Goal: Task Accomplishment & Management: Complete application form

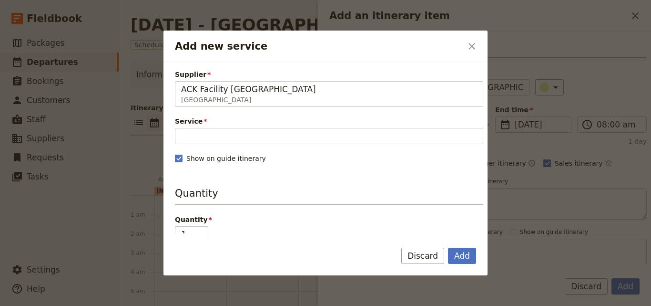
scroll to position [90, 0]
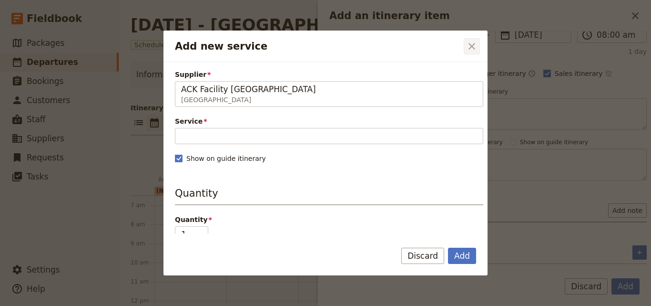
click at [465, 42] on button "​" at bounding box center [472, 46] width 16 height 16
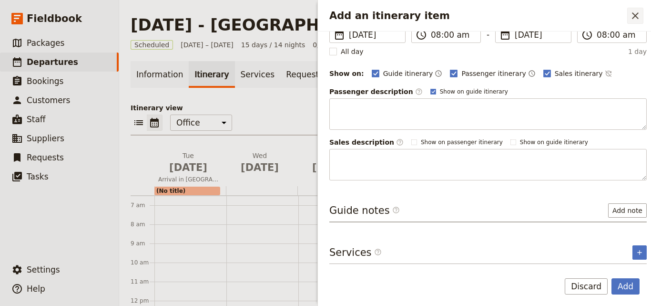
click at [638, 8] on div "Add an itinerary item ​" at bounding box center [484, 15] width 333 height 31
click at [638, 11] on icon "Close drawer" at bounding box center [635, 15] width 11 height 11
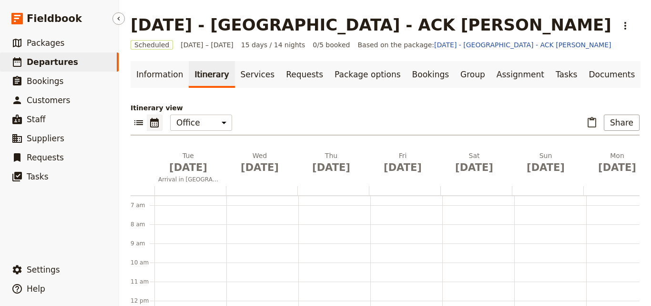
click at [72, 64] on link "​ Departures" at bounding box center [59, 61] width 119 height 19
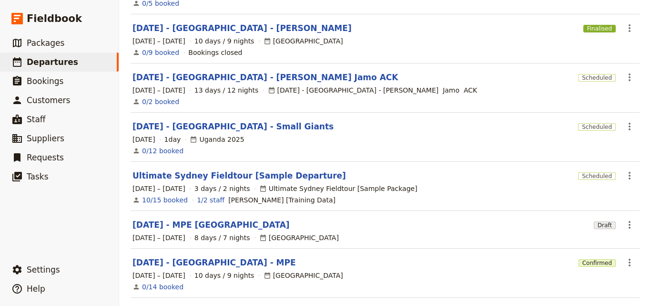
scroll to position [319, 0]
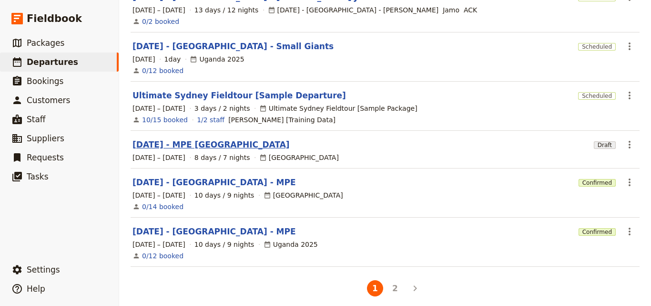
click at [206, 140] on link "Nov 2025 - MPE Morocco" at bounding box center [211, 144] width 157 height 11
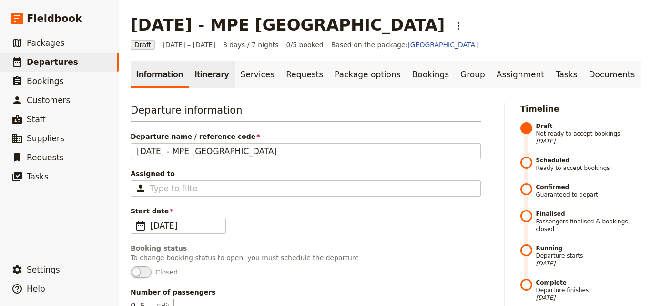
click at [216, 74] on link "Itinerary" at bounding box center [212, 74] width 46 height 27
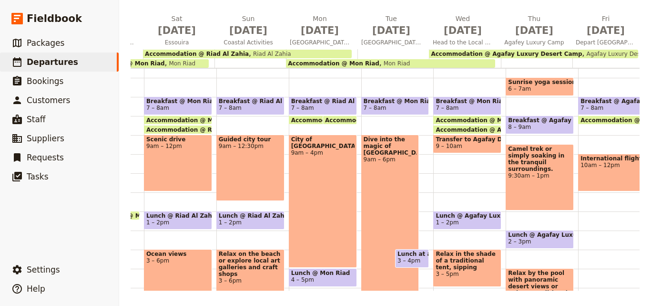
scroll to position [0, 106]
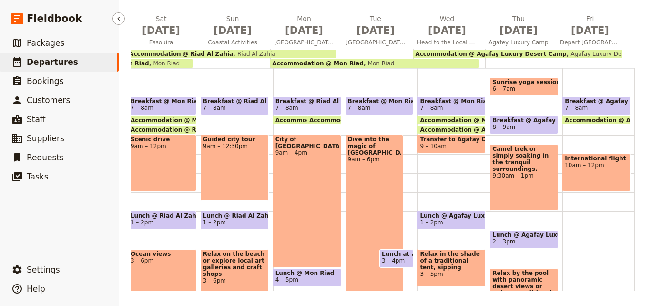
click at [94, 58] on link "​ Departures" at bounding box center [59, 61] width 119 height 19
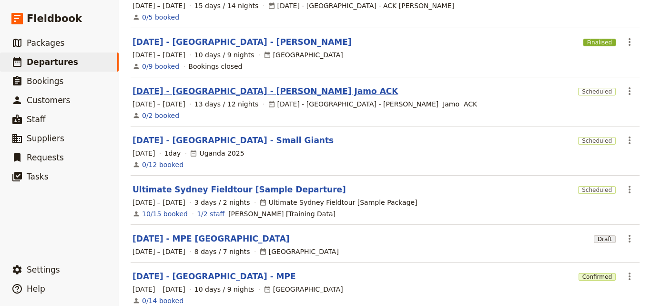
scroll to position [319, 0]
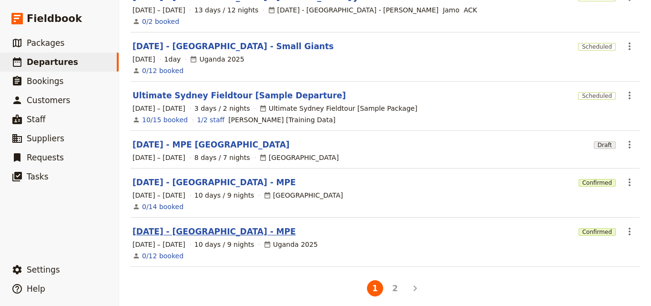
click at [215, 226] on link "DEC 2025 - UGANDA - MPE" at bounding box center [215, 231] width 164 height 11
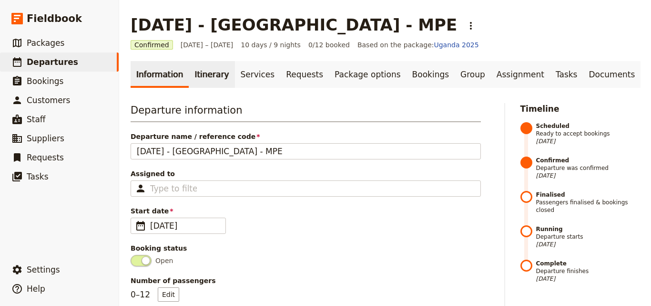
click at [198, 72] on link "Itinerary" at bounding box center [212, 74] width 46 height 27
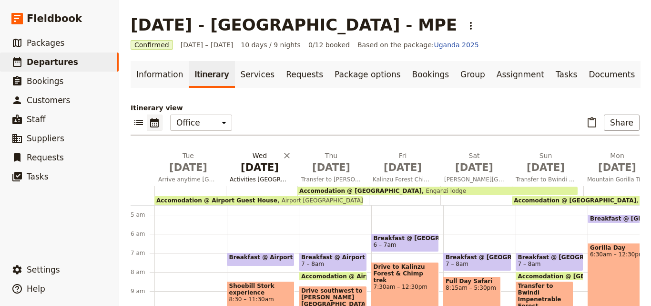
scroll to position [137, 0]
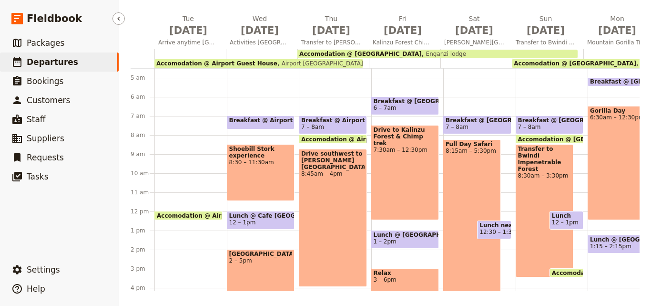
click at [68, 56] on link "​ Departures" at bounding box center [59, 61] width 119 height 19
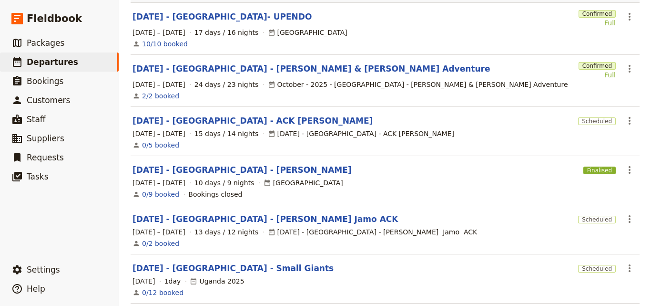
scroll to position [80, 0]
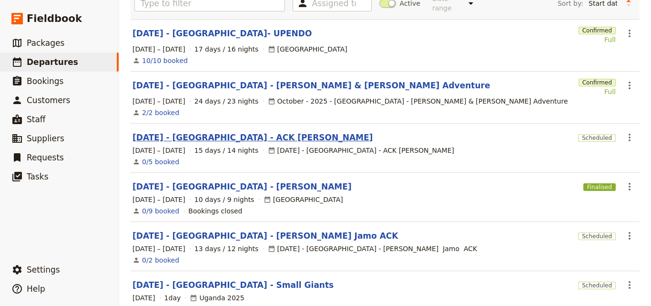
click at [226, 132] on link "NOV 2025 - KENYA - ACK JESSICA" at bounding box center [253, 137] width 240 height 11
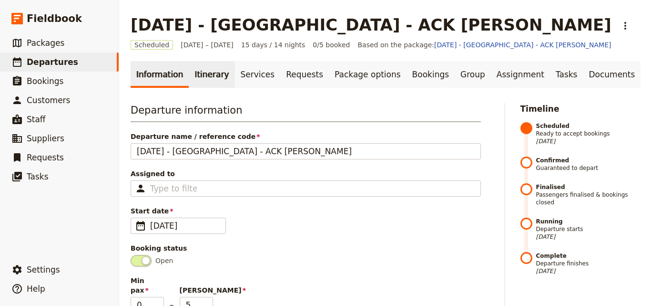
click at [190, 73] on link "Itinerary" at bounding box center [212, 74] width 46 height 27
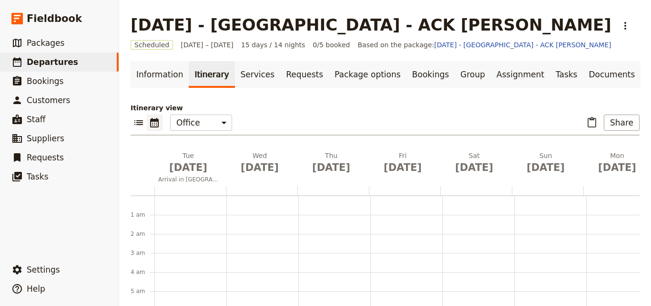
scroll to position [124, 0]
click at [193, 187] on div at bounding box center [190, 190] width 72 height 9
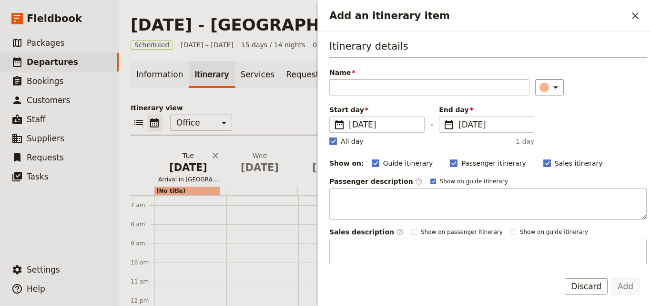
click at [197, 167] on span "Nov 4" at bounding box center [188, 167] width 60 height 14
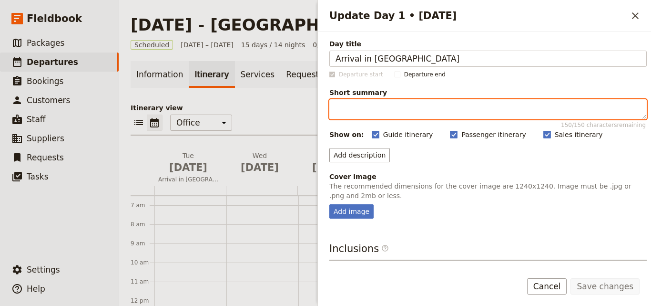
paste textarea "incredible opportunity to spend time with the founder and director of Action Fo…"
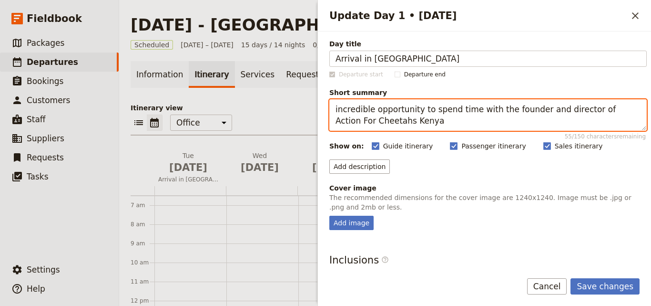
click at [337, 110] on textarea "incredible opportunity to spend time with the founder and director of Action Fo…" at bounding box center [488, 114] width 318 height 31
click at [399, 124] on textarea "Incredible opportunity to spend time with the founder and director of Action Fo…" at bounding box center [488, 114] width 318 height 31
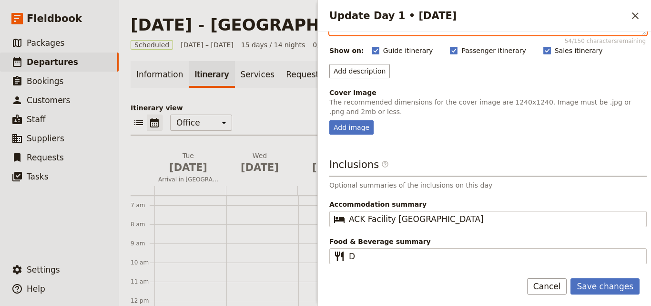
scroll to position [97, 0]
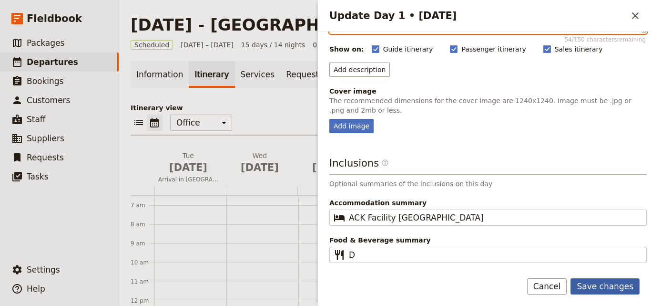
type textarea "Incredible opportunity to spend time with the founder and director of Action Fo…"
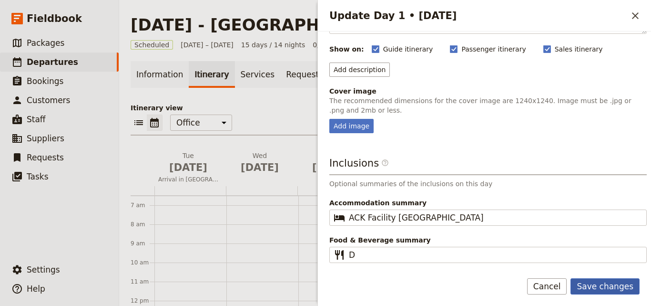
click at [607, 280] on button "Save changes" at bounding box center [605, 286] width 69 height 16
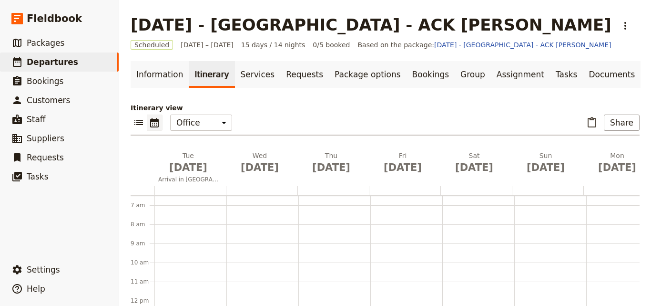
click at [179, 187] on div at bounding box center [190, 190] width 72 height 9
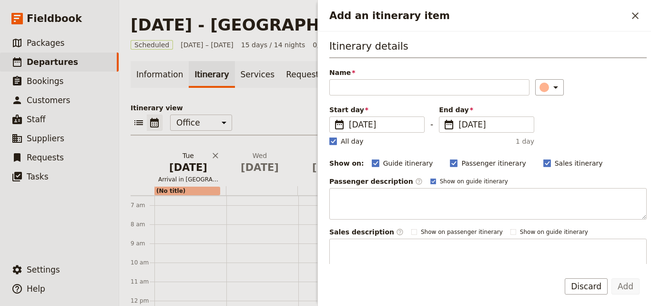
click at [185, 179] on span "Arrival in Nairobi" at bounding box center [188, 179] width 68 height 8
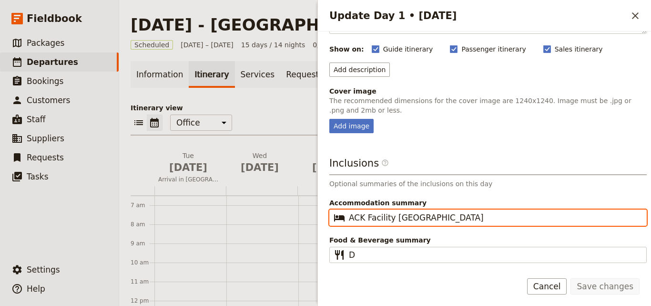
drag, startPoint x: 449, startPoint y: 220, endPoint x: 332, endPoint y: 218, distance: 116.8
click at [332, 218] on fieldset "​ ACK Facility Nairobi" at bounding box center [488, 217] width 318 height 16
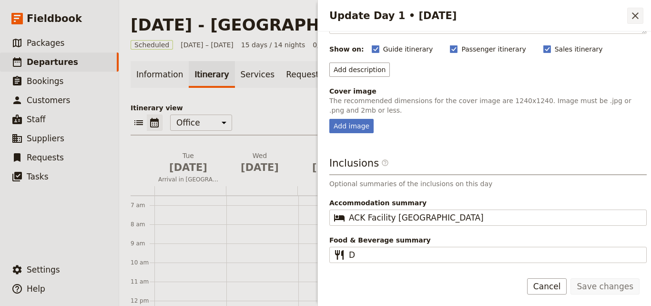
click at [633, 20] on icon "Close drawer" at bounding box center [635, 15] width 11 height 11
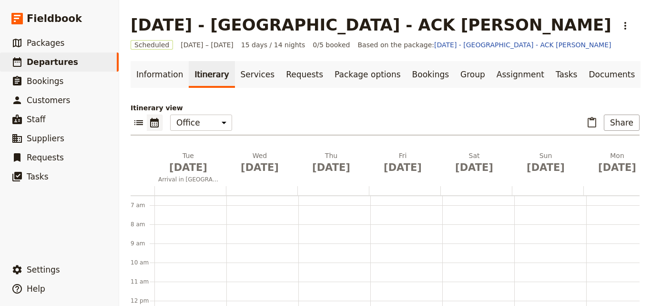
click at [160, 188] on div at bounding box center [190, 190] width 72 height 9
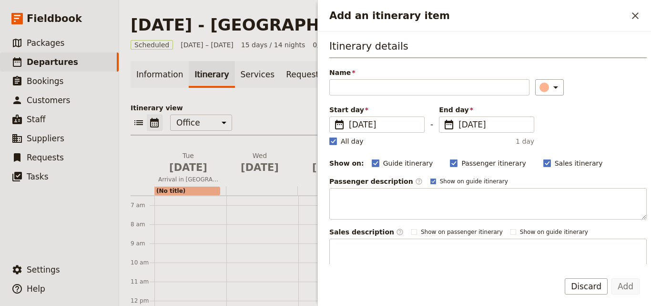
type input "a"
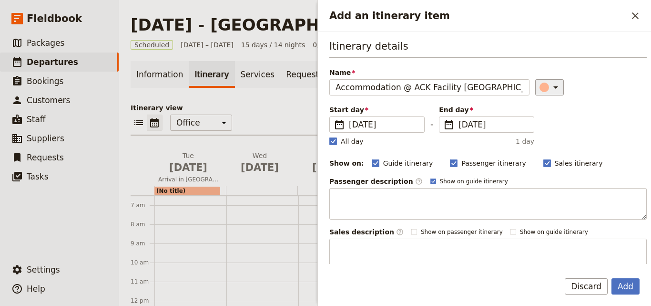
type input "Accommodation @ ACK Facility Nairobi"
click at [554, 89] on button "​" at bounding box center [549, 87] width 29 height 16
click at [535, 117] on div "button" at bounding box center [535, 119] width 10 height 10
click at [333, 142] on polygon "Add an itinerary item" at bounding box center [333, 140] width 5 height 5
click at [329, 136] on input "All day" at bounding box center [329, 136] width 0 height 0
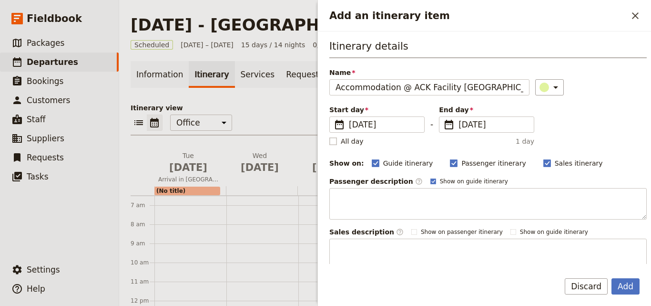
checkbox input "false"
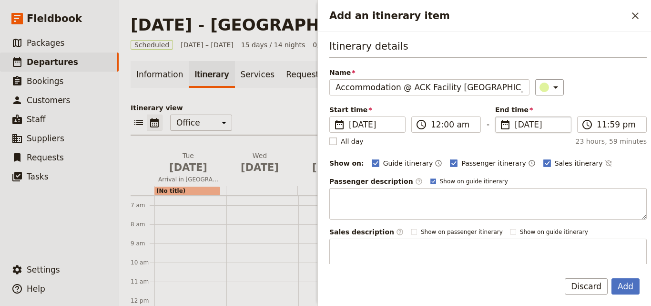
click at [515, 126] on span "4 Nov 2025" at bounding box center [540, 124] width 51 height 11
click at [500, 117] on input "04/11/2025" at bounding box center [499, 116] width 0 height 0
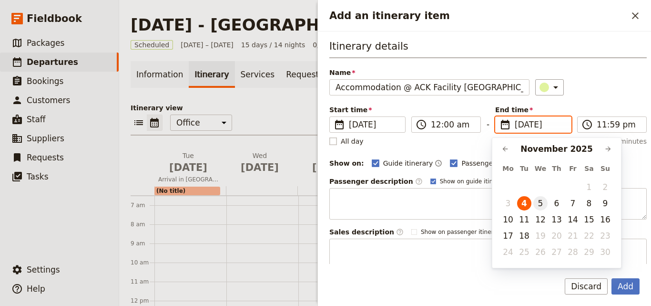
click at [545, 206] on button "5" at bounding box center [541, 203] width 14 height 14
type input "05/11/2025"
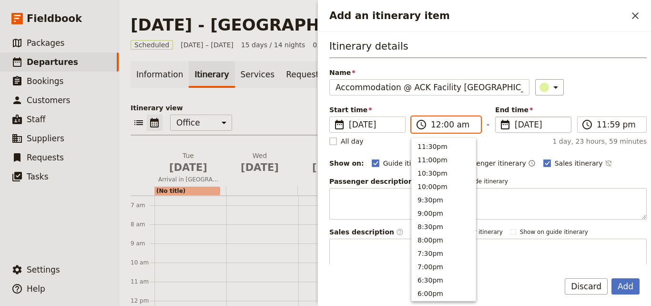
click at [433, 124] on input "12:00 am" at bounding box center [453, 124] width 44 height 11
type input "08:00 am"
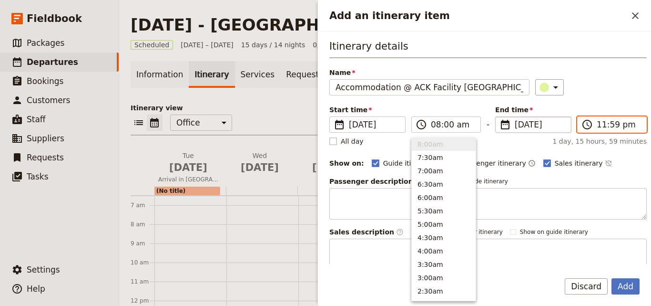
click at [597, 126] on input "11:59 pm" at bounding box center [619, 124] width 44 height 11
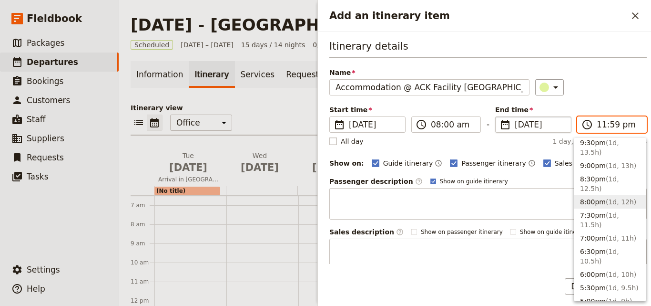
scroll to position [334, 0]
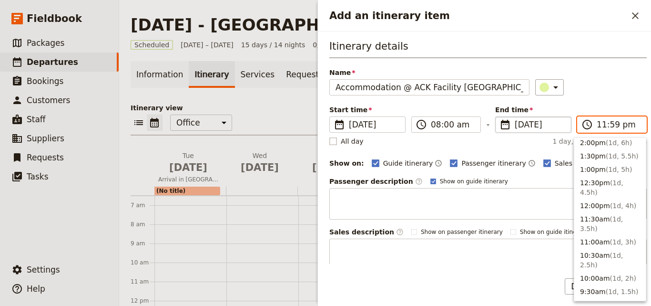
type input "08:00 am"
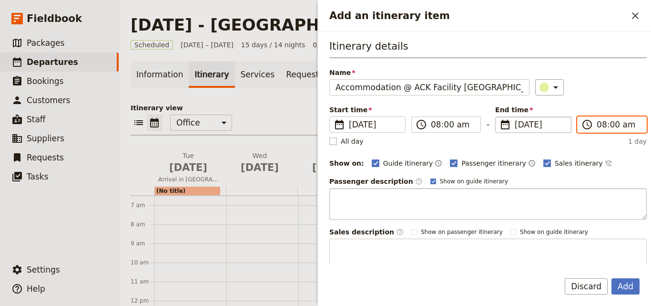
scroll to position [90, 0]
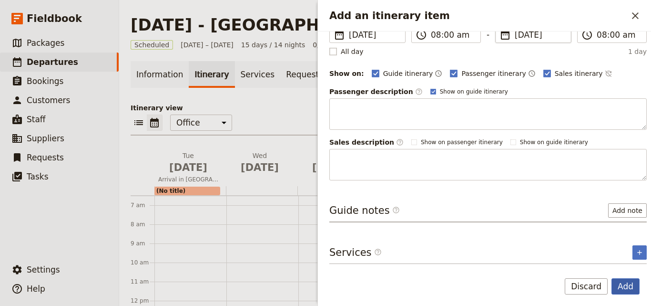
click at [627, 286] on button "Add" at bounding box center [626, 286] width 28 height 16
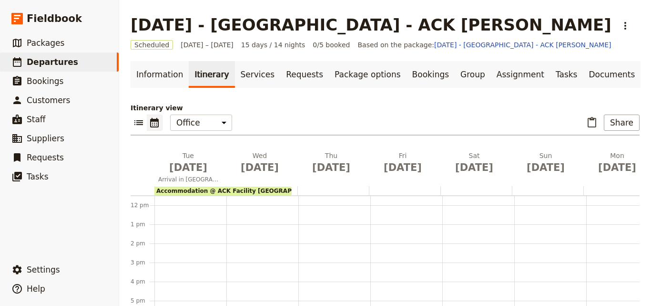
scroll to position [233, 0]
click at [182, 288] on div "Accommodation @ ACK Facility Nairobi 8am" at bounding box center [190, 198] width 72 height 458
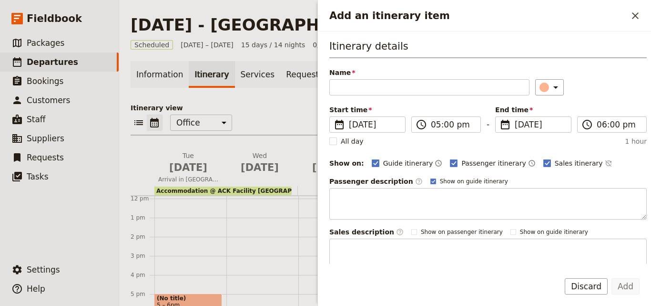
type input "d"
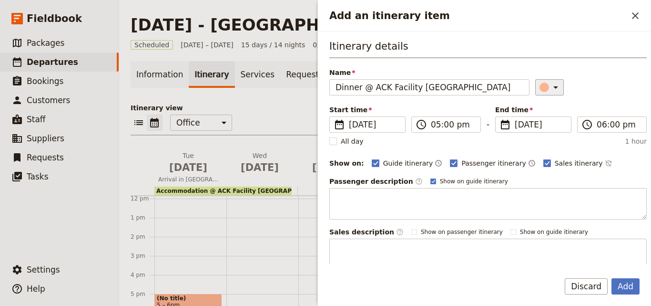
type input "Dinner @ ACK Facility Nairobi"
click at [540, 89] on div "Add an itinerary item" at bounding box center [545, 87] width 10 height 10
click at [548, 129] on div "button" at bounding box center [547, 130] width 10 height 10
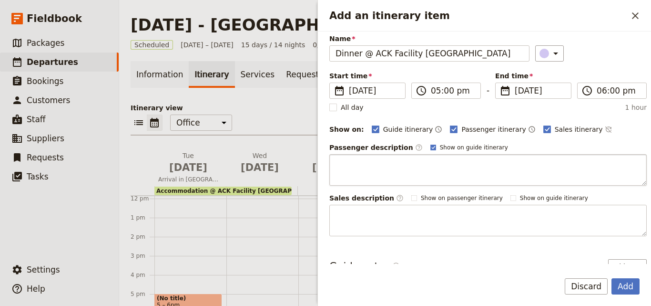
scroll to position [0, 0]
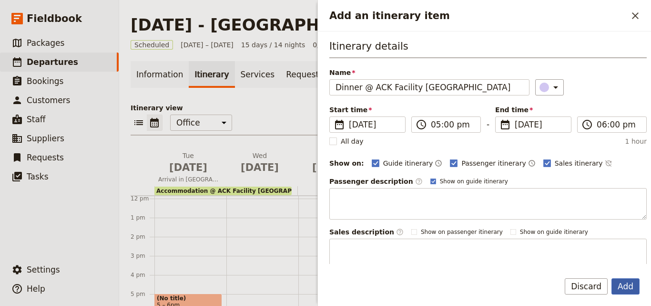
click at [624, 288] on button "Add" at bounding box center [626, 286] width 28 height 16
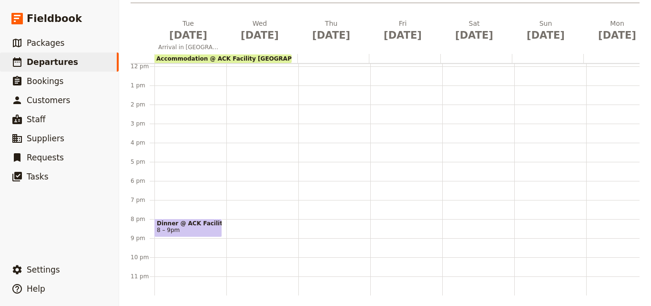
scroll to position [137, 0]
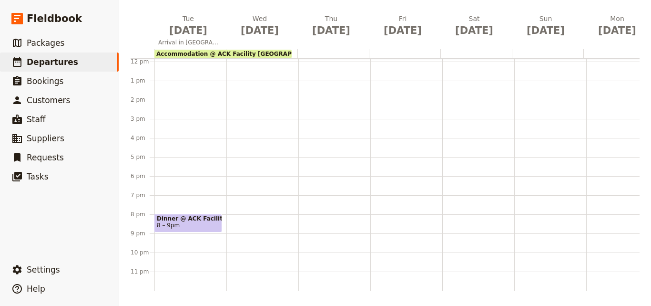
click at [187, 222] on span "8 – 9pm" at bounding box center [188, 225] width 63 height 7
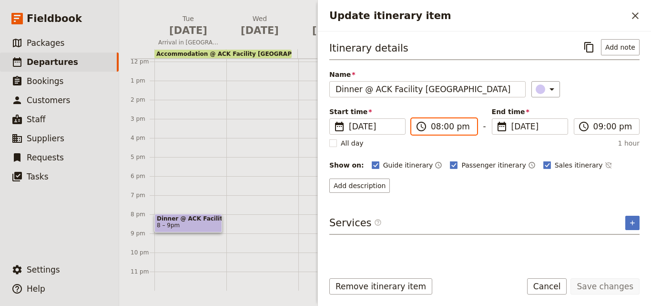
click at [436, 126] on input "08:00 pm" at bounding box center [451, 126] width 40 height 11
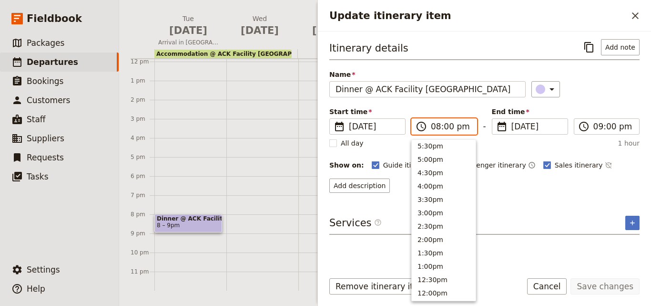
scroll to position [103, 0]
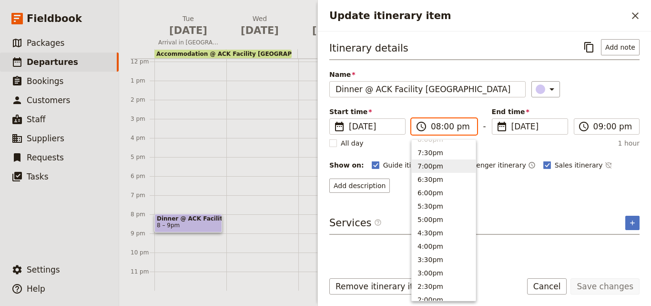
click at [428, 167] on button "7:00pm" at bounding box center [444, 165] width 64 height 13
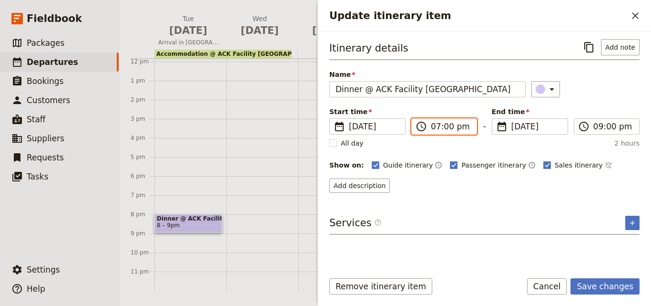
click at [437, 124] on input "07:00 pm" at bounding box center [451, 126] width 40 height 11
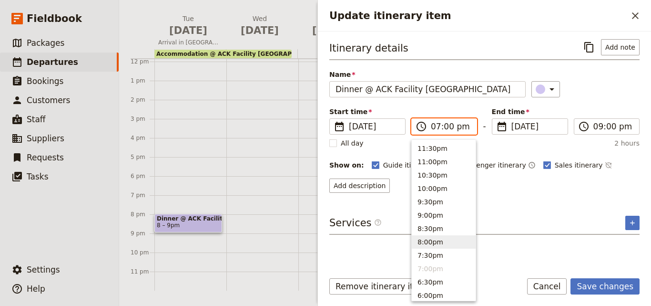
click at [435, 240] on button "8:00pm" at bounding box center [444, 241] width 64 height 13
type input "08:00 pm"
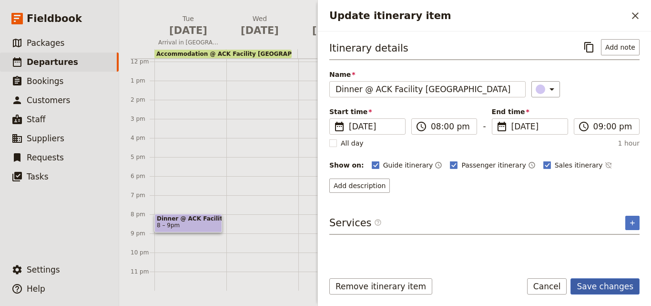
click at [607, 284] on button "Save changes" at bounding box center [605, 286] width 69 height 16
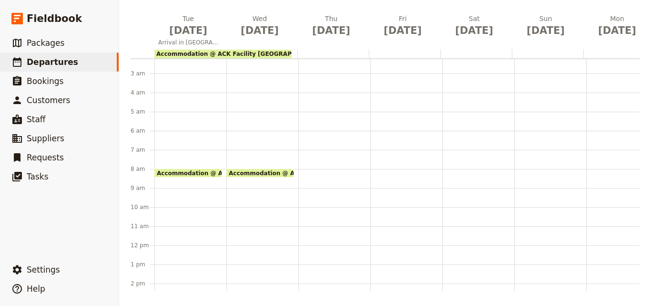
scroll to position [0, 0]
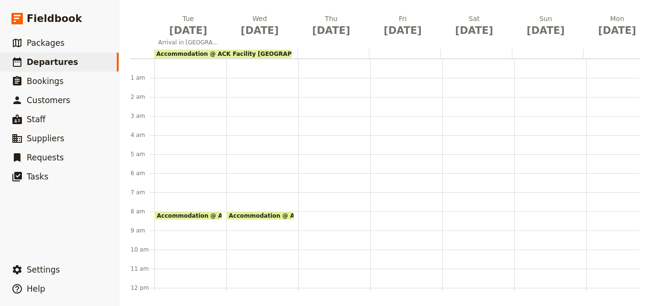
drag, startPoint x: 176, startPoint y: 178, endPoint x: 158, endPoint y: 178, distance: 17.6
click at [158, 178] on div "Accommodation @ ACK Facility Nairobi 8am Dinner @ ACK Facility Nairobi 7 – 8pm" at bounding box center [190, 288] width 72 height 458
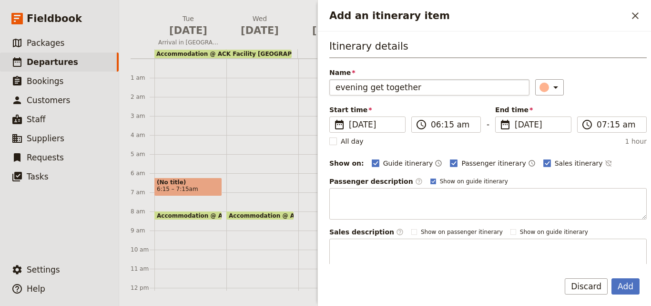
click at [341, 88] on input "evening get together" at bounding box center [429, 87] width 200 height 16
click at [335, 86] on input "Evening get together" at bounding box center [429, 87] width 200 height 16
type input "Evening get together"
click at [437, 129] on input "06:15 am" at bounding box center [453, 124] width 44 height 11
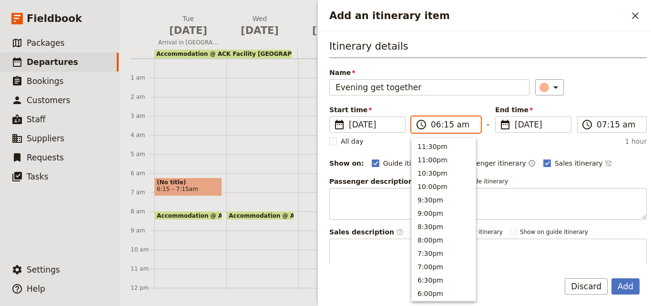
scroll to position [469, 0]
click at [440, 168] on button "5:00am" at bounding box center [444, 171] width 64 height 13
type input "05:00 am"
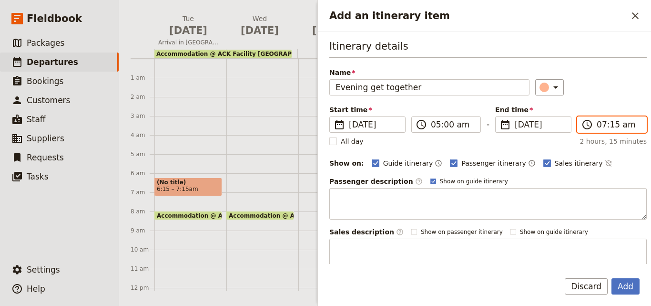
click at [601, 126] on input "07:15 am" at bounding box center [619, 124] width 44 height 11
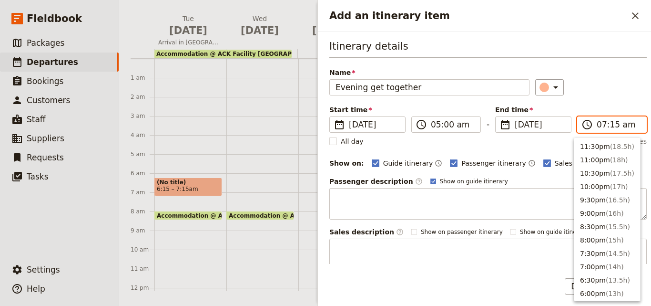
scroll to position [442, 0]
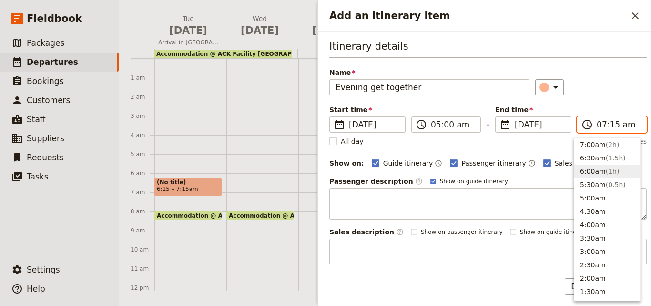
click at [598, 172] on button "6:00am ( 1h )" at bounding box center [608, 171] width 66 height 13
type input "06:00 am"
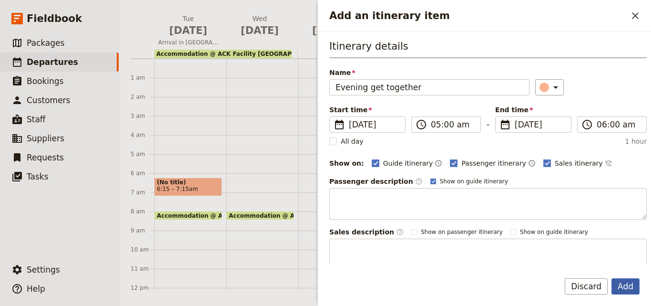
drag, startPoint x: 618, startPoint y: 294, endPoint x: 623, endPoint y: 287, distance: 8.6
click at [623, 287] on div "Add Discard" at bounding box center [484, 292] width 333 height 28
click at [626, 284] on button "Add" at bounding box center [626, 286] width 28 height 16
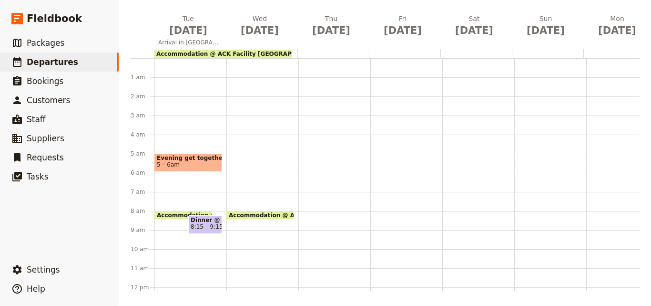
scroll to position [0, 0]
click at [182, 165] on span "5 – 6am" at bounding box center [188, 165] width 63 height 7
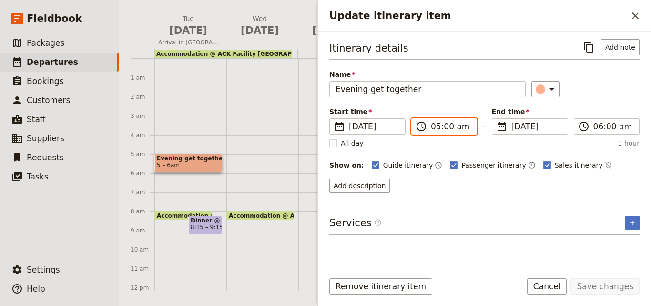
click at [456, 130] on input "05:00 am" at bounding box center [451, 126] width 40 height 11
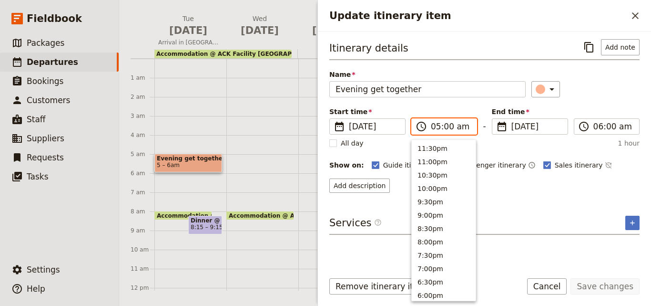
scroll to position [483, 0]
click at [456, 130] on input "05:00 am" at bounding box center [451, 126] width 40 height 11
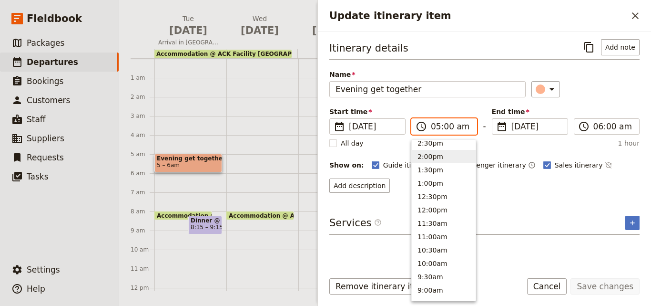
scroll to position [150, 0]
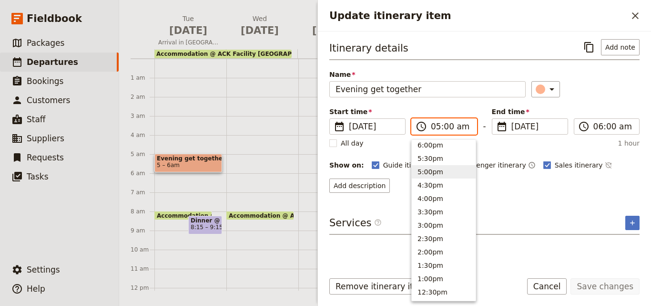
click at [442, 168] on button "5:00pm" at bounding box center [444, 171] width 64 height 13
type input "05:00 pm"
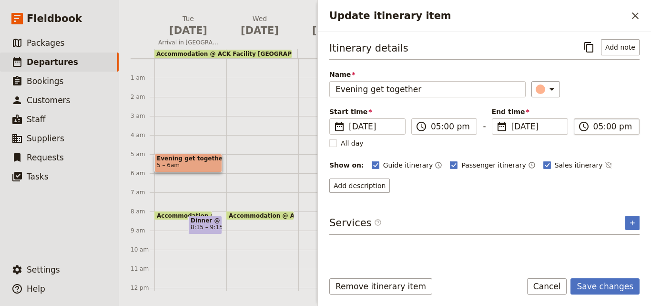
click at [600, 125] on input "05:00 pm" at bounding box center [614, 126] width 40 height 11
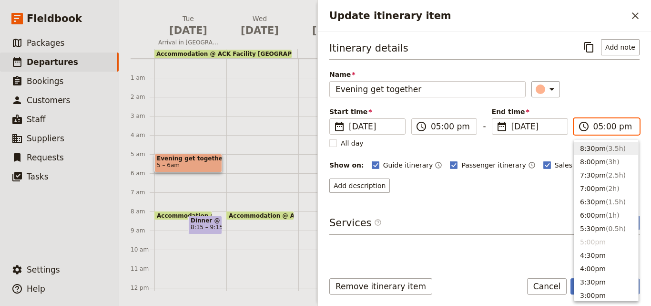
scroll to position [69, 0]
click at [606, 224] on span "( 1h )" at bounding box center [613, 226] width 14 height 8
type input "06:00 pm"
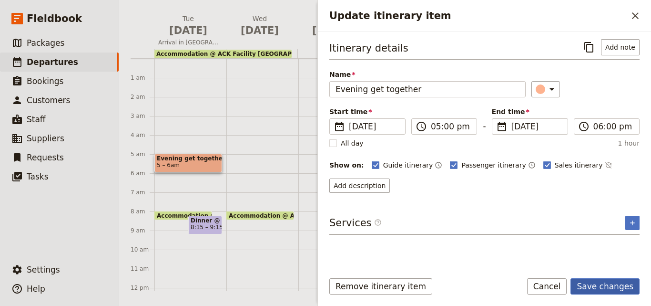
click at [593, 288] on button "Save changes" at bounding box center [605, 286] width 69 height 16
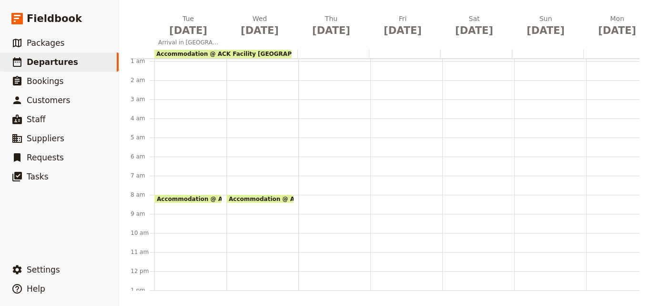
scroll to position [0, 0]
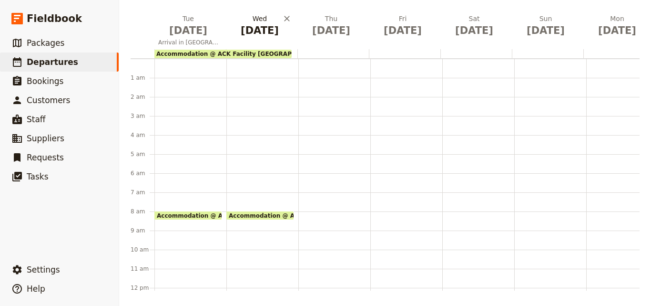
click at [261, 26] on span "Nov 5" at bounding box center [260, 30] width 60 height 14
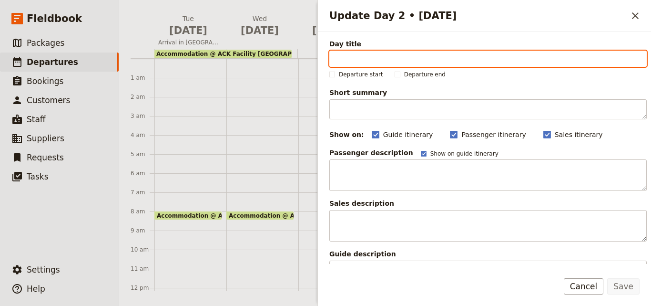
paste input "Travel to Masai Mara"
type input "Travel to Masai Mara"
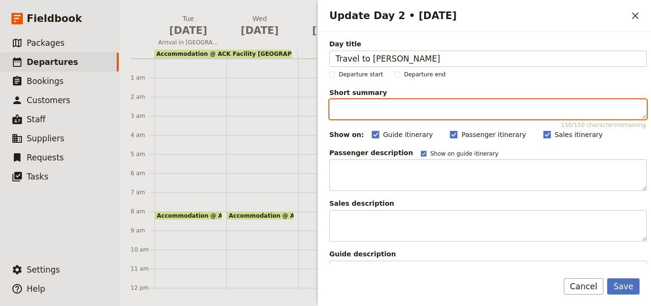
click at [378, 108] on textarea "Short summary 150 / 150 characters remaining" at bounding box center [488, 109] width 318 height 20
paste textarea "the Mara River is best known for the dramatic and legendary wildebeest crossing…"
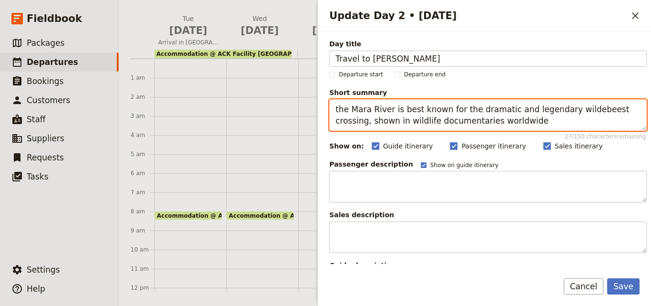
click at [339, 109] on textarea "the Mara River is best known for the dramatic and legendary wildebeest crossing…" at bounding box center [488, 114] width 318 height 31
click at [488, 122] on textarea "The Mara River is best known for the dramatic and legendary wildebeest crossing…" at bounding box center [488, 114] width 318 height 31
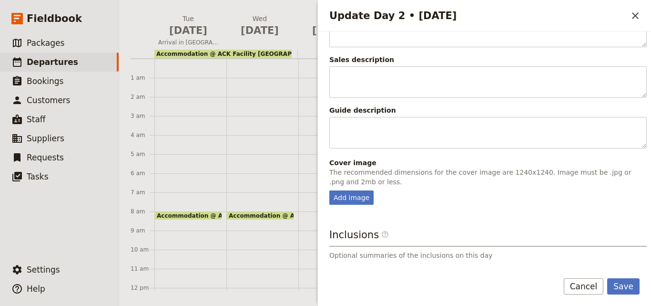
scroll to position [226, 0]
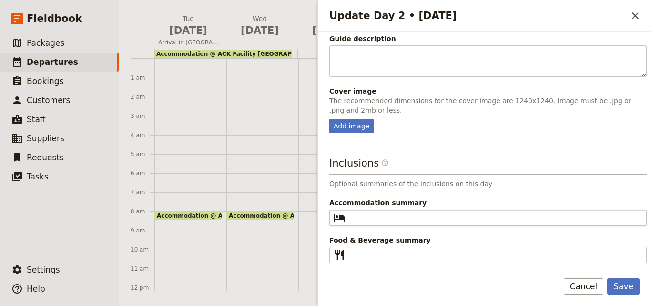
type textarea "The Mara River is best known for the dramatic and legendary wildebeest crossing…"
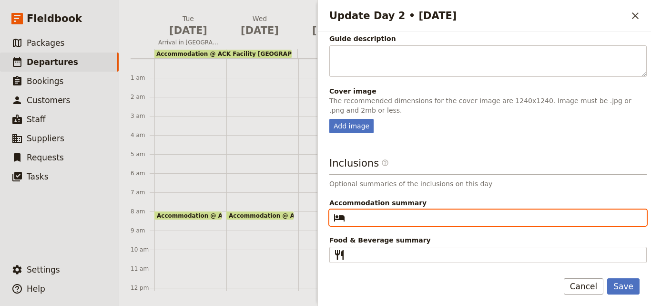
click at [428, 216] on input "Accommodation summary ​" at bounding box center [495, 217] width 292 height 11
paste input "Tipilikwani Mara Camp"
type input "Tipilikwani Mara Camp"
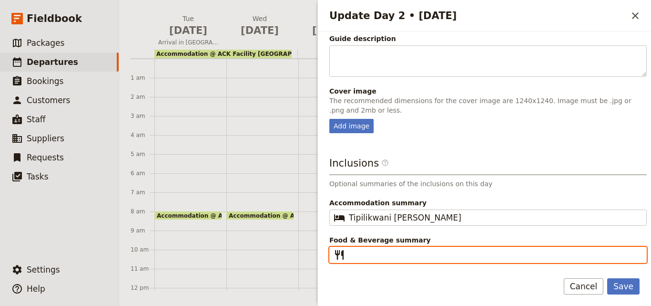
click at [391, 255] on input "Food & Beverage summary ​" at bounding box center [495, 254] width 292 height 11
type input "B L D"
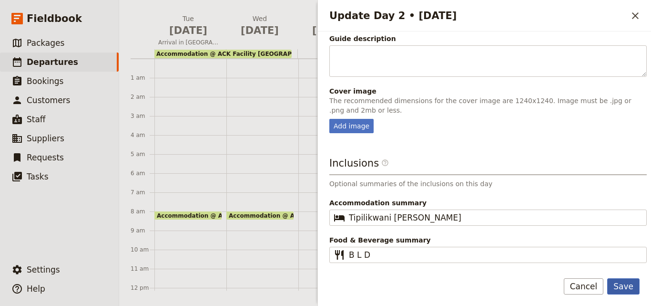
click at [631, 288] on button "Save" at bounding box center [623, 286] width 32 height 16
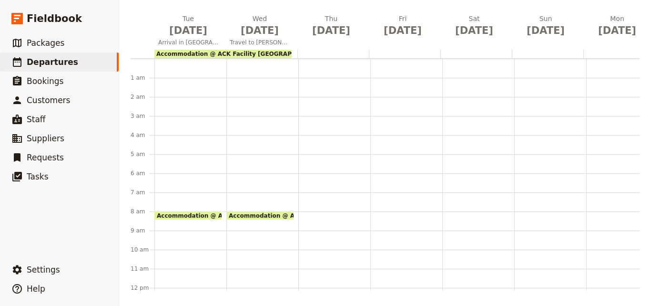
click at [294, 53] on div at bounding box center [262, 53] width 72 height 9
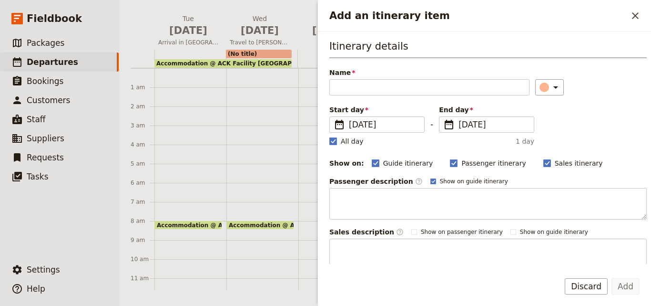
click at [237, 62] on span "Accommodation @ ACK Facility Nairobi" at bounding box center [240, 63] width 169 height 7
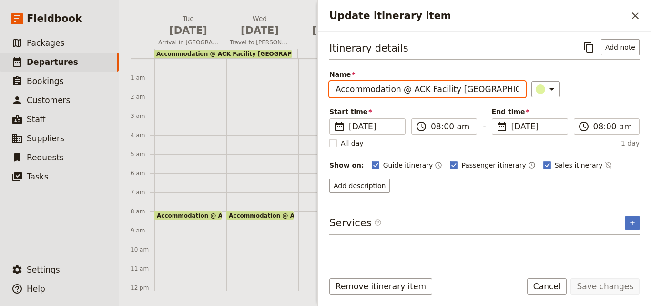
drag, startPoint x: 406, startPoint y: 89, endPoint x: 334, endPoint y: 87, distance: 71.5
click at [334, 87] on input "Accommodation @ ACK Facility Nairobi" at bounding box center [427, 89] width 196 height 16
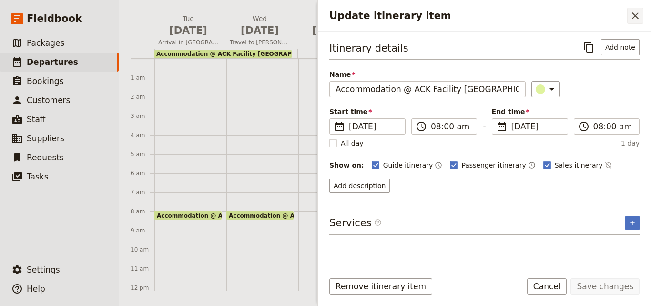
click at [636, 17] on icon "Close drawer" at bounding box center [635, 15] width 11 height 11
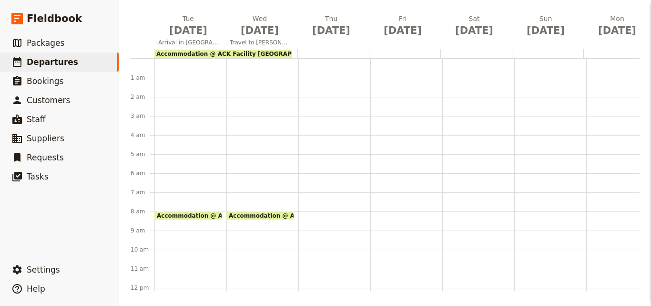
scroll to position [0, 0]
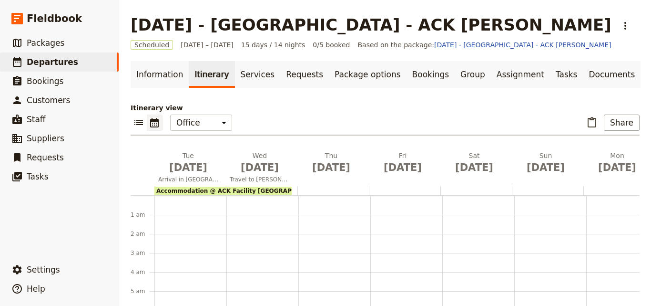
click at [294, 192] on div at bounding box center [262, 190] width 72 height 9
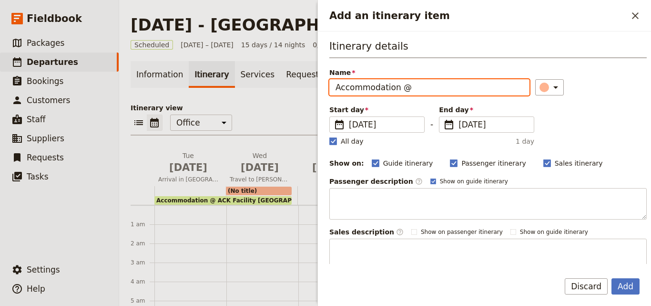
paste input "Tipilikwani Mara Camp"
type input "Accommodation @ Tipilikwani Mara Camp"
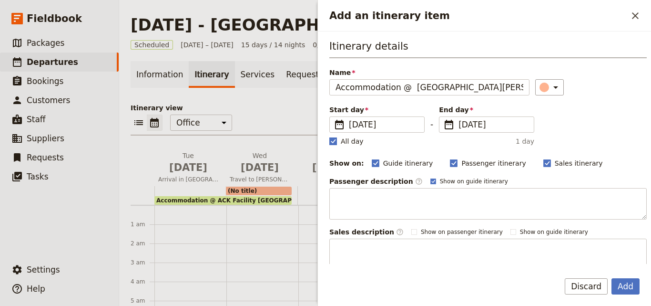
click at [336, 141] on rect "Add an itinerary item" at bounding box center [332, 140] width 7 height 7
click at [329, 136] on input "All day" at bounding box center [329, 136] width 0 height 0
checkbox input "false"
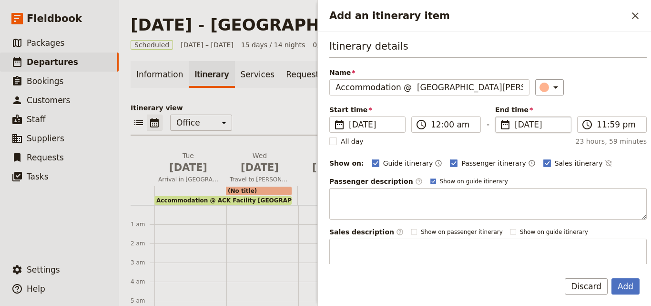
click at [515, 126] on span "5 Nov 2025" at bounding box center [540, 124] width 51 height 11
click at [500, 117] on input "05/11/2025" at bounding box center [499, 116] width 0 height 0
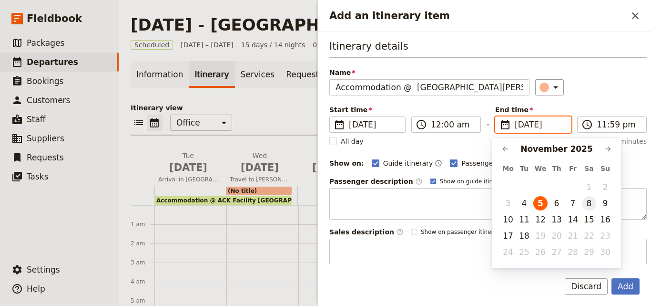
click at [585, 204] on button "8" at bounding box center [589, 203] width 14 height 14
type input "08/11/2025"
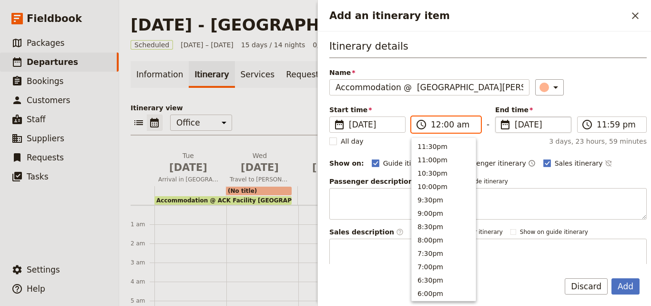
click at [434, 128] on input "12:00 am" at bounding box center [453, 124] width 44 height 11
type input "08:00 am"
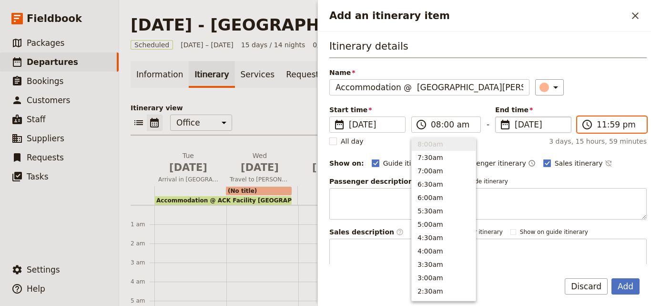
click at [599, 123] on input "11:59 pm" at bounding box center [619, 124] width 44 height 11
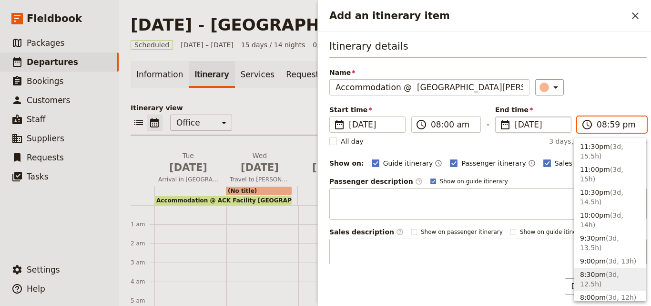
click at [607, 125] on input "08:59 pm" at bounding box center [619, 124] width 44 height 11
click at [616, 126] on input "08:00 pm" at bounding box center [619, 124] width 44 height 11
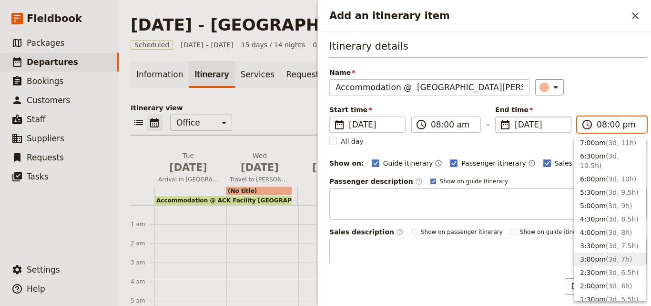
scroll to position [334, 0]
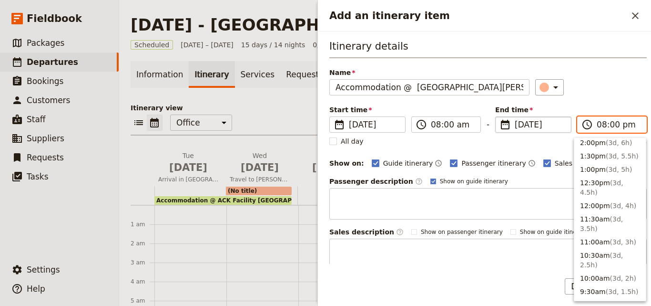
type input "08:30 am"
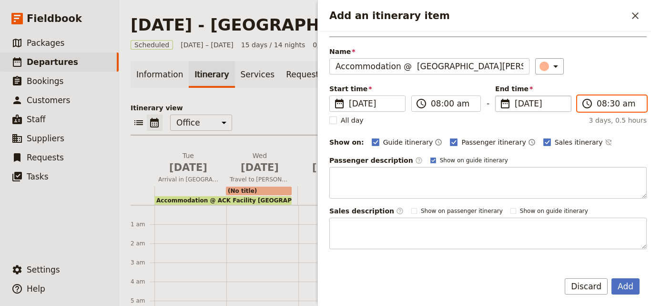
scroll to position [0, 0]
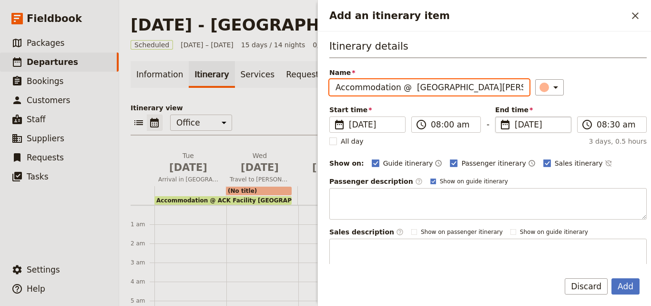
drag, startPoint x: 498, startPoint y: 85, endPoint x: 409, endPoint y: 91, distance: 88.9
click at [409, 91] on input "Accommodation @ Tipilikwani Mara Camp" at bounding box center [429, 87] width 200 height 16
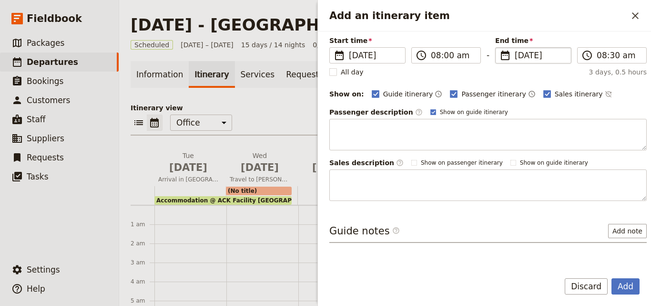
scroll to position [90, 0]
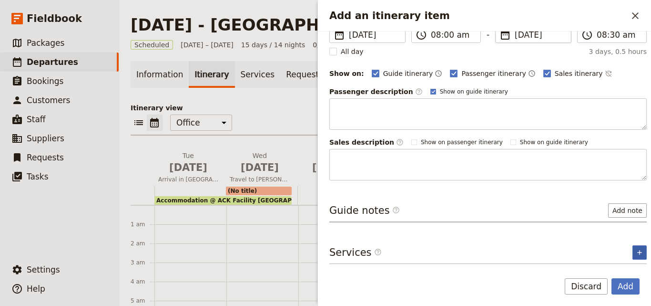
click at [633, 257] on button "​" at bounding box center [640, 252] width 14 height 14
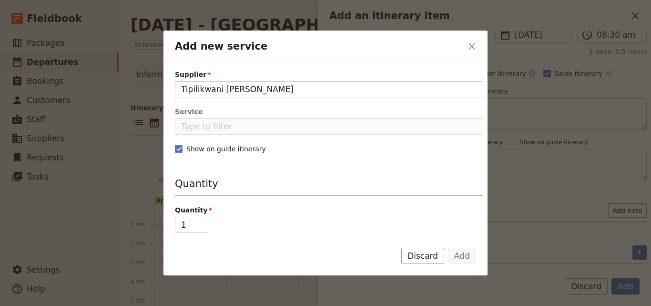
type input "Tipilikwani Mara Camp"
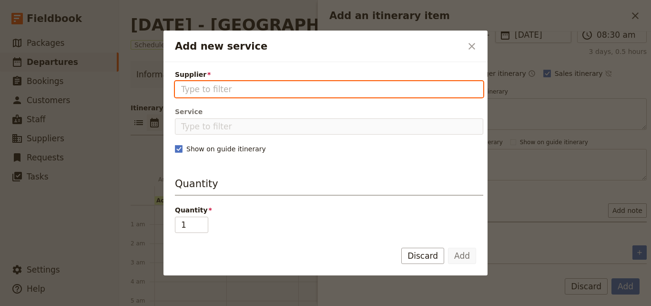
click at [211, 92] on input "Supplier" at bounding box center [329, 88] width 296 height 11
type input "T"
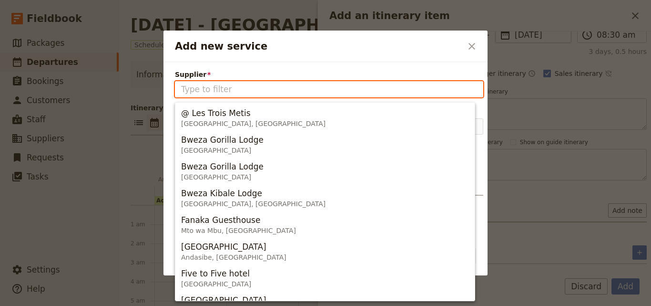
paste input "Tipilikwani Mara Camp"
type input "Tipilikwani Mara Camp"
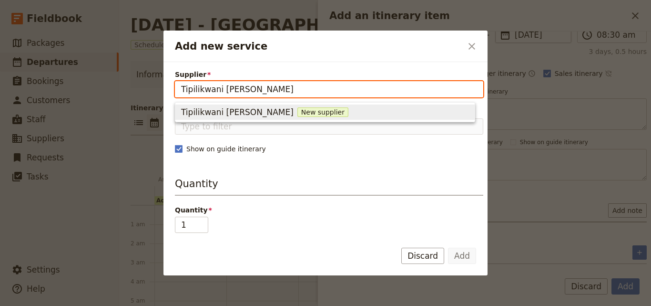
click at [298, 107] on span "New supplier" at bounding box center [323, 112] width 51 height 10
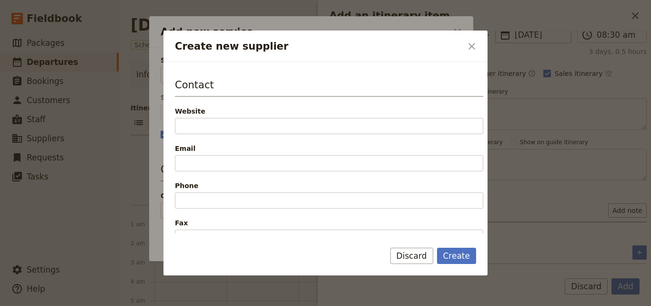
scroll to position [238, 0]
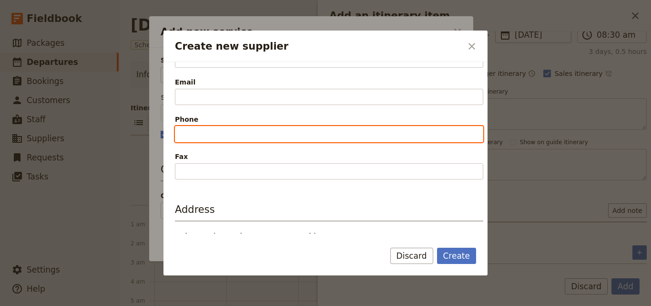
paste input "+254 704 418 651"
click at [181, 134] on input "+254 704 418 651" at bounding box center [329, 134] width 309 height 16
type input "+254 704 418 651"
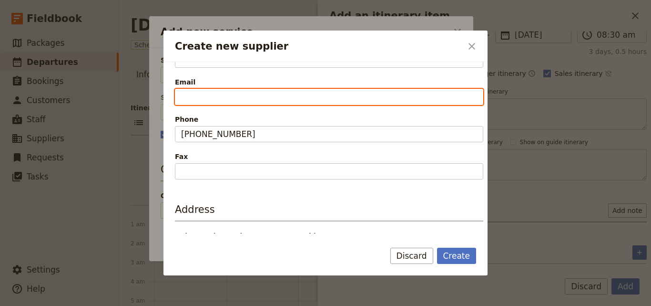
paste input "reservations@atua-enkop.com"
type input "reservations@atua-enkop.com"
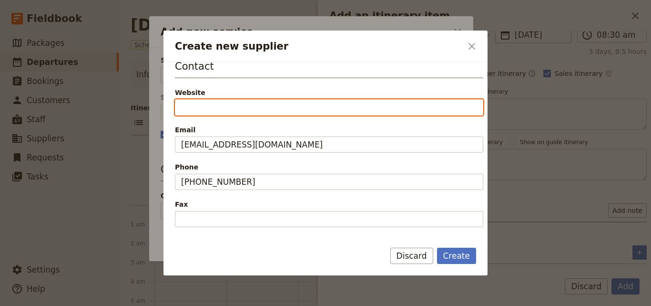
paste input "https://www.atua-enkop.com/contact"
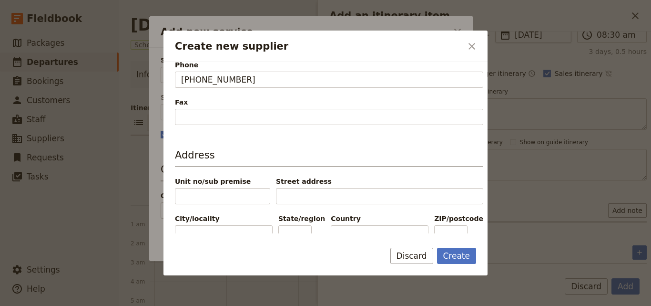
scroll to position [313, 0]
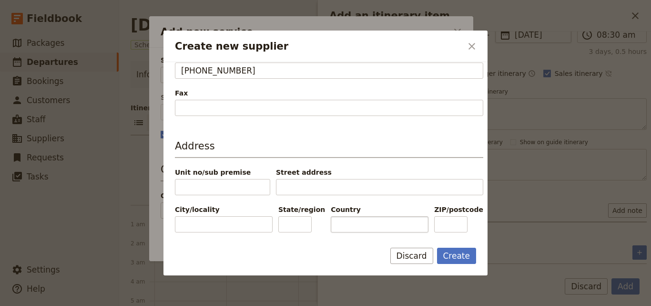
type input "https://www.atua-enkop.com/contact"
click at [384, 228] on input "Country" at bounding box center [380, 224] width 98 height 16
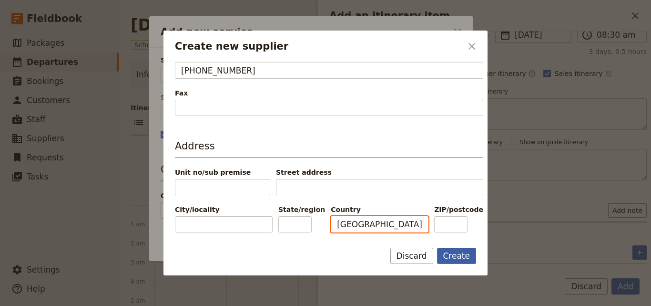
type input "KENYA"
click at [461, 258] on button "Create" at bounding box center [457, 255] width 40 height 16
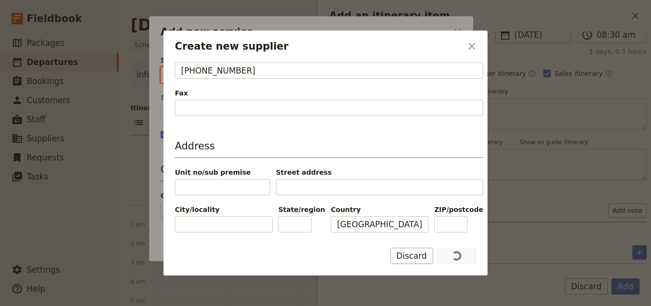
type input "Tipilikwani Mara Camp"
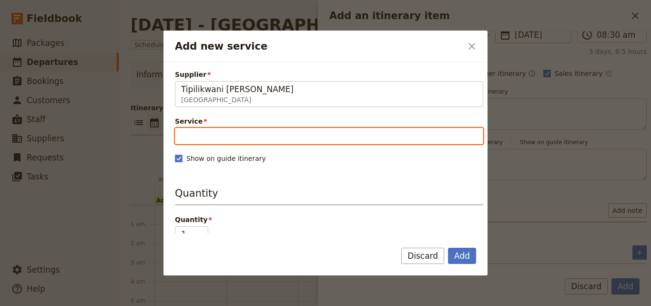
click at [234, 137] on input "Service" at bounding box center [329, 136] width 309 height 16
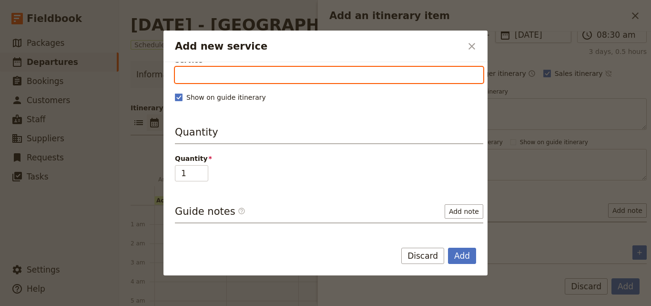
scroll to position [0, 0]
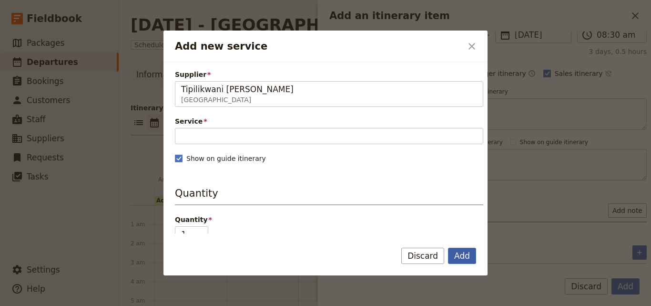
click at [464, 257] on button "Add" at bounding box center [462, 255] width 28 height 16
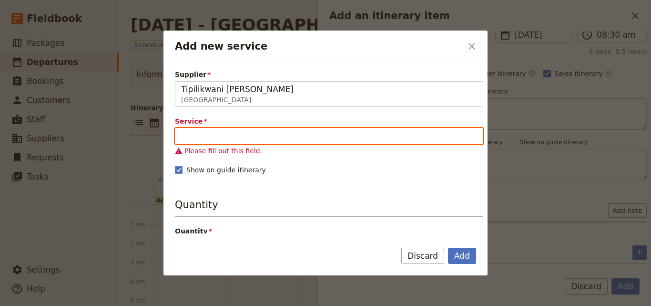
click at [259, 133] on input "Service" at bounding box center [329, 136] width 309 height 16
type input "d"
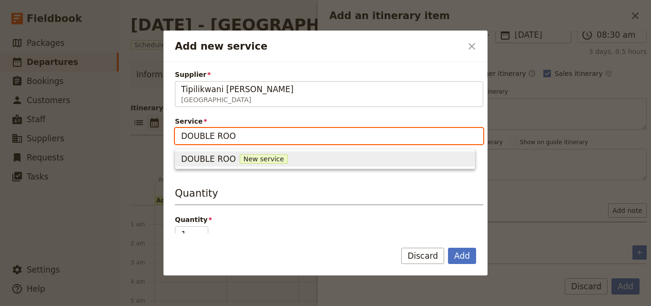
type input "DOUBLE ROOM"
click at [250, 156] on span "New service" at bounding box center [271, 159] width 48 height 10
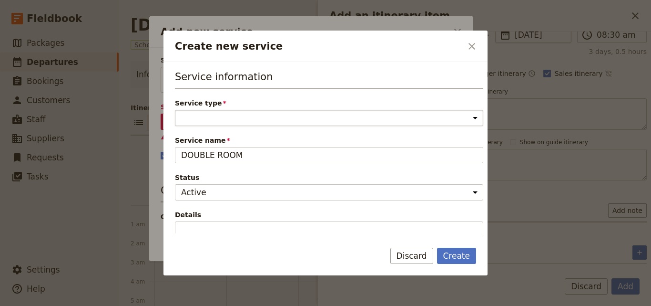
click at [231, 112] on select "Accommodation Activity Transport Flight Food and beverage Other" at bounding box center [329, 118] width 309 height 16
select select "AccommodationService"
click at [175, 110] on select "Accommodation Activity Transport Flight Food and beverage Other" at bounding box center [329, 118] width 309 height 16
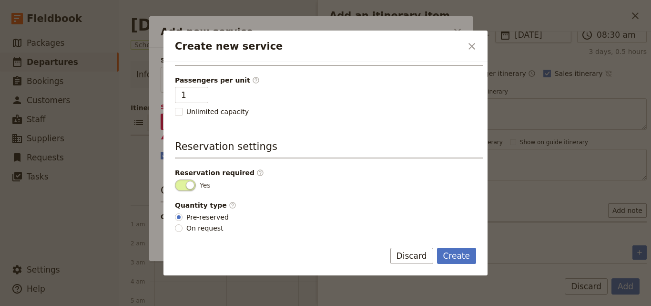
scroll to position [241, 0]
click at [197, 86] on input "1" at bounding box center [191, 94] width 33 height 16
type input "2"
click at [200, 93] on input "2" at bounding box center [191, 94] width 33 height 16
click at [453, 256] on button "Create" at bounding box center [457, 255] width 40 height 16
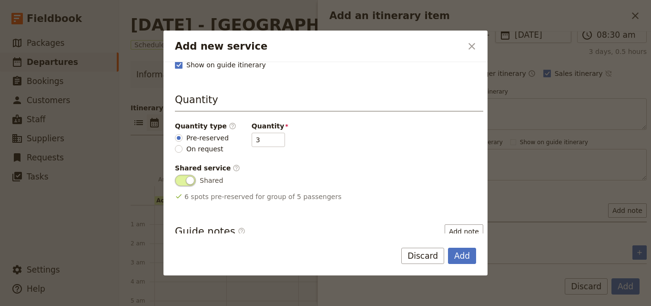
scroll to position [143, 0]
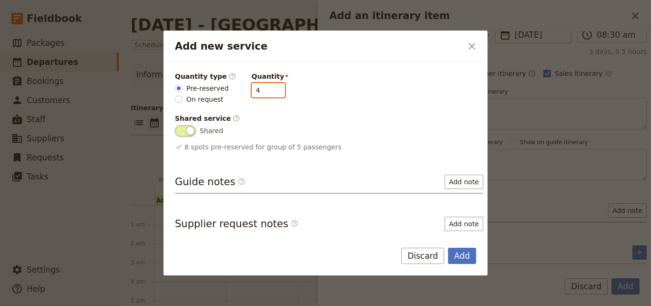
click at [269, 86] on input "4" at bounding box center [268, 90] width 33 height 14
click at [269, 86] on input "5" at bounding box center [268, 90] width 33 height 14
click at [269, 86] on input "6" at bounding box center [268, 90] width 33 height 14
click at [269, 95] on input "5" at bounding box center [268, 90] width 33 height 14
click at [269, 95] on input "4" at bounding box center [268, 90] width 33 height 14
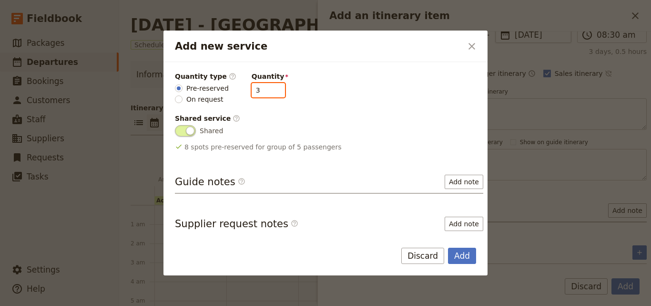
click at [269, 95] on input "3" at bounding box center [268, 90] width 33 height 14
type input "2"
click at [269, 95] on input "2" at bounding box center [268, 90] width 33 height 14
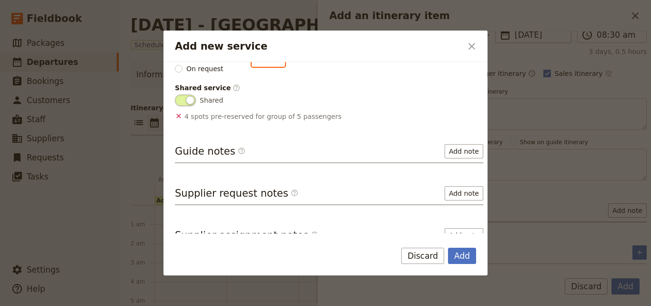
scroll to position [188, 0]
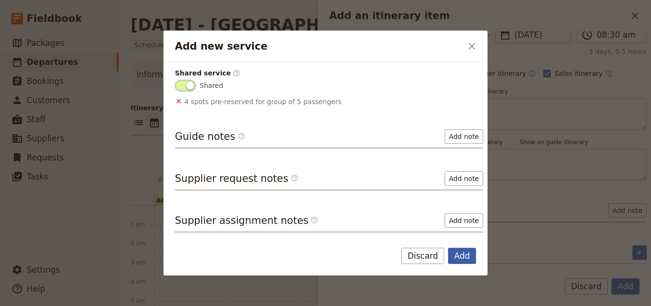
click at [461, 254] on button "Add" at bounding box center [462, 255] width 28 height 16
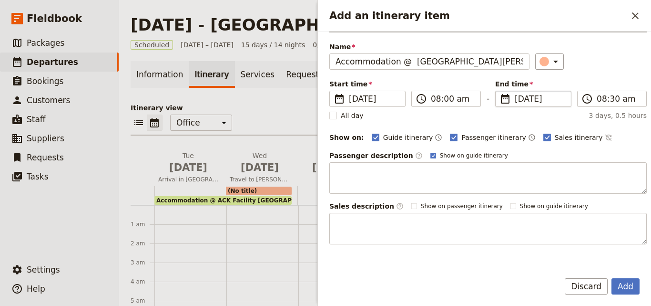
scroll to position [0, 0]
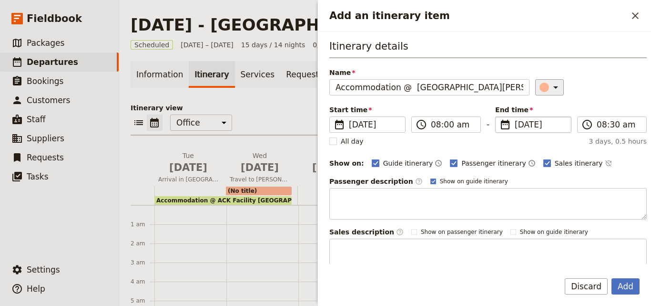
click at [535, 93] on button "​" at bounding box center [549, 87] width 29 height 16
click at [537, 122] on div "button" at bounding box center [535, 119] width 10 height 10
click at [629, 288] on button "Add" at bounding box center [626, 286] width 28 height 16
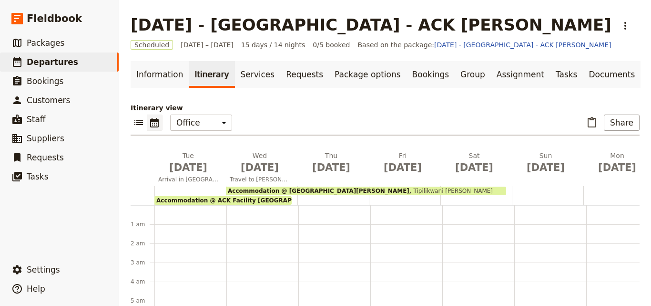
click at [233, 199] on span "Accommodation @ ACK Facility Nairobi" at bounding box center [240, 200] width 169 height 7
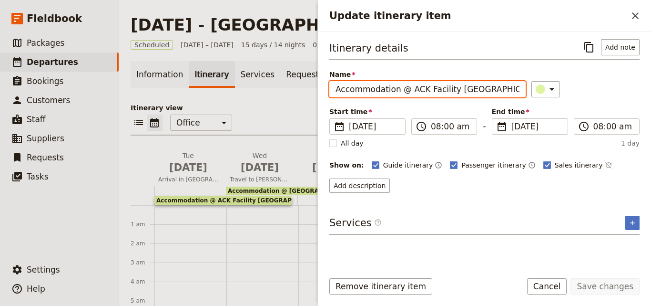
drag, startPoint x: 486, startPoint y: 89, endPoint x: 406, endPoint y: 89, distance: 80.1
click at [406, 89] on input "Accommodation @ ACK Facility Nairobi" at bounding box center [427, 89] width 196 height 16
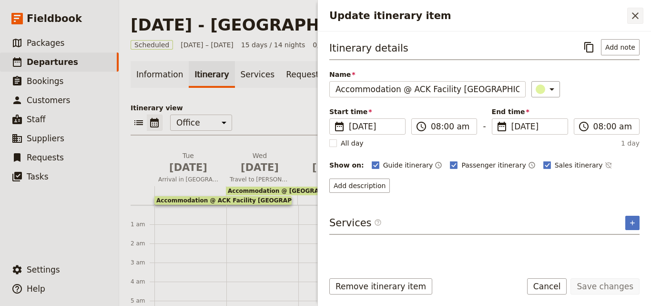
click at [638, 10] on icon "Close drawer" at bounding box center [635, 15] width 11 height 11
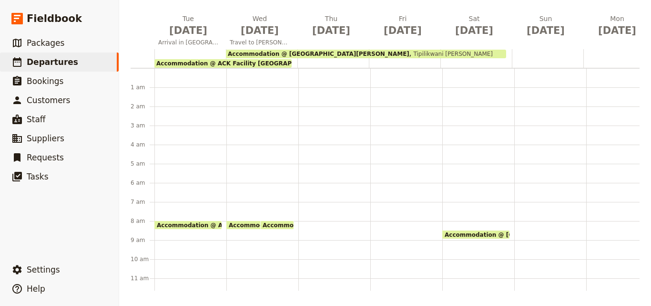
click at [253, 182] on div "Accommodation @ ACK Facility Nairobi 8am Accommodation @ Tipilikwani Mara Camp …" at bounding box center [262, 297] width 72 height 458
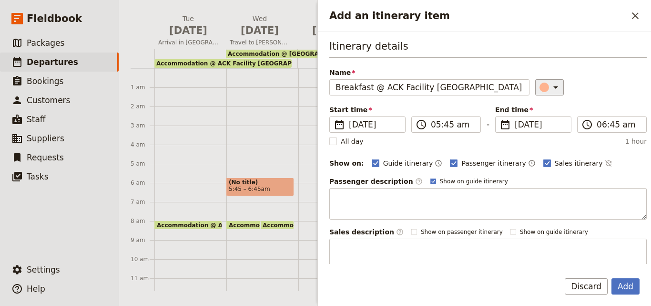
type input "Breakfast @ ACK Facility Nairobi"
click at [541, 82] on div "​" at bounding box center [551, 87] width 21 height 11
click at [551, 130] on div "button" at bounding box center [547, 130] width 10 height 10
click at [436, 126] on input "05:45 am" at bounding box center [453, 124] width 44 height 11
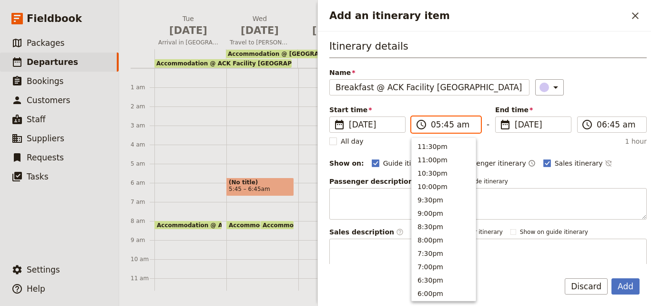
scroll to position [482, 0]
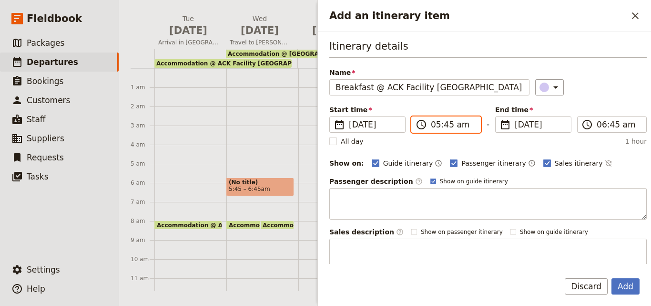
click at [438, 126] on input "05:45 am" at bounding box center [453, 124] width 44 height 11
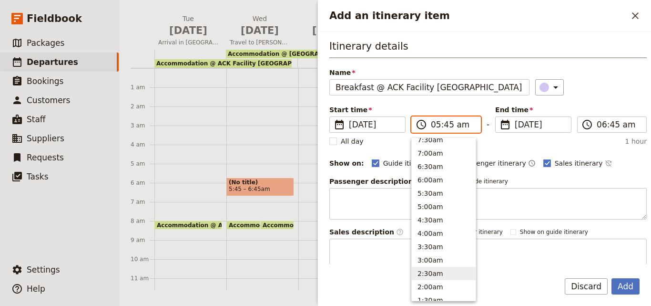
scroll to position [387, 0]
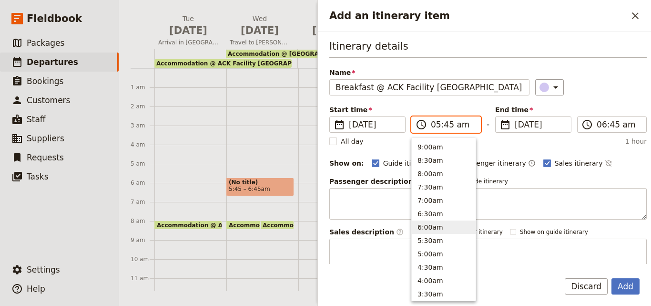
click at [445, 232] on button "6:00am" at bounding box center [444, 226] width 64 height 13
type input "06:00 am"
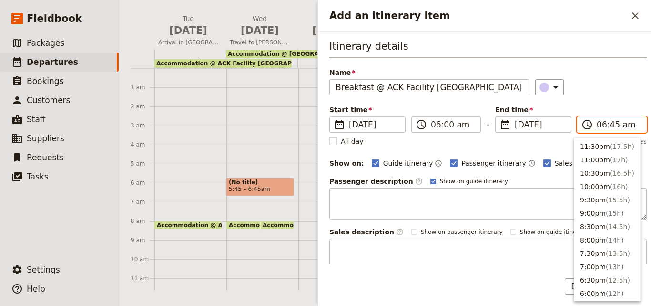
click at [599, 121] on input "06:45 am" at bounding box center [619, 124] width 44 height 11
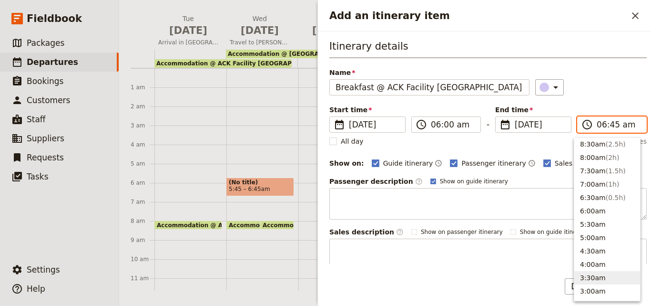
scroll to position [360, 0]
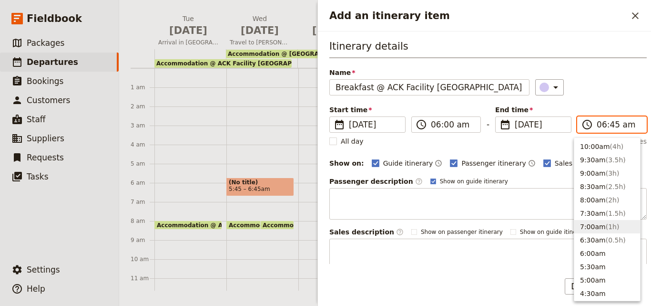
click at [606, 225] on span "( 1h )" at bounding box center [613, 227] width 14 height 8
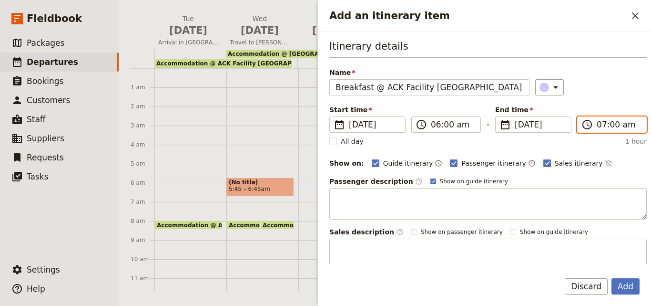
click at [599, 125] on input "07:00 am" at bounding box center [619, 124] width 44 height 11
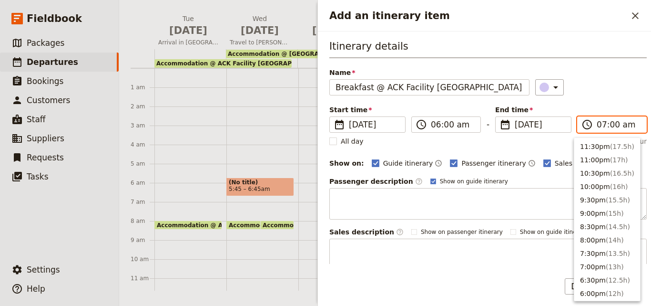
scroll to position [442, 0]
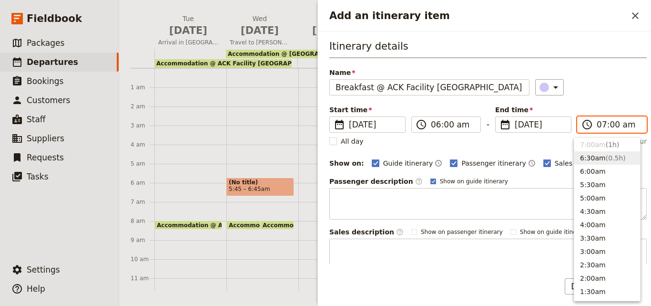
click at [606, 160] on span "( 0.5h )" at bounding box center [616, 158] width 20 height 8
type input "06:30 am"
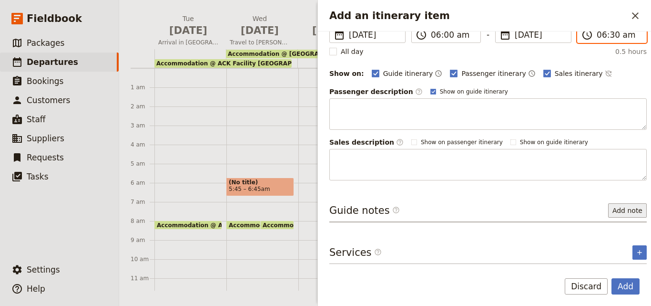
scroll to position [0, 0]
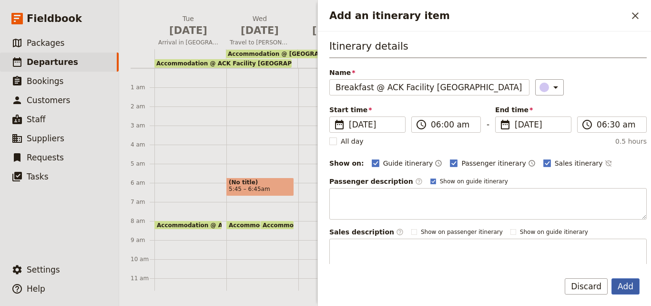
click at [633, 284] on button "Add" at bounding box center [626, 286] width 28 height 16
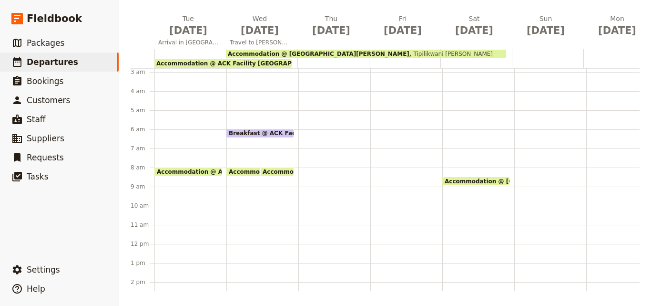
scroll to position [95, 0]
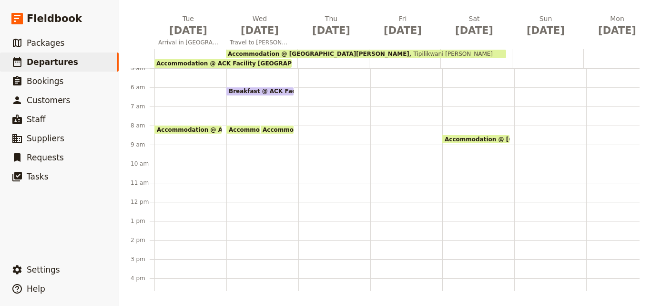
click at [252, 169] on div "Breakfast @ ACK Facility Nairobi 6 – 6:30am Accommodation @ ACK Facility Nairob…" at bounding box center [262, 202] width 72 height 458
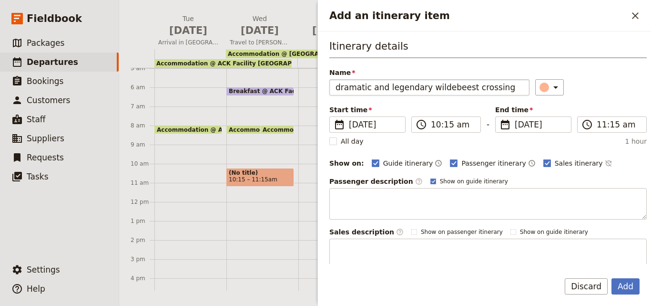
click at [341, 85] on input "dramatic and legendary wildebeest crossing" at bounding box center [429, 87] width 200 height 16
type input "Dramatic and legendary wildebeest crossing"
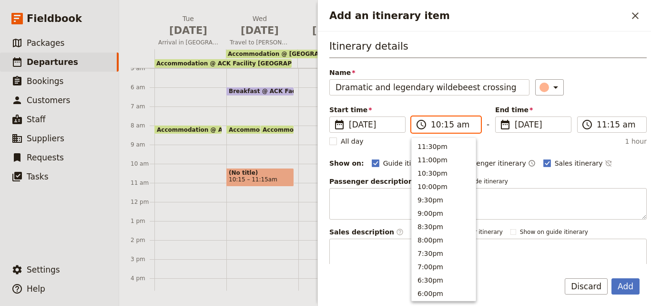
click at [433, 125] on input "10:15 am" at bounding box center [453, 124] width 44 height 11
click at [438, 226] on button "7:00am" at bounding box center [444, 224] width 64 height 13
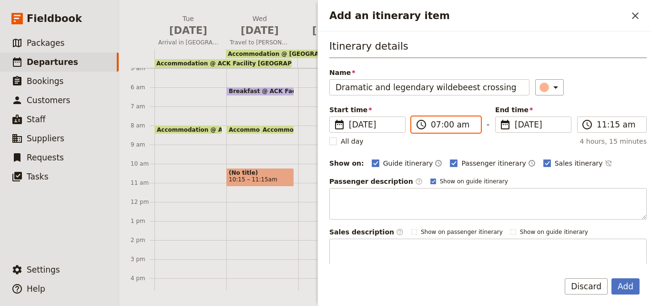
click at [444, 127] on input "07:00 am" at bounding box center [453, 124] width 44 height 11
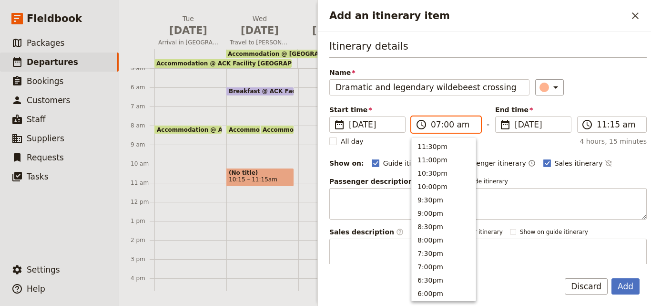
scroll to position [442, 0]
type input "07:30 am"
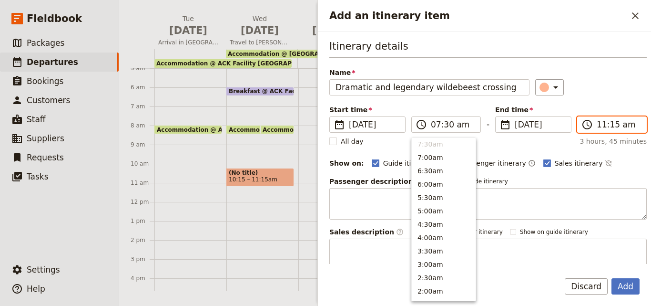
click at [597, 123] on input "11:15 am" at bounding box center [619, 124] width 44 height 11
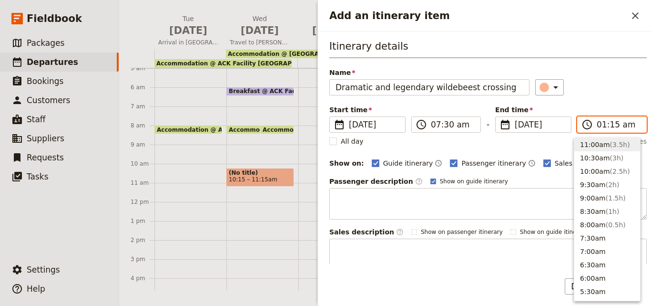
scroll to position [482, 0]
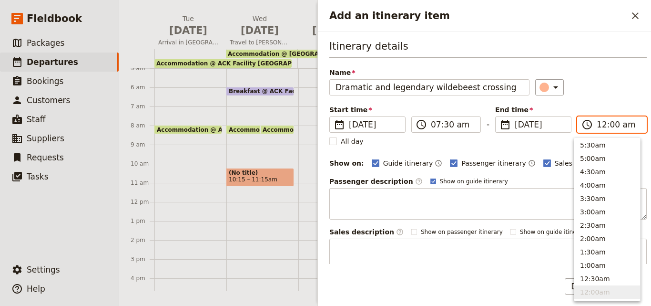
click at [623, 123] on input "12:00 am" at bounding box center [619, 124] width 44 height 11
type input "12:00 pm"
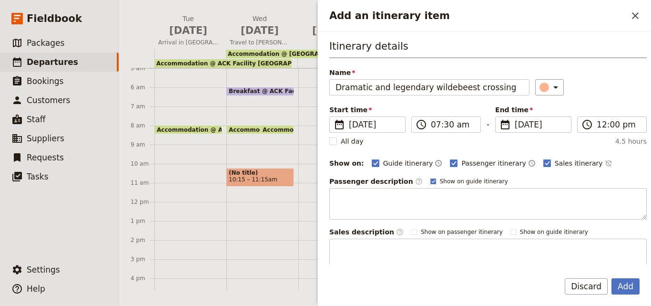
click at [618, 94] on div "​" at bounding box center [591, 87] width 112 height 16
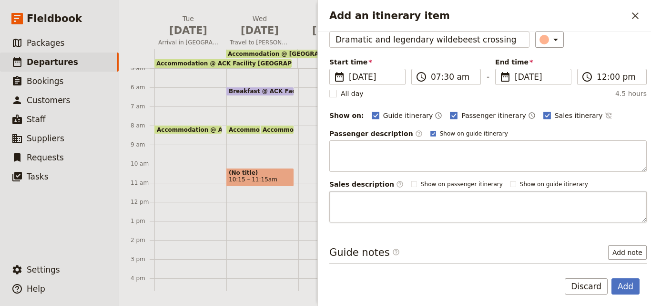
scroll to position [90, 0]
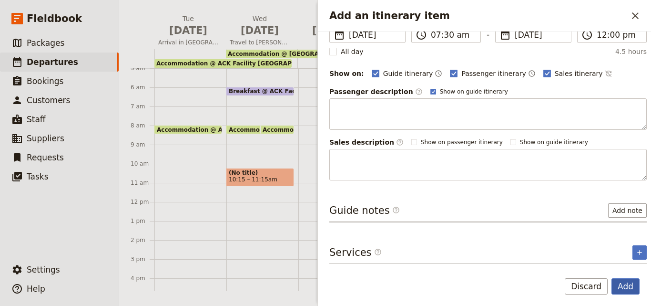
click at [630, 283] on button "Add" at bounding box center [626, 286] width 28 height 16
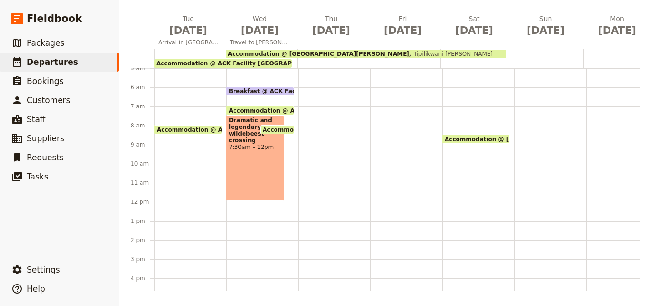
click at [267, 207] on div "Breakfast @ ACK Facility Nairobi 6 – 6:30am Accommodation @ ACK Facility Nairob…" at bounding box center [262, 202] width 72 height 458
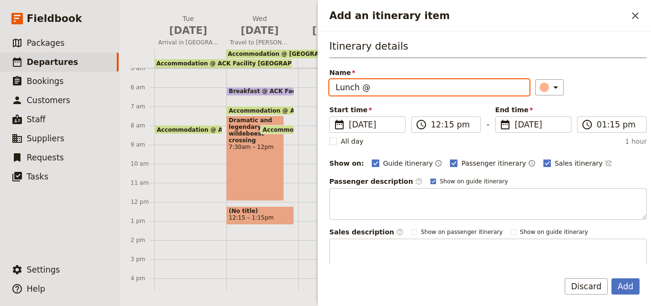
paste input "Tipilikwani Mara Camp"
type input "Lunch @ Tipilikwani Mara Camp"
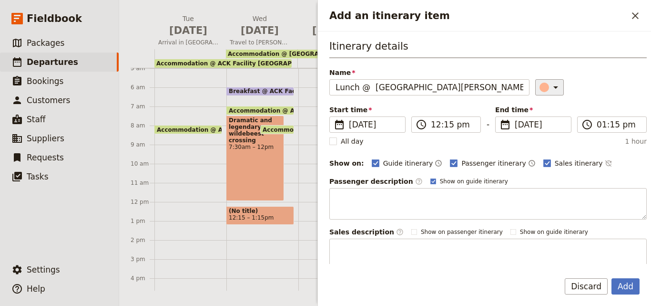
click at [541, 82] on div "​" at bounding box center [551, 87] width 21 height 11
click at [551, 127] on button "button" at bounding box center [546, 129] width 11 height 11
click at [435, 126] on input "12:15 pm" at bounding box center [453, 124] width 44 height 11
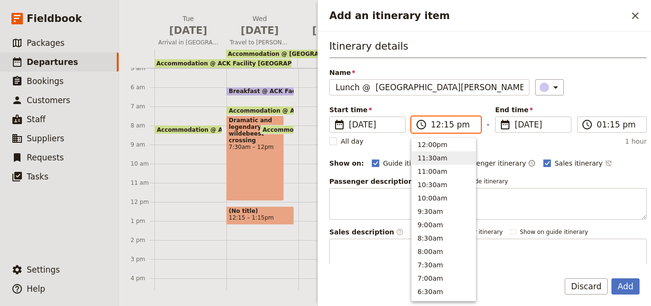
scroll to position [261, 0]
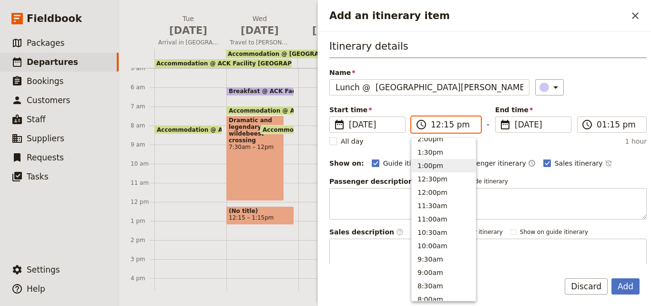
click at [439, 169] on button "1:00pm" at bounding box center [444, 165] width 64 height 13
type input "01:00 pm"
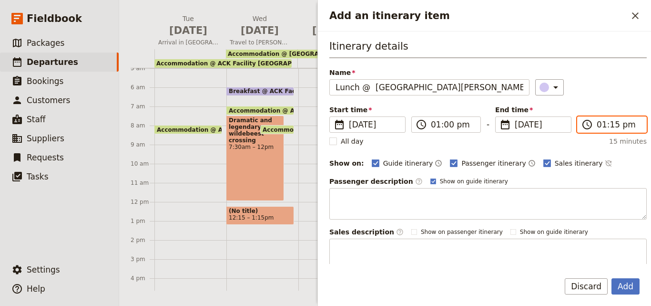
click at [597, 124] on input "01:15 pm" at bounding box center [619, 124] width 44 height 11
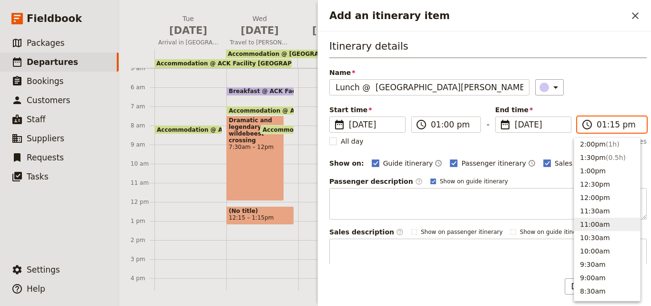
scroll to position [235, 0]
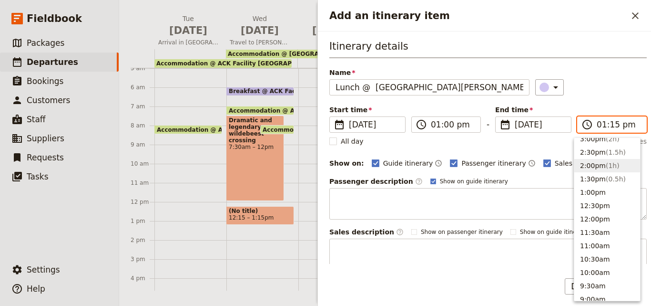
click at [599, 166] on button "2:00pm ( 1h )" at bounding box center [608, 165] width 66 height 13
type input "02:00 pm"
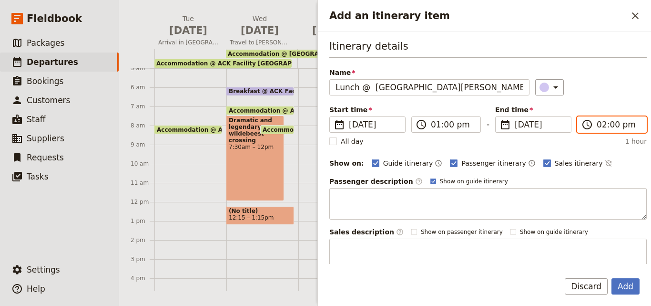
scroll to position [90, 0]
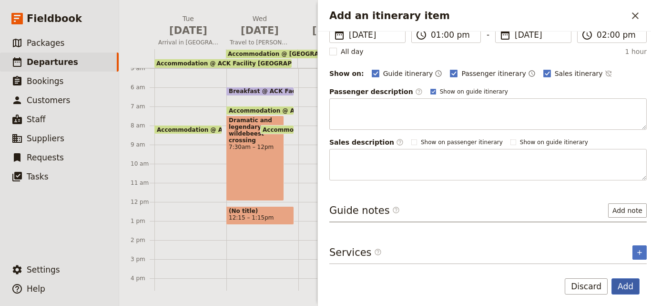
click at [628, 282] on button "Add" at bounding box center [626, 286] width 28 height 16
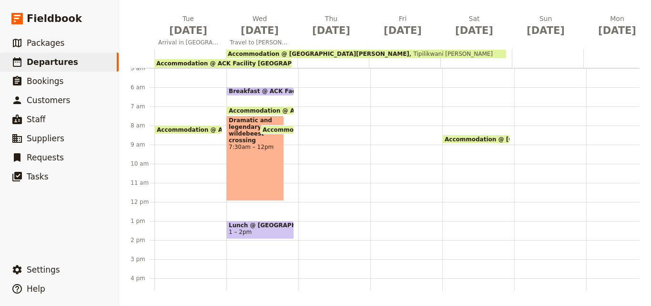
scroll to position [143, 0]
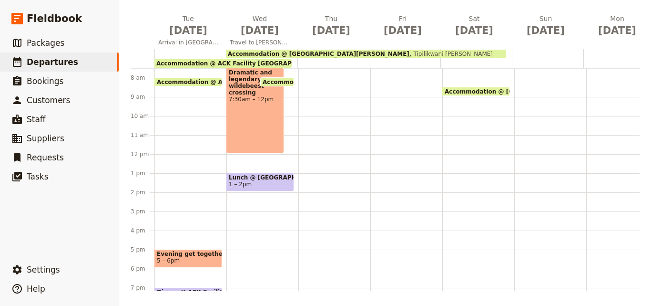
click at [249, 219] on div "Breakfast @ ACK Facility Nairobi 6 – 6:30am Accommodation @ ACK Facility Nairob…" at bounding box center [262, 154] width 72 height 458
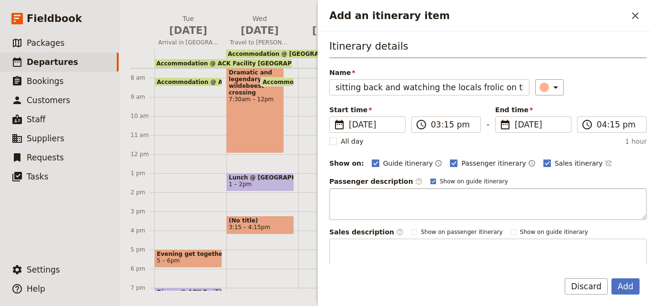
scroll to position [0, 19]
drag, startPoint x: 448, startPoint y: 84, endPoint x: 429, endPoint y: 84, distance: 19.1
click at [429, 84] on input "sitting back and watching the locals frolic on the plains" at bounding box center [429, 87] width 200 height 16
click at [454, 87] on input "sitting back and watching the locals frolic on the plains" at bounding box center [429, 87] width 200 height 16
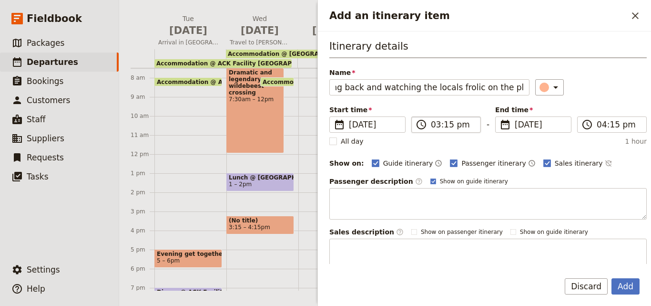
type input "Sitting back and watching the locals frolic on the plains."
click at [436, 126] on input "03:15 pm" at bounding box center [453, 124] width 44 height 11
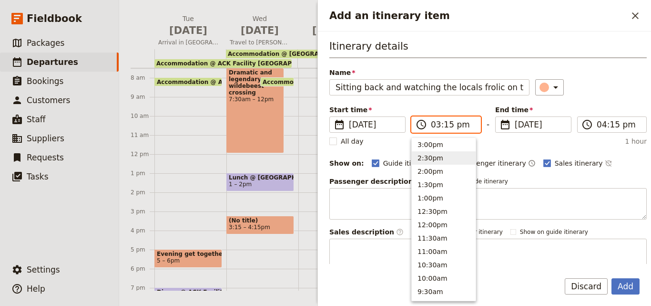
scroll to position [134, 0]
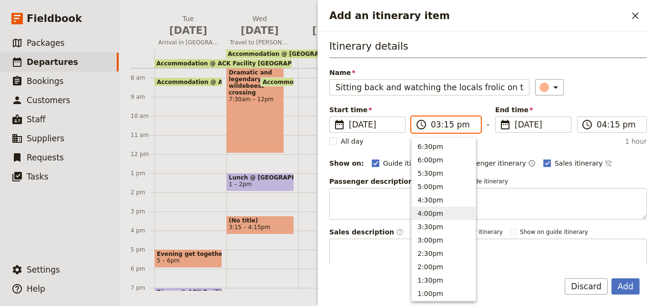
click at [439, 210] on button "4:00pm" at bounding box center [444, 212] width 64 height 13
type input "04:00 pm"
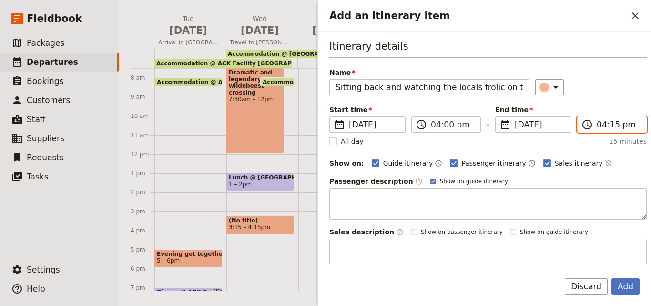
click at [600, 127] on input "04:15 pm" at bounding box center [619, 124] width 44 height 11
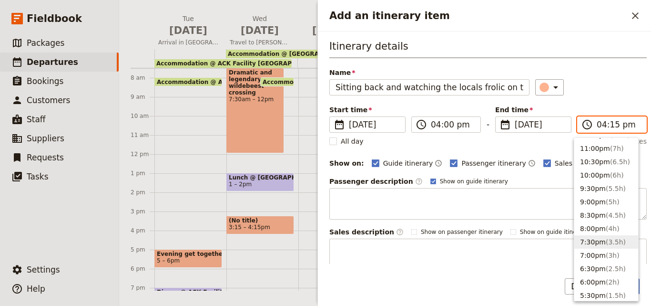
scroll to position [107, 0]
click at [596, 208] on button "5:00pm ( 1h )" at bounding box center [607, 212] width 64 height 13
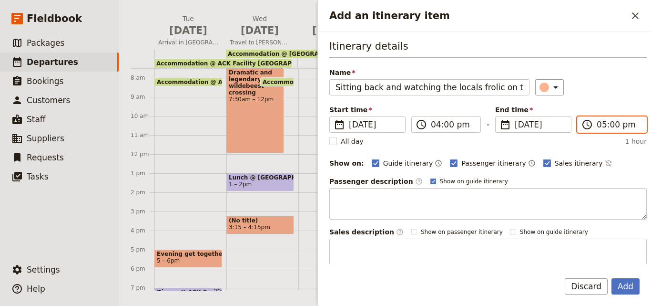
click at [597, 125] on input "05:00 pm" at bounding box center [619, 124] width 44 height 11
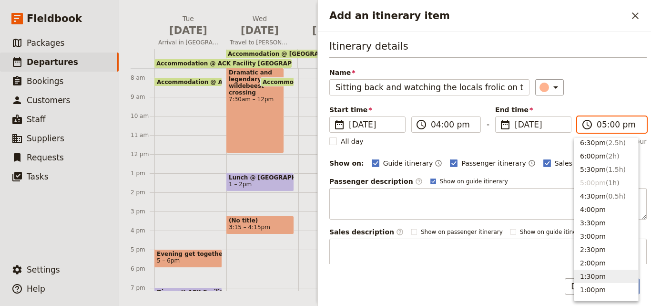
scroll to position [80, 0]
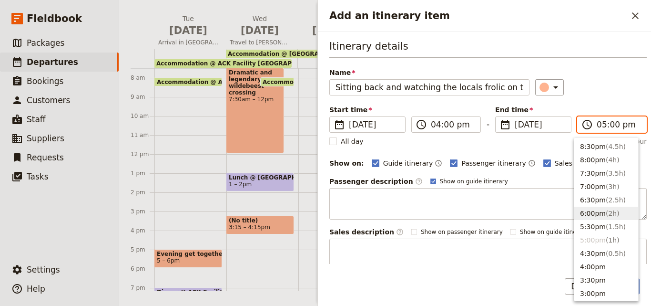
click at [599, 215] on button "6:00pm ( 2h )" at bounding box center [607, 212] width 64 height 13
type input "06:00 pm"
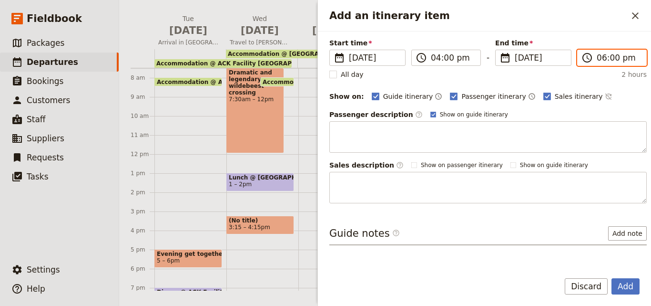
scroll to position [90, 0]
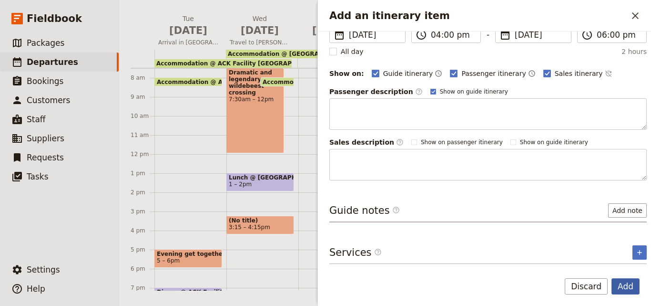
click at [621, 288] on button "Add" at bounding box center [626, 286] width 28 height 16
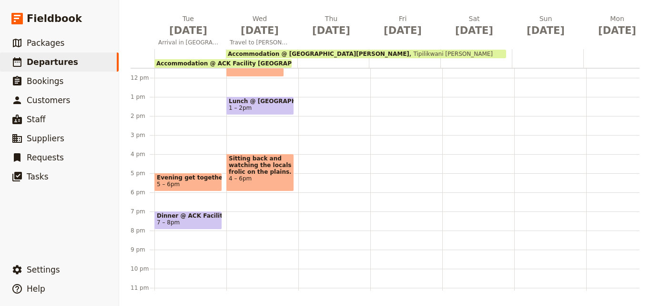
scroll to position [243, 0]
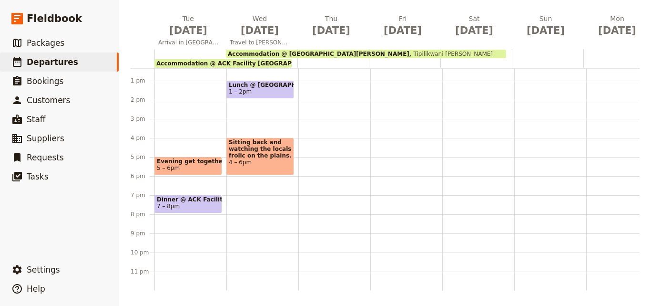
click at [250, 190] on div "Breakfast @ ACK Facility Nairobi 6 – 6:30am Accommodation @ ACK Facility Nairob…" at bounding box center [262, 62] width 72 height 458
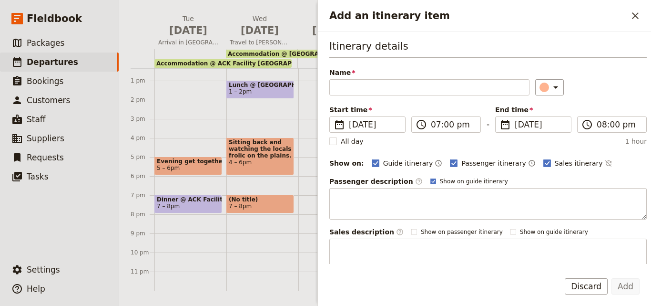
type input "S"
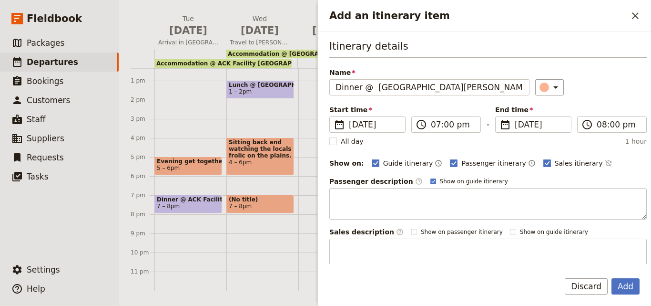
type input "Dinner @ Tipilikwani Mara Camp"
click at [541, 79] on div "Name Dinner @ Tipilikwani Mara Camp ​" at bounding box center [488, 82] width 318 height 28
click at [550, 84] on icon "Add an itinerary item" at bounding box center [555, 87] width 11 height 11
click at [545, 134] on div "button" at bounding box center [547, 130] width 10 height 10
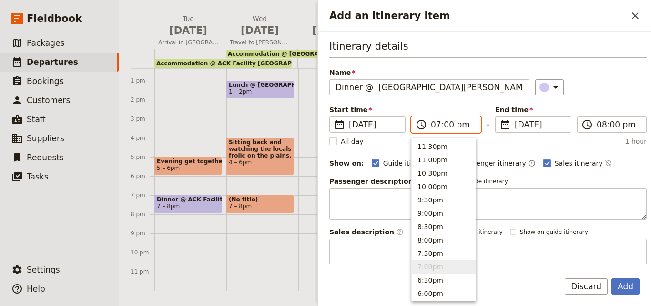
click at [435, 129] on input "07:00 pm" at bounding box center [453, 124] width 44 height 11
click at [440, 236] on button "8:00pm" at bounding box center [444, 239] width 64 height 13
type input "08:00 pm"
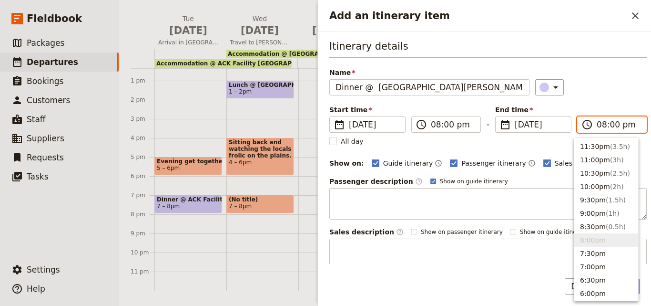
click at [603, 126] on input "08:00 pm" at bounding box center [619, 124] width 44 height 11
click at [592, 218] on button "9:00pm ( 1h )" at bounding box center [607, 212] width 64 height 13
type input "09:00 pm"
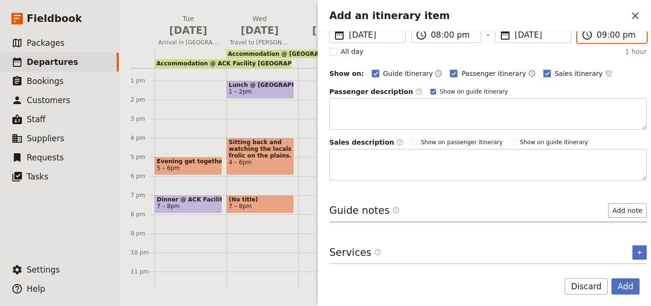
scroll to position [0, 0]
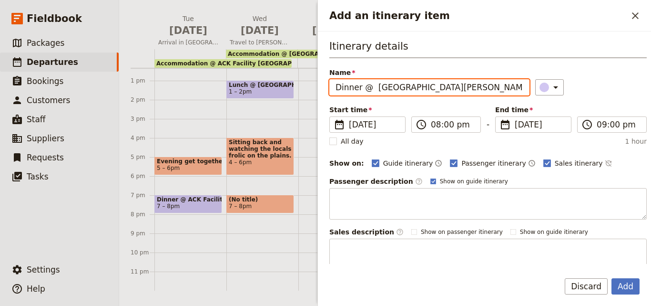
click at [374, 86] on input "Dinner @ Tipilikwani Mara Camp" at bounding box center [429, 87] width 200 height 16
type input "Dinner @ Tipilikwani Mara Camp"
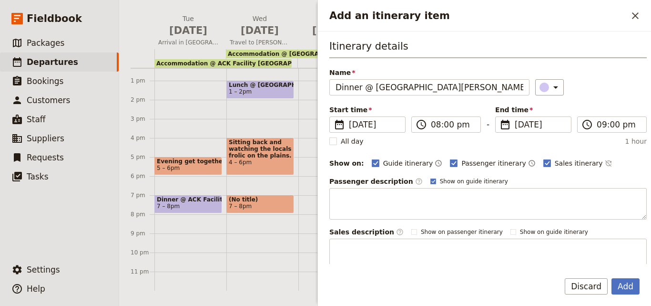
drag, startPoint x: 394, startPoint y: 87, endPoint x: 584, endPoint y: 51, distance: 193.7
click at [584, 51] on h3 "Itinerary details" at bounding box center [488, 48] width 318 height 19
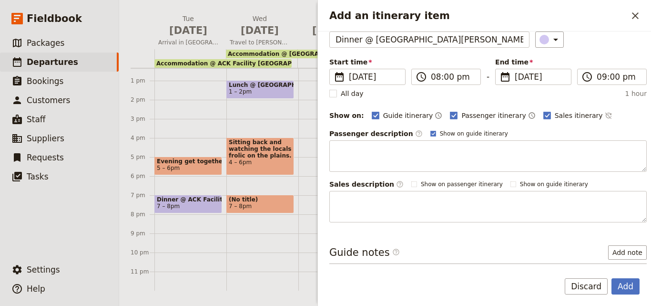
scroll to position [90, 0]
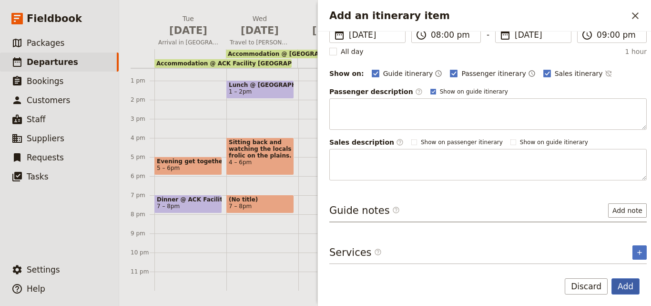
click at [631, 279] on button "Add" at bounding box center [626, 286] width 28 height 16
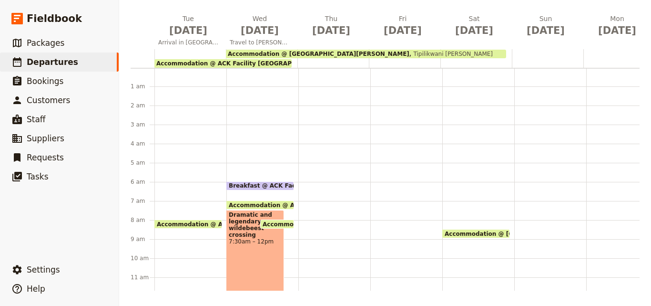
scroll to position [0, 0]
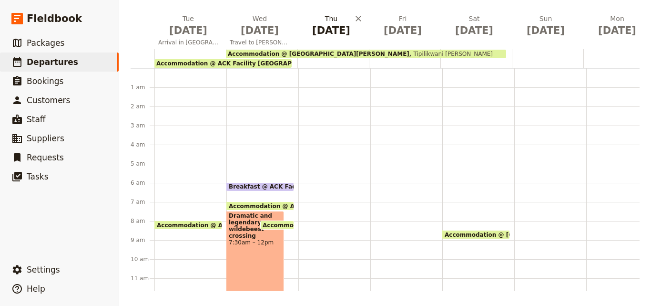
click at [329, 21] on h2 "Thu Nov 6" at bounding box center [331, 26] width 60 height 24
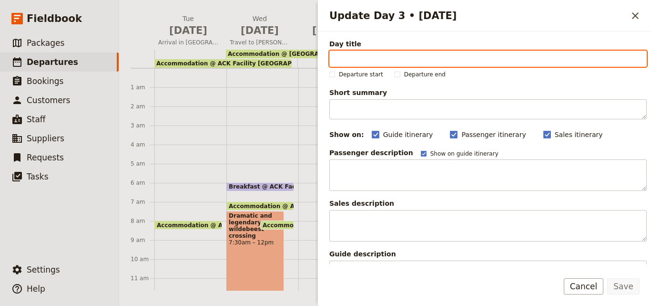
paste input "Game Drives in the Mara/Optional Balloon Experience"
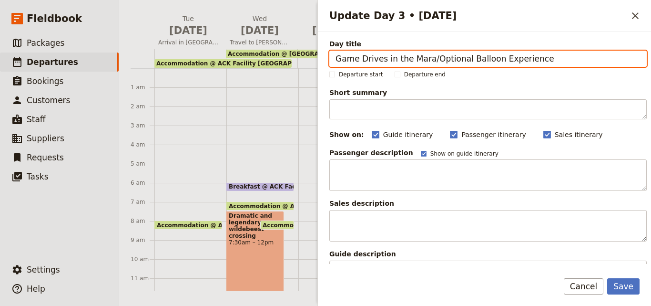
click at [340, 56] on input "Game Drives in the Mara/Optional Balloon Experience" at bounding box center [488, 59] width 318 height 16
type input "Game Drives in the Mara/Optional Balloon Experience"
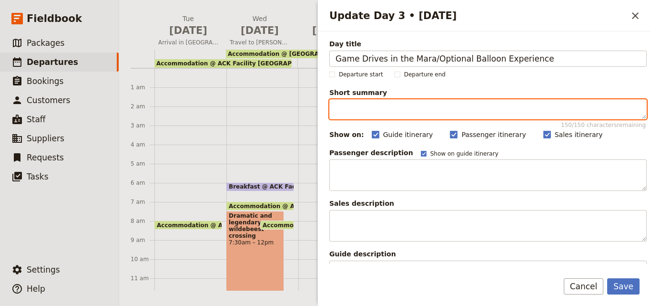
click at [362, 105] on textarea "Short summary 150 / 150 characters remaining" at bounding box center [488, 109] width 318 height 20
paste textarea "Located in the south-west corner of Kenya, the Masai Mara National Reserve is o…"
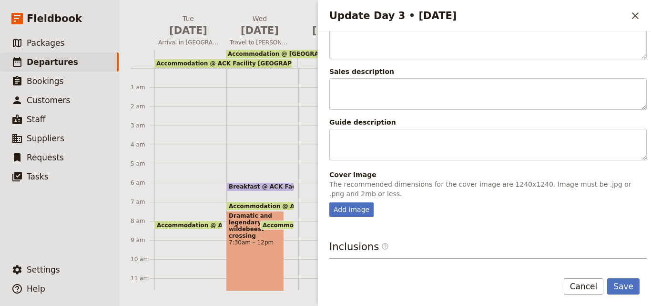
scroll to position [238, 0]
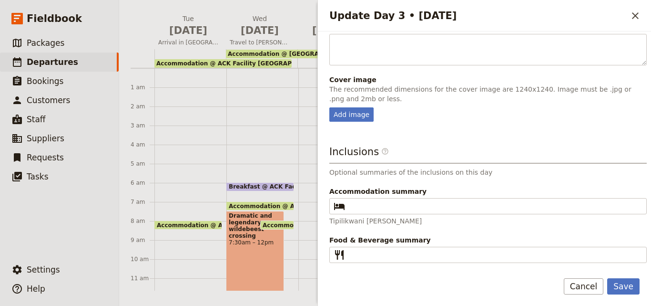
type textarea "Located in the south-west corner of Kenya, the Masai Mara National Reserve is o…"
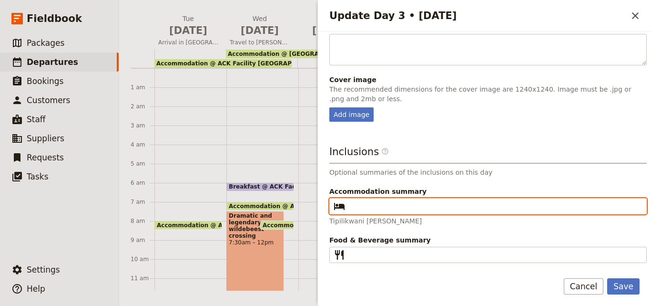
paste input "Tipilikwani Mara Camp"
type input "Tipilikwani Mara Camp"
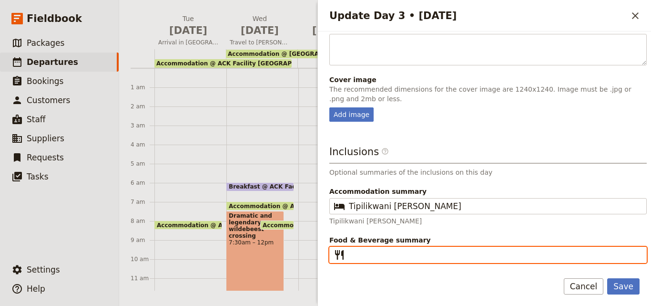
click at [379, 253] on input "Food & Beverage summary ​" at bounding box center [495, 254] width 292 height 11
type input "B L D"
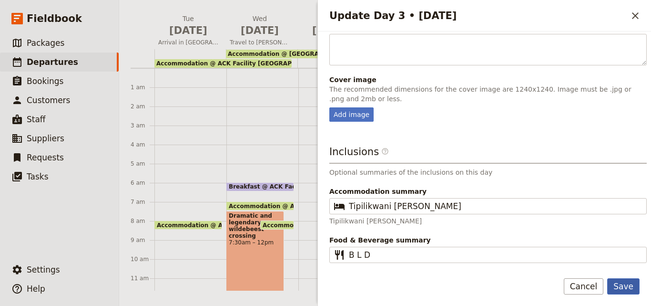
click at [620, 285] on button "Save" at bounding box center [623, 286] width 32 height 16
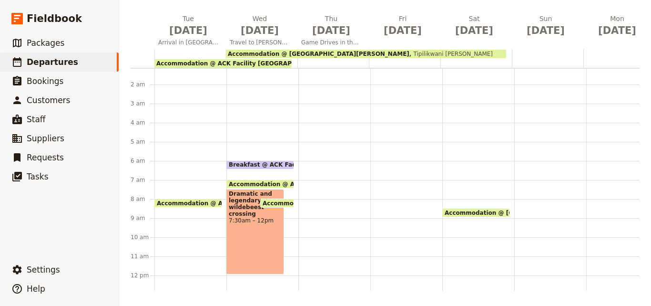
scroll to position [0, 0]
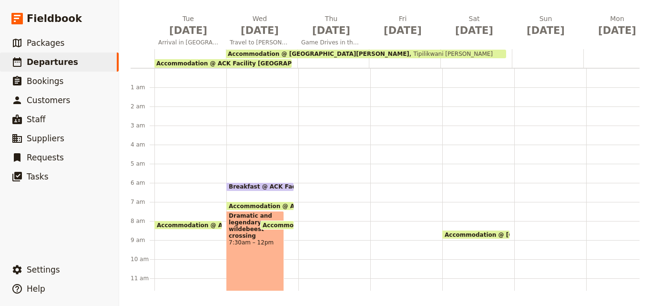
click at [273, 185] on span "Breakfast @ ACK Facility Nairobi" at bounding box center [305, 186] width 153 height 7
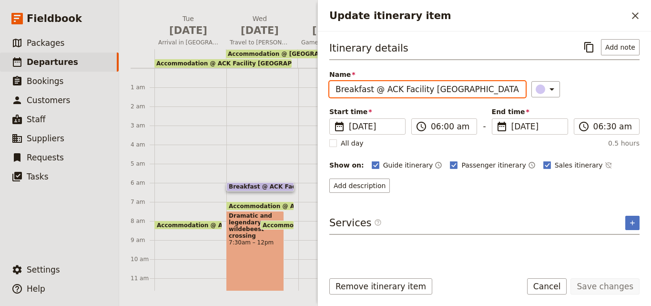
drag, startPoint x: 378, startPoint y: 89, endPoint x: 328, endPoint y: 89, distance: 50.1
click at [328, 89] on div "Itinerary details ​ Add note Name Breakfast @ ACK Facility Nairobi ​ Start time…" at bounding box center [484, 147] width 333 height 232
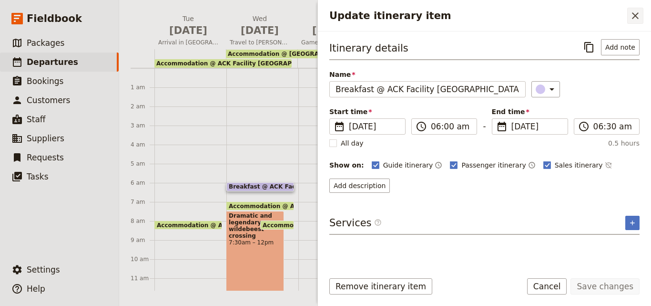
click at [629, 21] on button "​" at bounding box center [635, 16] width 16 height 16
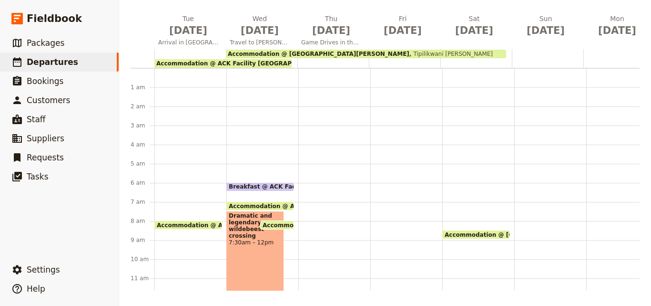
click at [306, 185] on div at bounding box center [334, 297] width 72 height 458
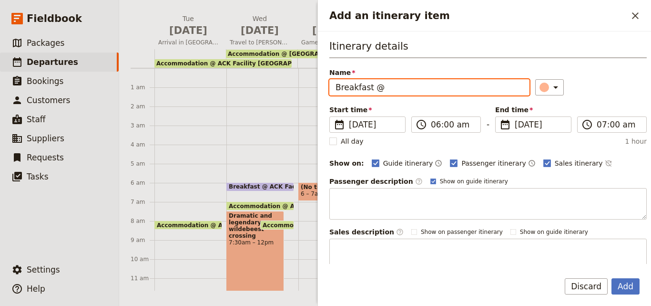
paste input "Tipilikwani Mara Camp"
type input "Breakfast @ Tipilikwani Mara Camp"
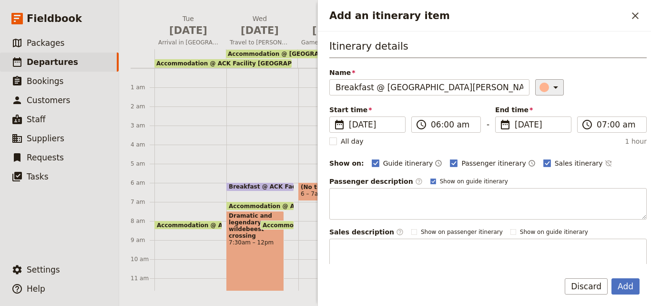
click at [550, 85] on icon "Add an itinerary item" at bounding box center [555, 87] width 11 height 11
click at [548, 130] on div "button" at bounding box center [547, 130] width 10 height 10
click at [435, 128] on input "06:00 am" at bounding box center [453, 124] width 44 height 11
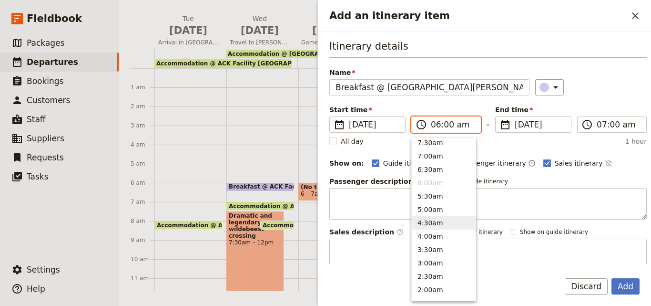
scroll to position [408, 0]
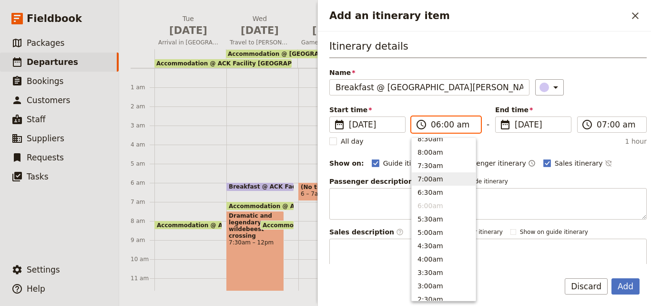
click at [430, 185] on button "7:00am" at bounding box center [444, 178] width 64 height 13
type input "07:00 am"
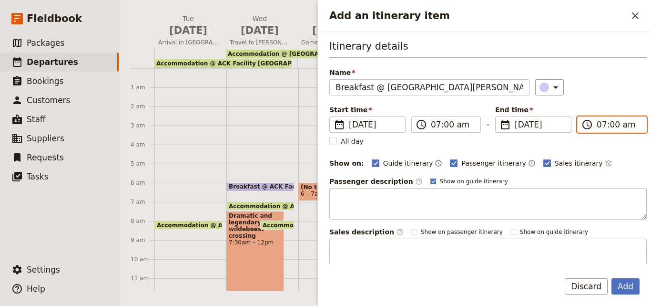
click at [597, 123] on input "07:00 am" at bounding box center [619, 124] width 44 height 11
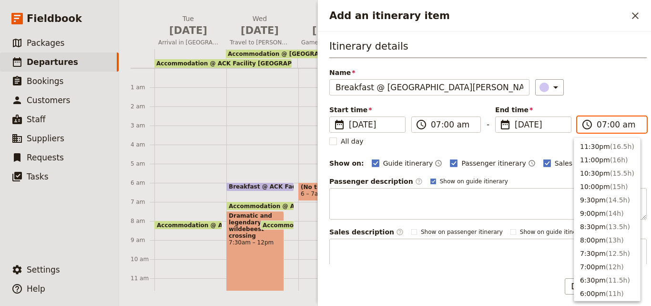
scroll to position [442, 0]
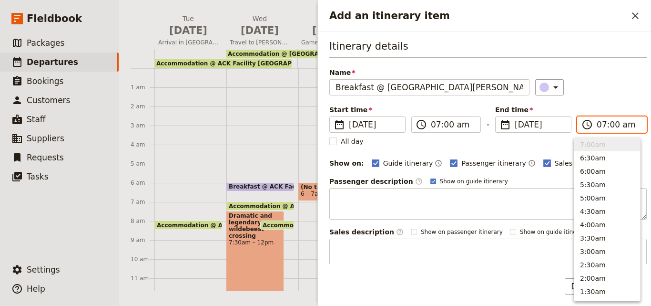
type input "08:00 am"
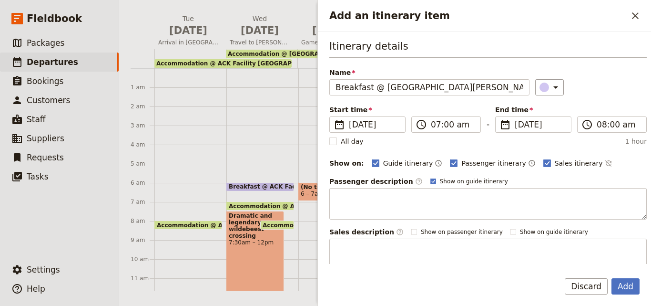
click at [596, 110] on div "Start time ​ 6 Nov 2025 06/11/2025 2025-11-06 07:00 ​ 07:00 am - End time ​ 6 N…" at bounding box center [488, 119] width 318 height 28
click at [618, 289] on button "Add" at bounding box center [626, 286] width 28 height 16
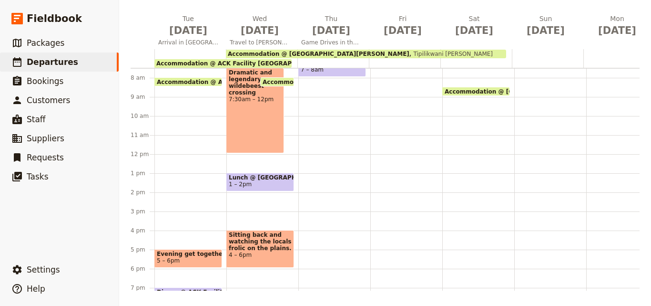
scroll to position [48, 0]
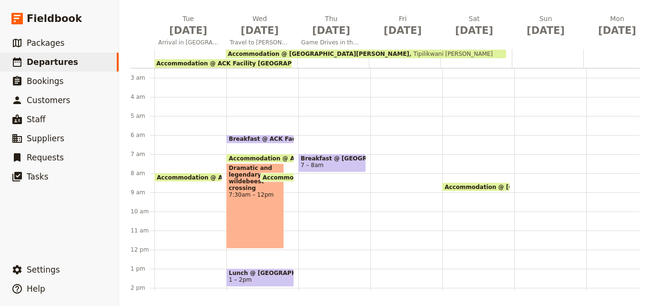
click at [312, 209] on div "Breakfast @ Tipilikwani Mara Camp 7 – 8am" at bounding box center [334, 250] width 72 height 458
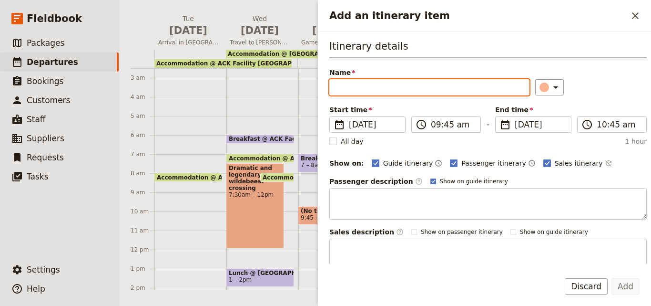
paste input "balloon flight above the Mara plains."
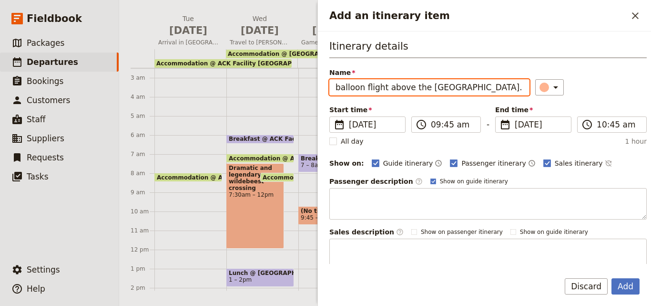
click at [339, 89] on input "balloon flight above the Mara plains." at bounding box center [429, 87] width 200 height 16
type input "Balloon flight above the Mara plains."
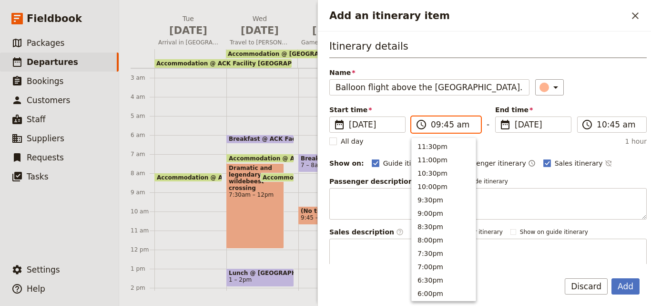
click at [436, 124] on input "09:45 am" at bounding box center [453, 124] width 44 height 11
click at [442, 145] on button "9:30am" at bounding box center [444, 144] width 64 height 13
type input "09:30 am"
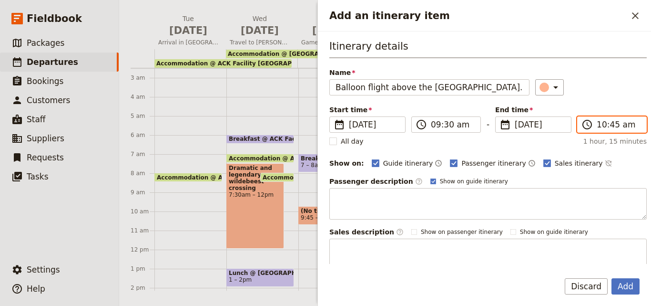
click at [597, 127] on input "10:45 am" at bounding box center [619, 124] width 44 height 11
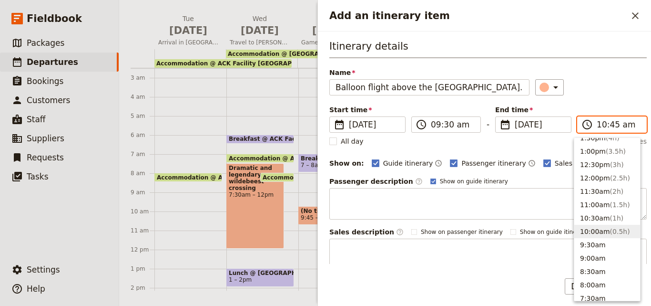
scroll to position [206, 0]
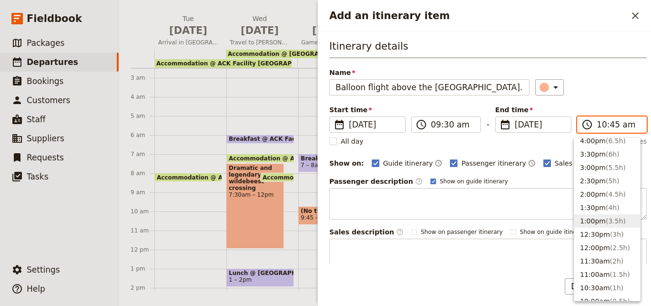
click at [607, 222] on span "( 3.5h )" at bounding box center [616, 221] width 20 height 8
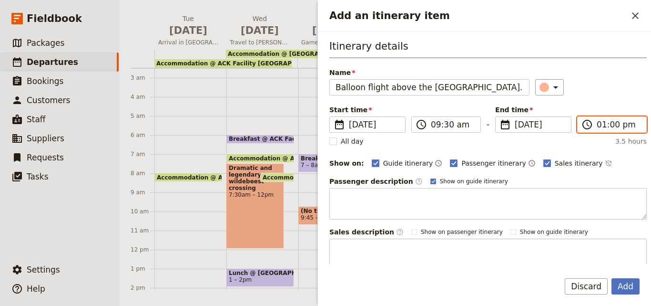
click at [600, 126] on input "01:00 pm" at bounding box center [619, 124] width 44 height 11
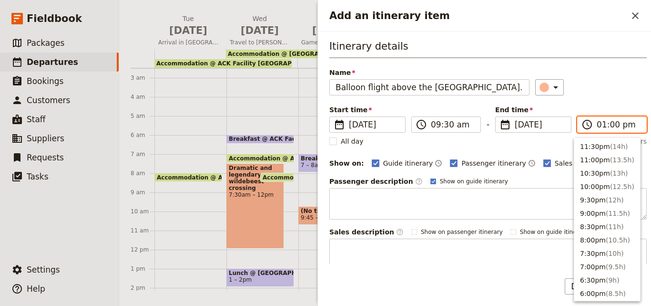
scroll to position [282, 0]
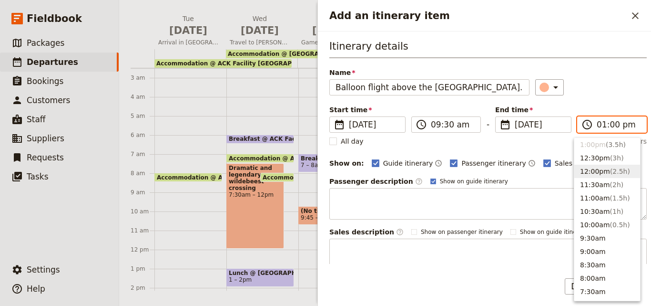
click at [586, 170] on button "12:00pm ( 2.5h )" at bounding box center [608, 171] width 66 height 13
type input "12:00 pm"
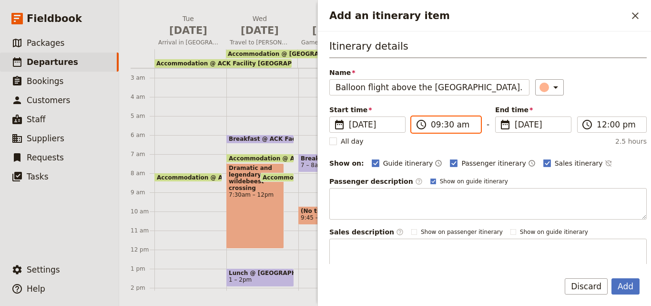
click at [447, 124] on input "09:30 am" at bounding box center [453, 124] width 44 height 11
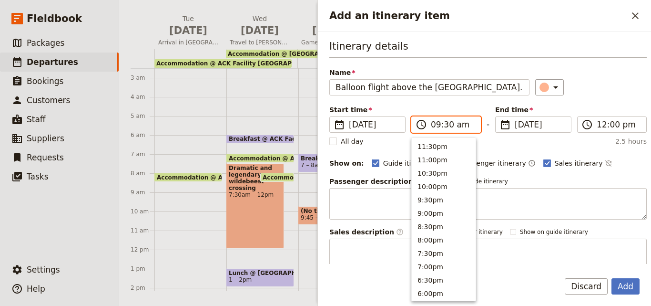
scroll to position [376, 0]
click at [448, 123] on input "09:30 am" at bounding box center [453, 124] width 44 height 11
click at [446, 123] on input "09:30 am" at bounding box center [453, 124] width 44 height 11
type input "09:00 am"
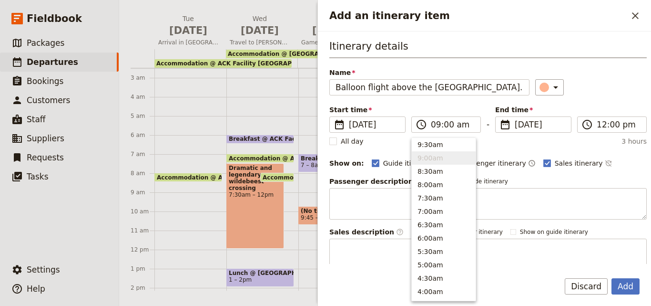
click at [583, 173] on div "Itinerary details Name Balloon flight above the Mara plains. ​ Start time ​ 6 N…" at bounding box center [488, 154] width 318 height 231
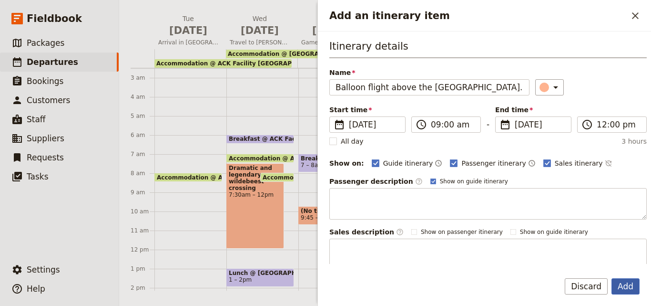
click at [625, 282] on button "Add" at bounding box center [626, 286] width 28 height 16
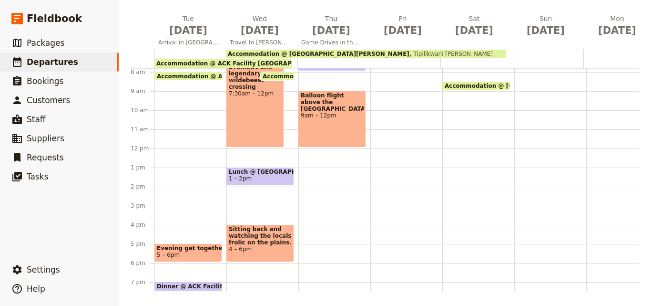
scroll to position [191, 0]
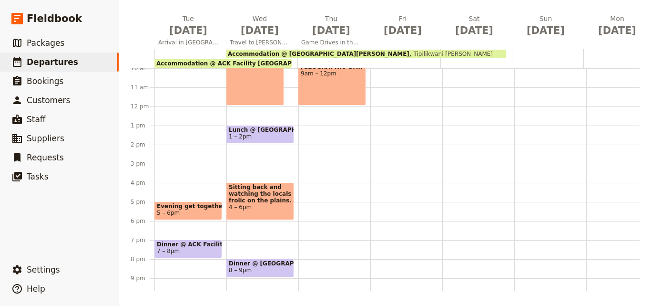
click at [278, 133] on span "Lunch @ Tipilikwani Mara Camp" at bounding box center [260, 129] width 63 height 7
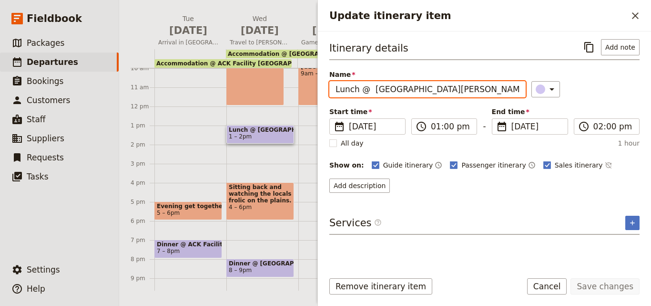
drag, startPoint x: 466, startPoint y: 94, endPoint x: 334, endPoint y: 79, distance: 133.0
click at [334, 79] on label "Name Lunch @ Tipilikwani Mara Camp" at bounding box center [427, 82] width 196 height 24
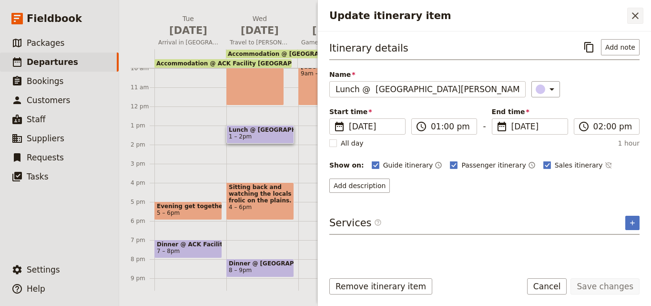
click at [638, 12] on icon "Close drawer" at bounding box center [635, 15] width 11 height 11
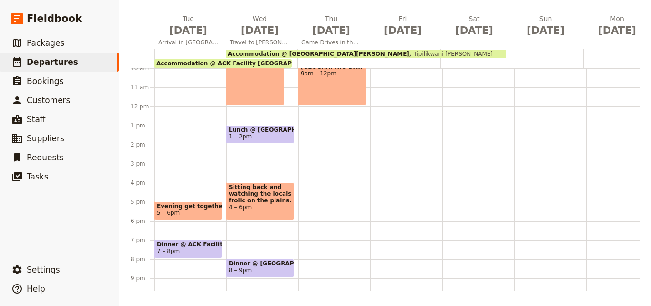
click at [323, 136] on div "Breakfast @ Tipilikwani Mara Camp 7 – 8am Balloon flight above the Mara plains.…" at bounding box center [334, 106] width 72 height 458
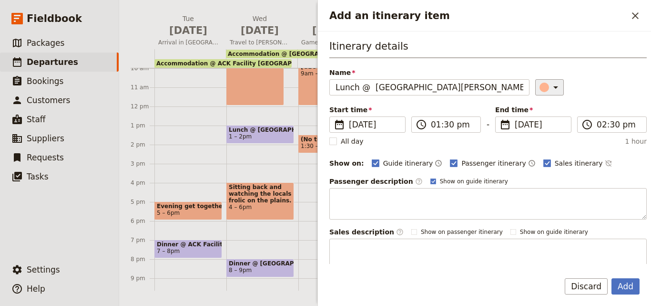
type input "Lunch @ Tipilikwani Mara Camp"
click at [551, 85] on icon "Add an itinerary item" at bounding box center [555, 87] width 11 height 11
click at [549, 129] on div "button" at bounding box center [547, 130] width 10 height 10
click at [625, 283] on button "Add" at bounding box center [626, 286] width 28 height 16
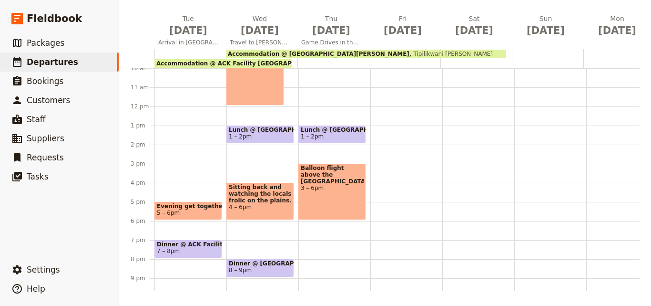
scroll to position [95, 0]
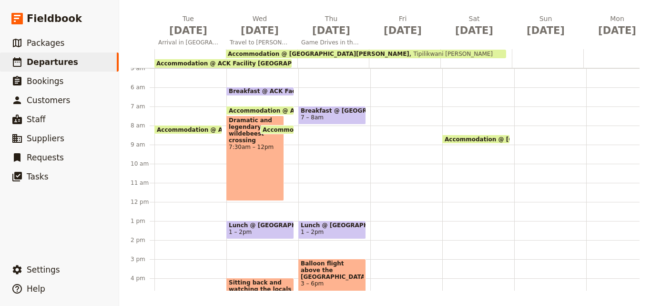
click at [328, 161] on div "Breakfast @ Tipilikwani Mara Camp 7 – 8am Lunch @ Tipilikwani Mara Camp 1 – 2pm…" at bounding box center [334, 202] width 72 height 458
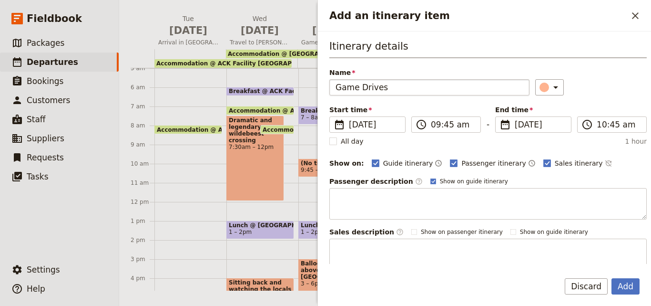
click at [338, 85] on input "Game Drives" at bounding box center [429, 87] width 200 height 16
type input "Game Drives"
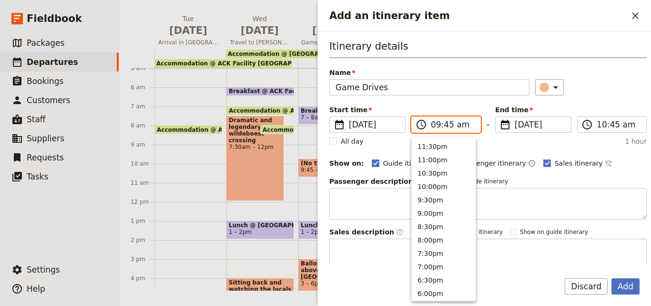
click at [445, 127] on input "09:45 am" at bounding box center [453, 124] width 44 height 11
click at [448, 123] on input "09:45 am" at bounding box center [453, 124] width 44 height 11
click at [447, 123] on input "09:45 am" at bounding box center [453, 124] width 44 height 11
type input "09:00 am"
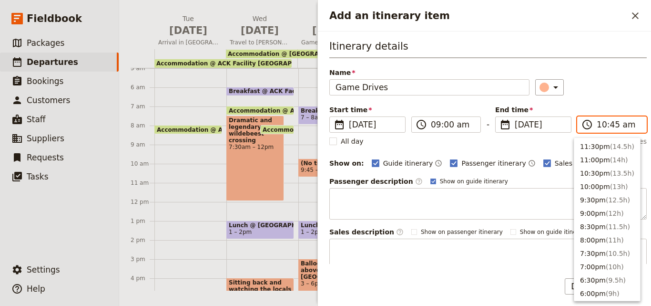
scroll to position [349, 0]
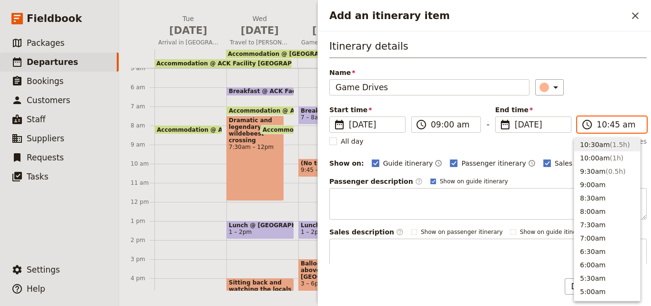
click at [602, 127] on input "10:45 am" at bounding box center [619, 124] width 44 height 11
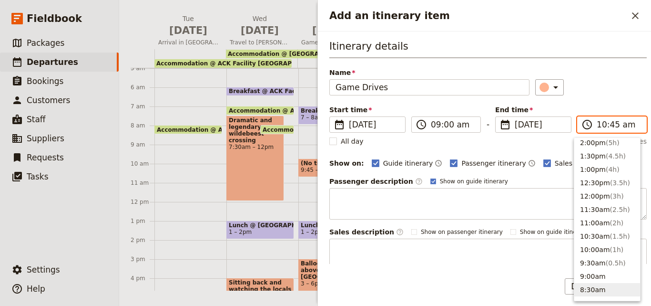
scroll to position [254, 0]
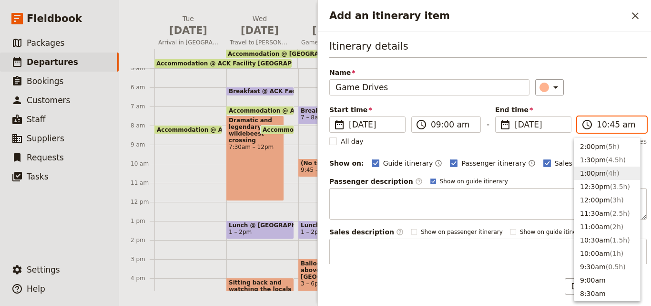
click at [606, 171] on span "( 4h )" at bounding box center [613, 173] width 14 height 8
type input "01:00 pm"
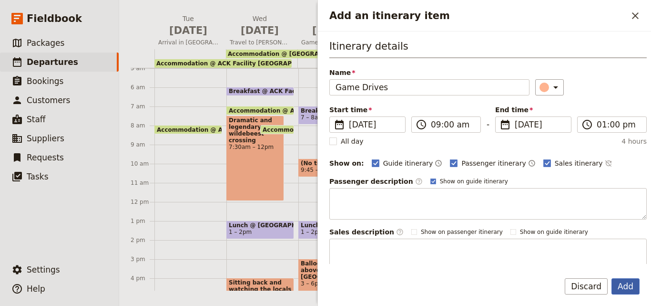
click at [637, 283] on button "Add" at bounding box center [626, 286] width 28 height 16
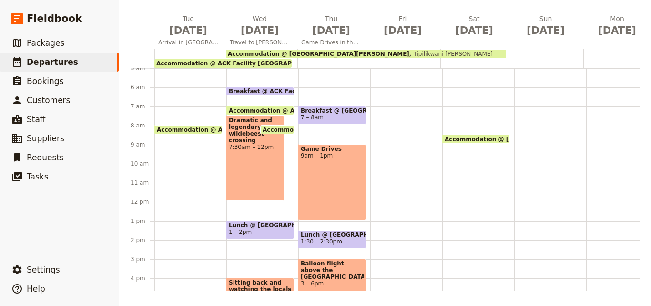
scroll to position [191, 0]
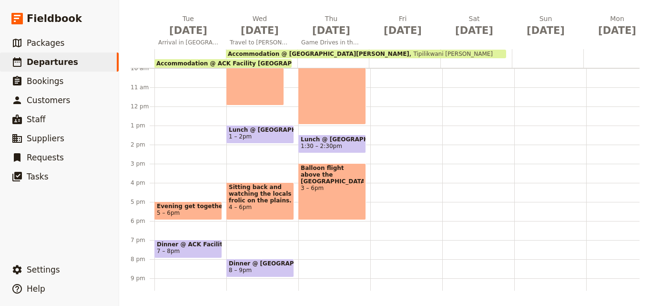
click at [350, 195] on div "Balloon flight above the Mara plains. 3 – 6pm" at bounding box center [332, 191] width 68 height 57
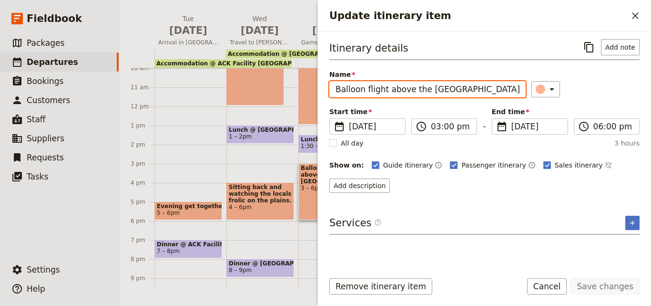
click at [340, 90] on input "Balloon flight above the Mara plains." at bounding box center [427, 89] width 196 height 16
type input "Optional balloon flight above the Mara plains."
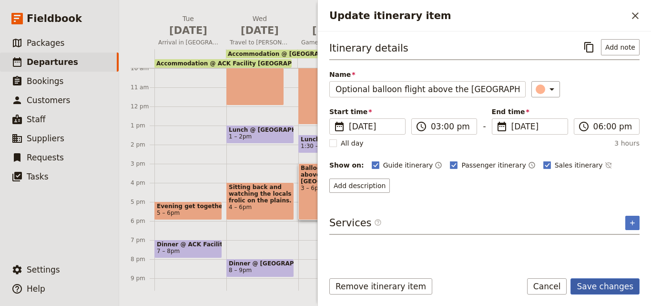
click at [601, 284] on button "Save changes" at bounding box center [605, 286] width 69 height 16
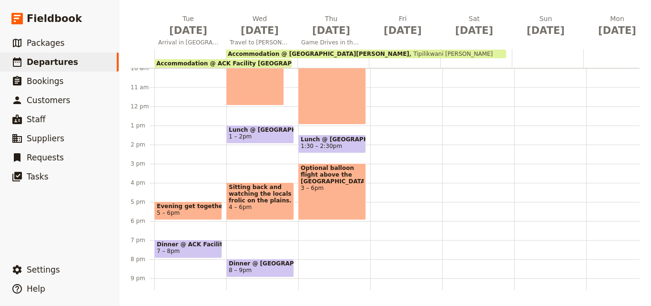
scroll to position [243, 0]
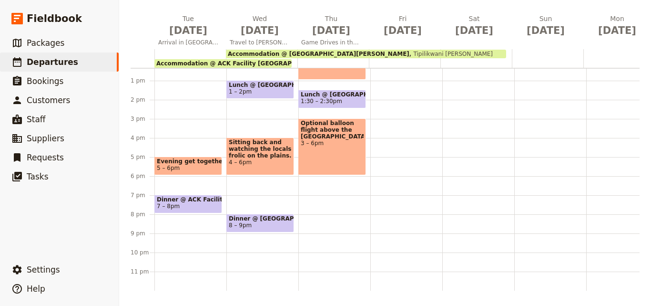
click at [281, 215] on span "Dinner @ Tipilikwani Mara Camp" at bounding box center [260, 218] width 63 height 7
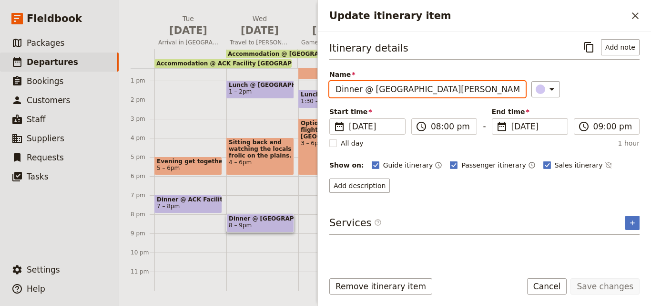
drag, startPoint x: 469, startPoint y: 93, endPoint x: 331, endPoint y: 105, distance: 137.8
click at [331, 105] on div "Itinerary details ​ Add note Name Dinner @ Tipilikwani Mara Camp ​ Start time ​…" at bounding box center [484, 116] width 310 height 154
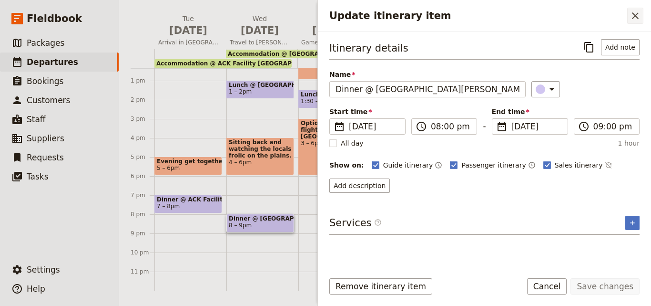
click at [638, 12] on icon "Close drawer" at bounding box center [635, 15] width 11 height 11
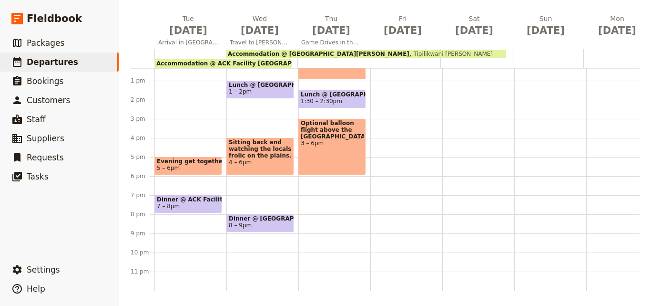
click at [307, 210] on div "Breakfast @ Tipilikwani Mara Camp 7 – 8am Game Drives 9am – 1pm Lunch @ Tipilik…" at bounding box center [334, 62] width 72 height 458
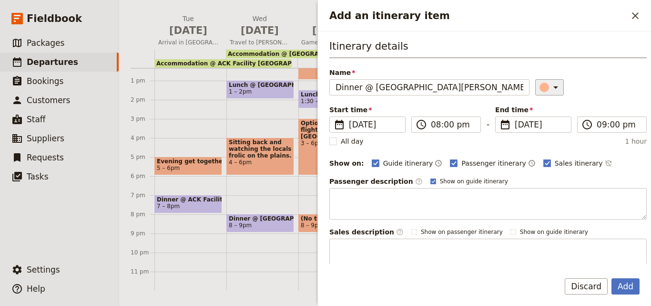
type input "Dinner @ Tipilikwani Mara Camp"
click at [535, 82] on button "​" at bounding box center [549, 87] width 29 height 16
click at [550, 130] on div "button" at bounding box center [547, 130] width 10 height 10
click at [630, 286] on button "Add" at bounding box center [626, 286] width 28 height 16
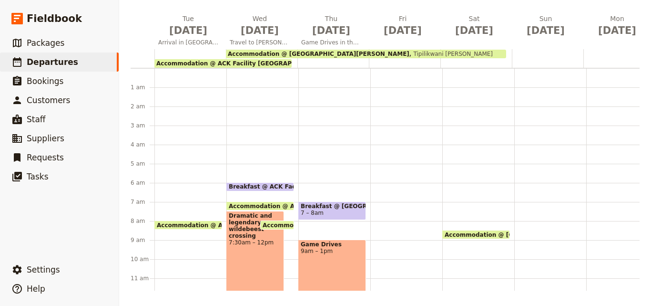
scroll to position [95, 0]
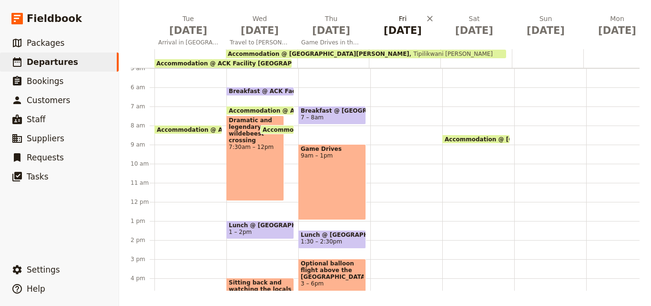
click at [410, 21] on h2 "Fri Nov 7" at bounding box center [403, 26] width 60 height 24
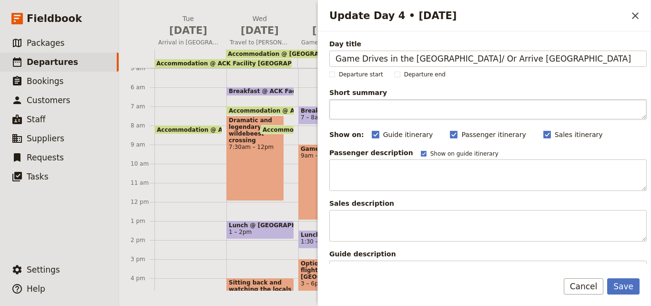
type input "Game Drives in the Mara/ Or Arrive Nairobi"
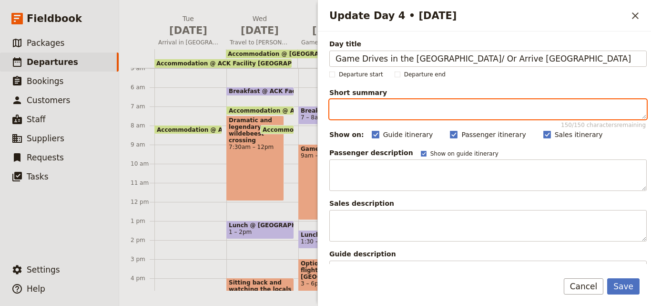
click at [359, 105] on textarea "Short summary 150 / 150 characters remaining" at bounding box center [488, 109] width 318 height 20
paste textarea "Spend an inspiring afternoon with one of ACK’s conservation partners, Dr Elena …"
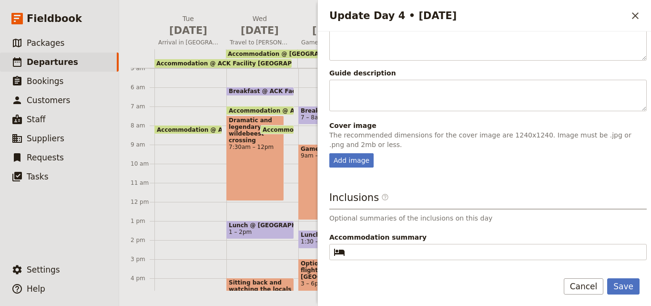
scroll to position [238, 0]
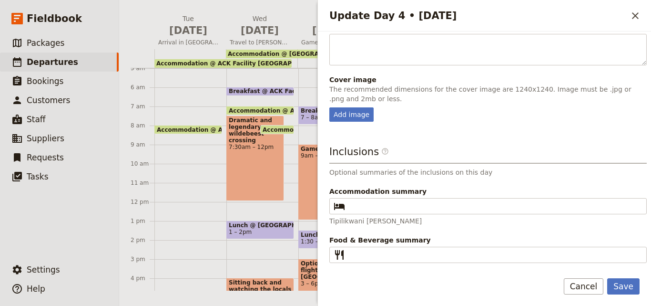
type textarea "Spend an inspiring afternoon with one of ACK’s conservation partners, Dr Elena …"
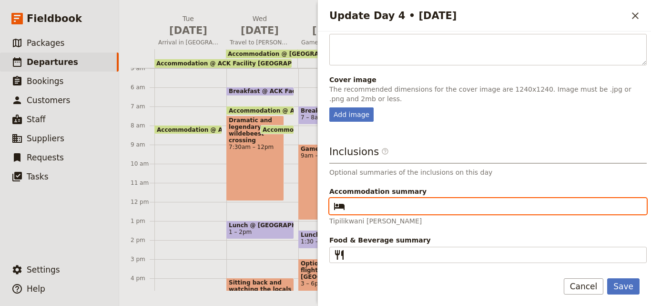
paste input "Tipilikwani Mara Camp"
drag, startPoint x: 443, startPoint y: 206, endPoint x: 309, endPoint y: 201, distance: 133.6
click at [309, 201] on div "NOV 2025 - KENYA - ACK JESSICA ​ Scheduled 4 – 18 Nov 2025 15 days / 14 nights …" at bounding box center [385, 153] width 532 height 306
paste input "Tipilikwani Mara Camp, ACK Facility Nairobi"
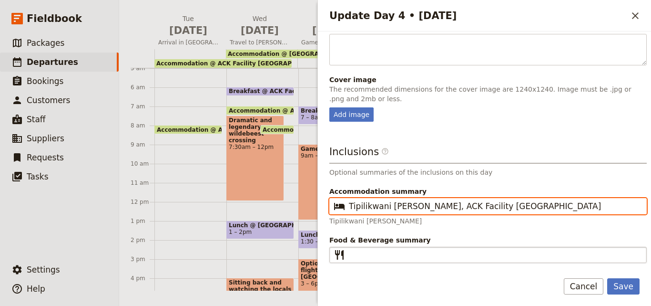
type input "Tipilikwani Mara Camp, ACK Facility Nairobi"
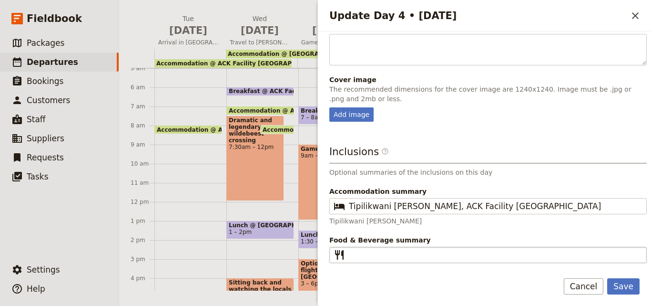
click at [368, 248] on fieldset "​" at bounding box center [488, 255] width 318 height 16
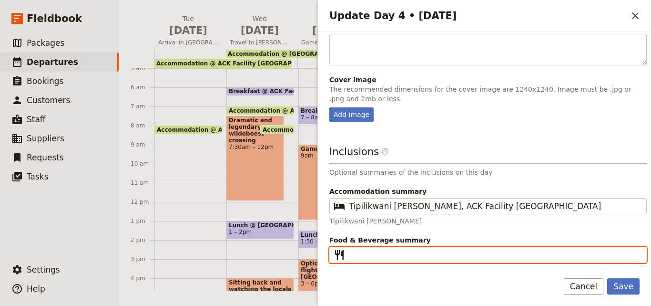
click at [368, 249] on input "Food & Beverage summary ​" at bounding box center [495, 254] width 292 height 11
type input "B L D"
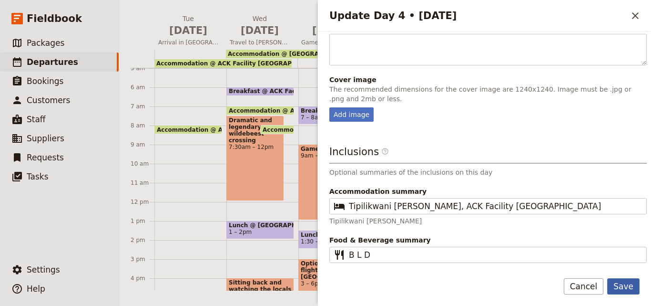
click at [621, 284] on button "Save" at bounding box center [623, 286] width 32 height 16
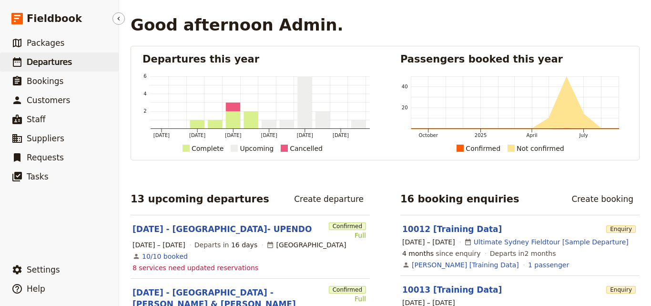
click at [13, 61] on icon at bounding box center [17, 62] width 9 height 10
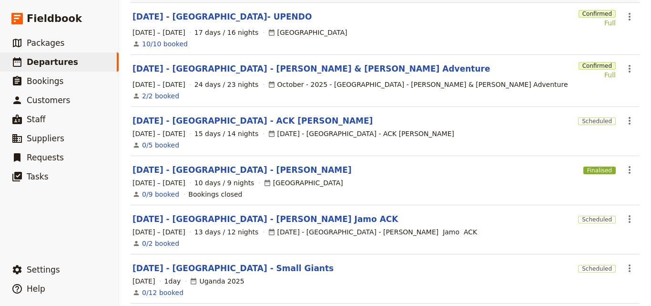
scroll to position [80, 0]
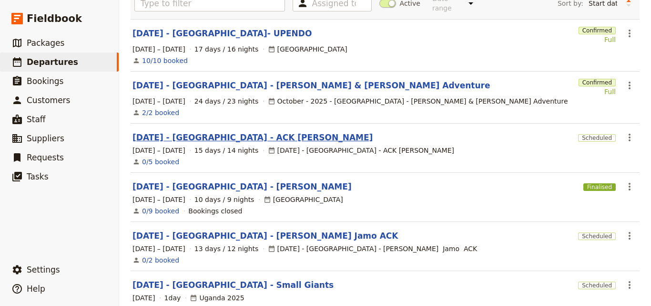
click at [229, 132] on link "NOV 2025 - KENYA - ACK JESSICA" at bounding box center [253, 137] width 240 height 11
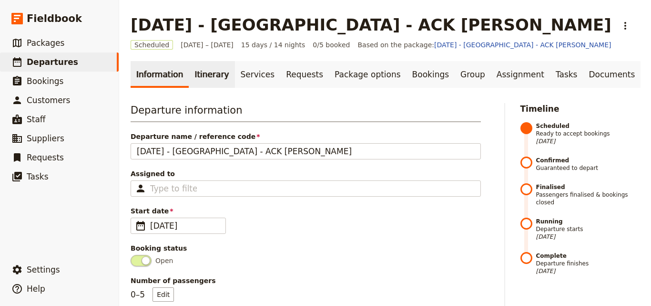
click at [205, 72] on link "Itinerary" at bounding box center [212, 74] width 46 height 27
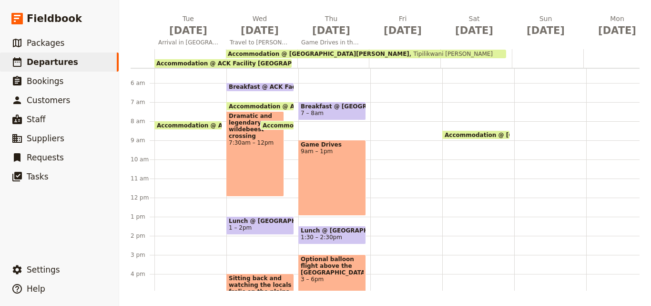
scroll to position [52, 0]
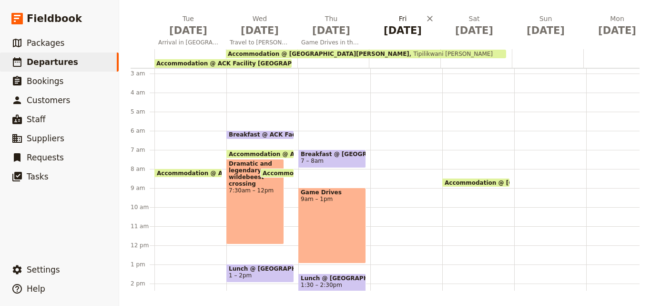
click at [392, 29] on span "Nov 7" at bounding box center [403, 30] width 60 height 14
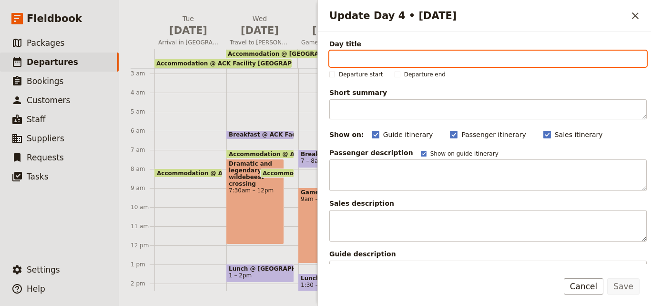
paste input "Game Drives in the Mara/ Or Arrive Nairobi"
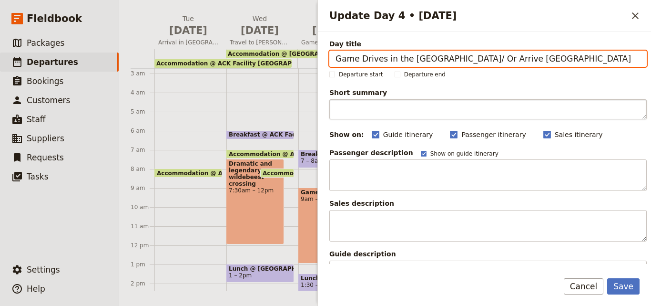
type input "Game Drives in the Mara/ Or Arrive Nairobi"
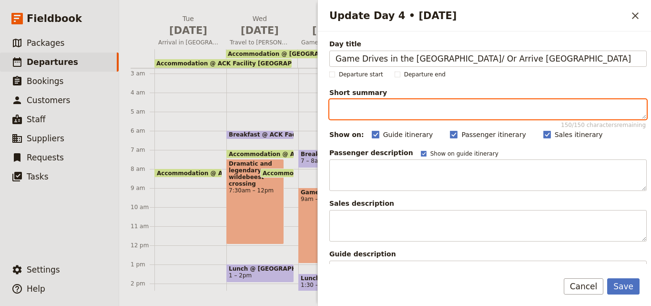
click at [424, 113] on textarea "Short summary 150 / 150 characters remaining" at bounding box center [488, 109] width 318 height 20
paste textarea "Spend an inspiring afternoon with one of ACK’s conservation partners, Dr Elena …"
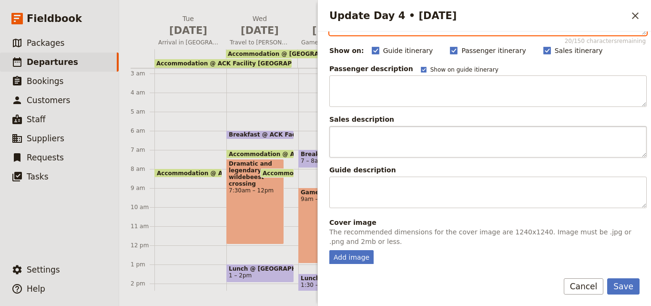
scroll to position [238, 0]
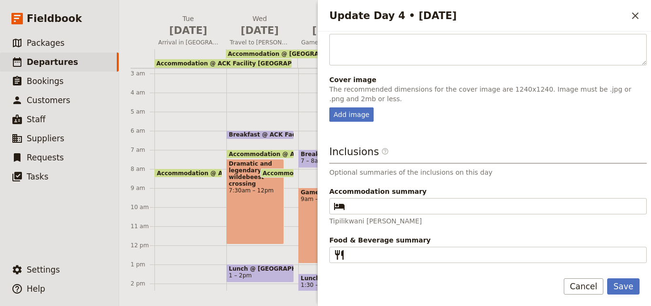
type textarea "Spend an inspiring afternoon with one of ACK’s conservation partners, Dr Elena …"
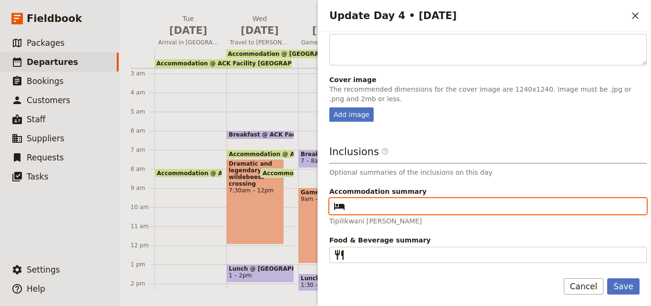
paste input "Tipilikwani Mara Camp, ACK Facility Nairobi"
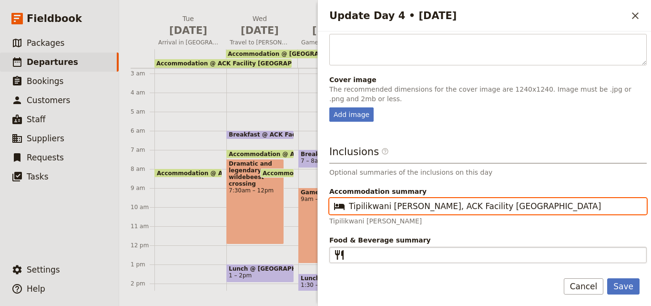
type input "Tipilikwani Mara Camp, ACK Facility Nairobi"
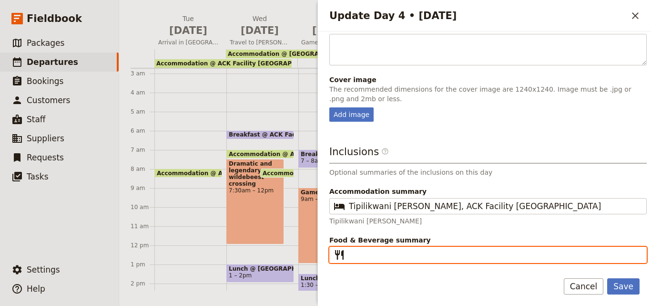
click at [384, 252] on input "Food & Beverage summary ​" at bounding box center [495, 254] width 292 height 11
type input "B L D"
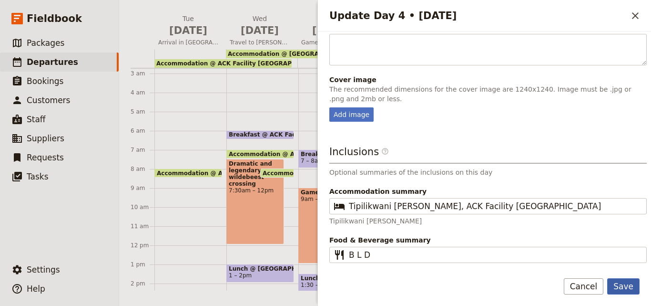
click at [616, 290] on button "Save" at bounding box center [623, 286] width 32 height 16
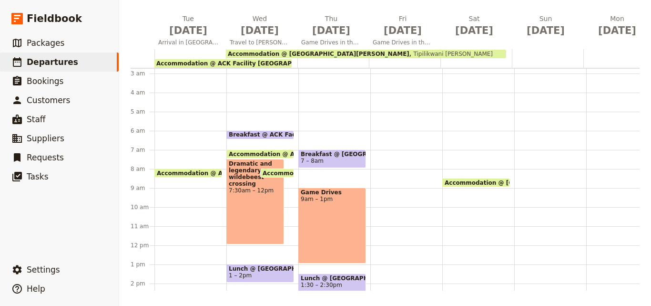
click at [333, 158] on span "7 – 8am" at bounding box center [332, 160] width 63 height 7
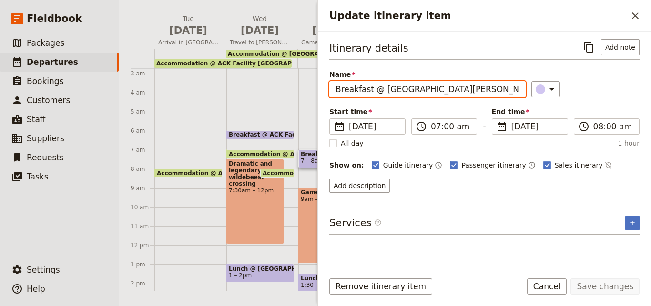
drag, startPoint x: 469, startPoint y: 91, endPoint x: 333, endPoint y: 97, distance: 136.0
click at [333, 97] on input "Breakfast @ Tipilikwani Mara Camp" at bounding box center [427, 89] width 196 height 16
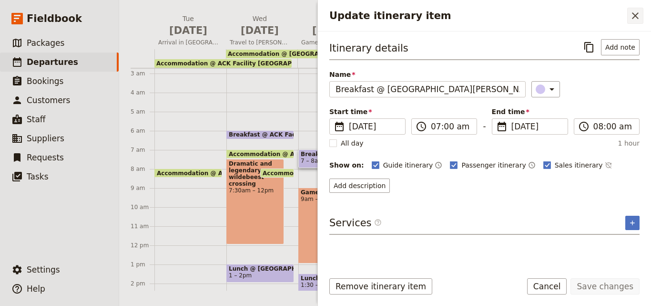
click at [628, 19] on button "​" at bounding box center [635, 16] width 16 height 16
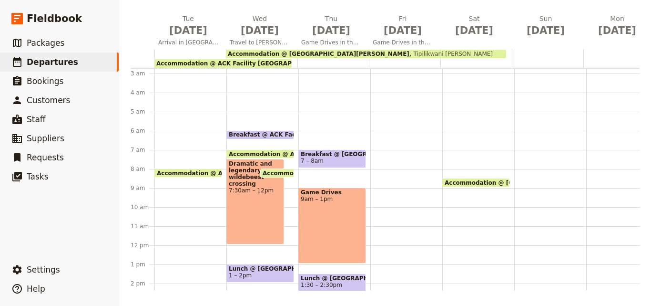
click at [388, 150] on div at bounding box center [406, 245] width 72 height 458
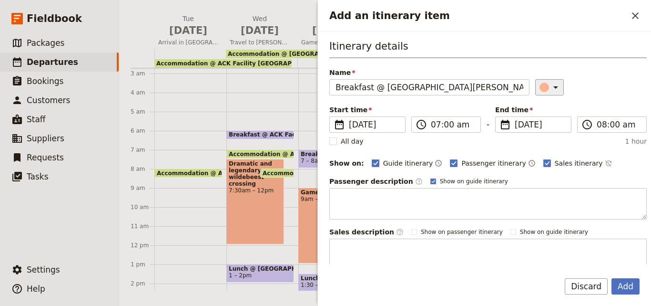
type input "Breakfast @ Tipilikwani Mara Camp"
click at [540, 85] on div "Add an itinerary item" at bounding box center [545, 87] width 10 height 10
click at [545, 129] on div "button" at bounding box center [547, 130] width 10 height 10
click at [627, 285] on button "Add" at bounding box center [626, 286] width 28 height 16
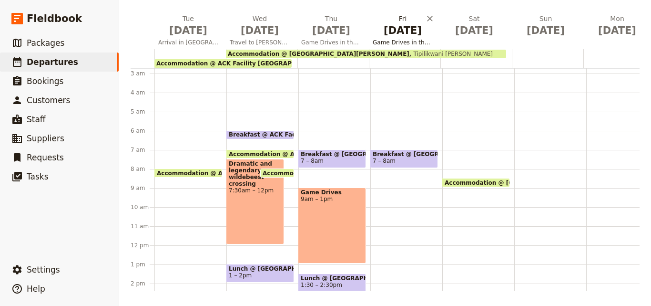
click at [406, 36] on span "Nov 7" at bounding box center [403, 30] width 60 height 14
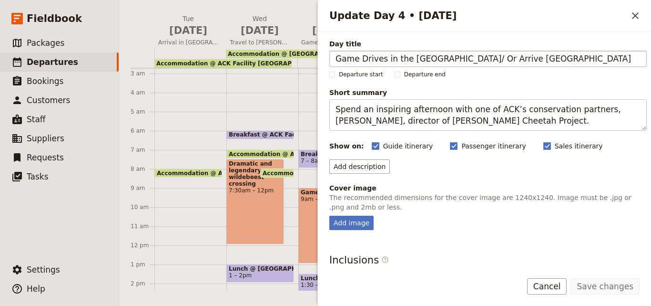
drag, startPoint x: 332, startPoint y: 57, endPoint x: 425, endPoint y: 62, distance: 93.6
click at [425, 62] on input "Game Drives in the Mara/ Or Arrive Nairobi" at bounding box center [488, 59] width 318 height 16
click at [642, 19] on button "​" at bounding box center [635, 16] width 16 height 16
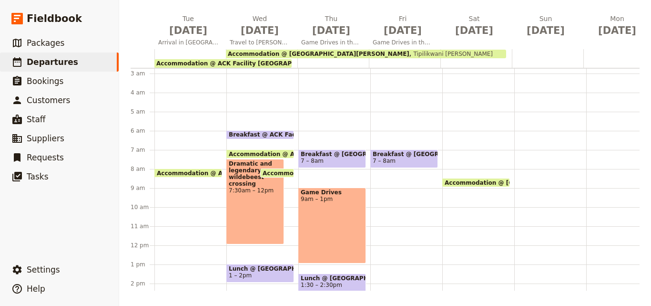
click at [400, 207] on div "Breakfast @ Tipilikwani Mara Camp 7 – 8am" at bounding box center [406, 245] width 72 height 458
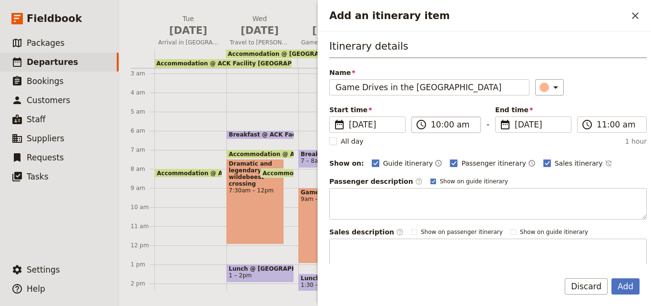
type input "Game Drives in the Mara"
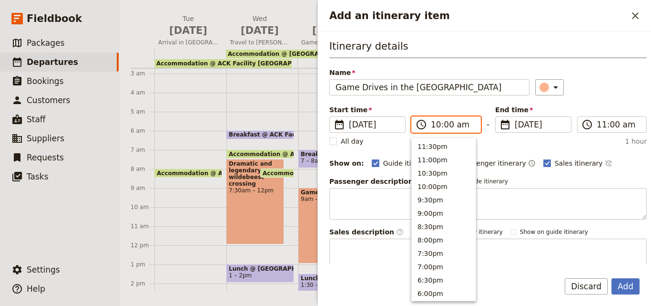
click at [437, 119] on input "10:00 am" at bounding box center [453, 124] width 44 height 11
click at [437, 166] on button "9:00am" at bounding box center [444, 171] width 64 height 13
type input "09:00 am"
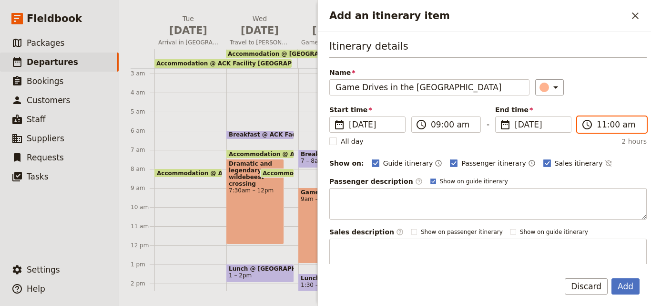
click at [602, 126] on input "11:00 am" at bounding box center [619, 124] width 44 height 11
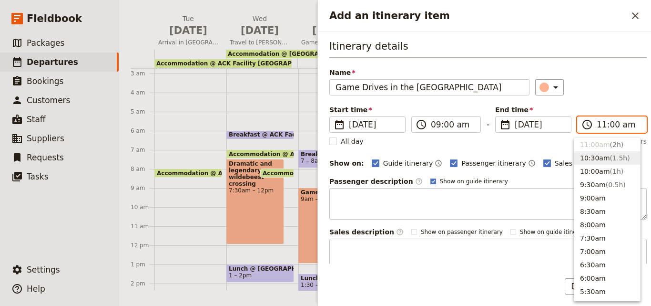
scroll to position [288, 0]
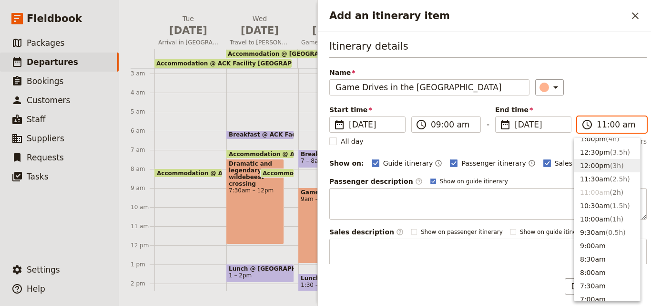
click at [595, 163] on button "12:00pm ( 3h )" at bounding box center [608, 165] width 66 height 13
type input "12:00 pm"
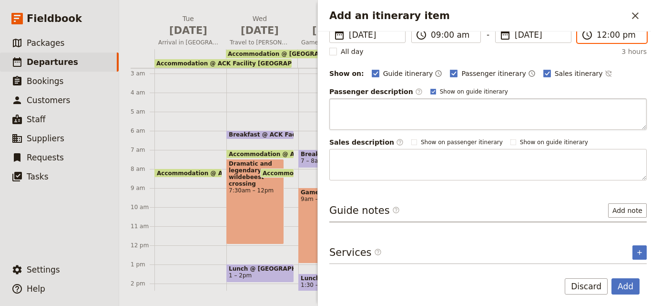
scroll to position [0, 0]
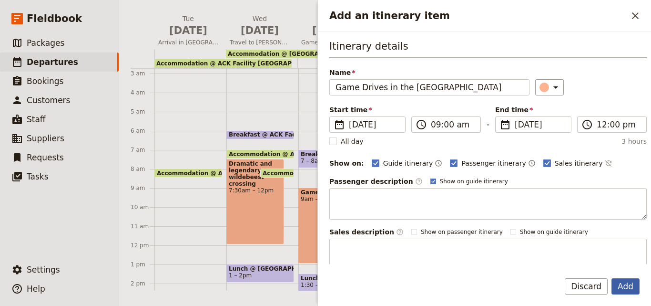
click at [620, 287] on button "Add" at bounding box center [626, 286] width 28 height 16
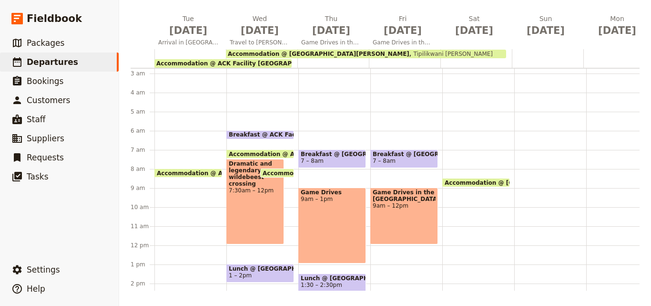
scroll to position [147, 0]
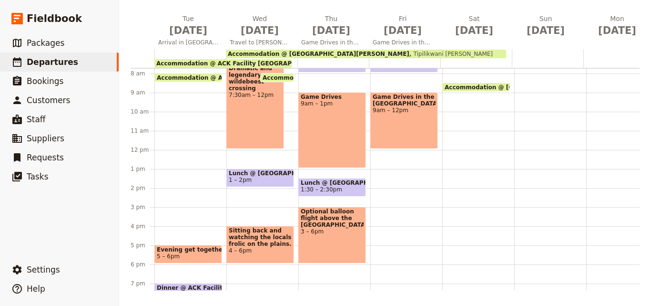
click at [329, 184] on span "Lunch @ Tipilikwani Mara Camp" at bounding box center [332, 182] width 63 height 7
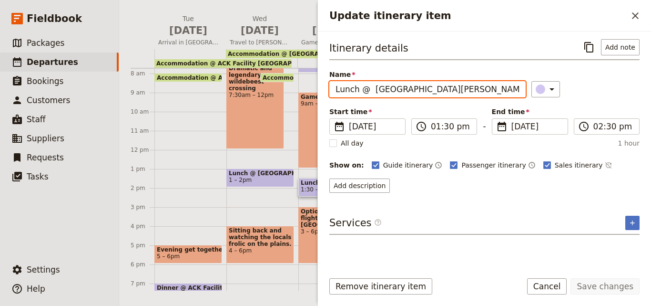
drag, startPoint x: 472, startPoint y: 92, endPoint x: 325, endPoint y: 88, distance: 147.4
click at [325, 88] on div "Itinerary details ​ Add note Name Lunch @ Tipilikwani Mara Camp ​ Start time ​ …" at bounding box center [484, 147] width 333 height 232
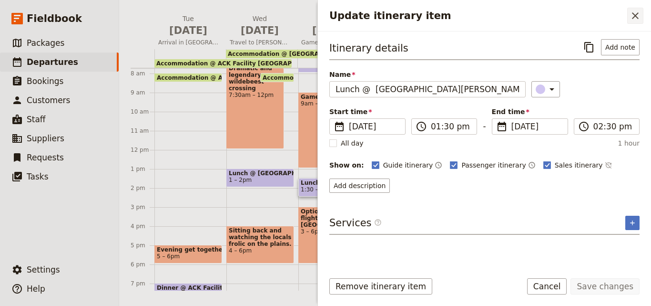
click at [640, 19] on icon "Close drawer" at bounding box center [635, 15] width 11 height 11
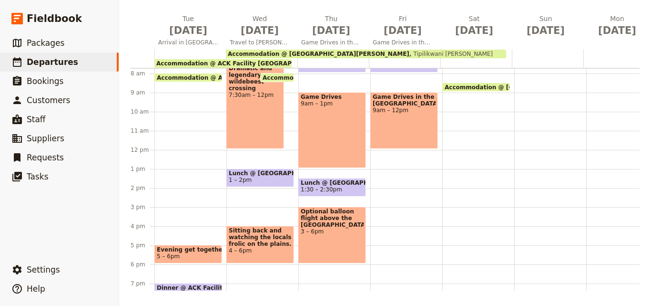
click at [390, 179] on div "Breakfast @ Tipilikwani Mara Camp 7 – 8am Game Drives in the Mara 9am – 12pm" at bounding box center [406, 150] width 72 height 458
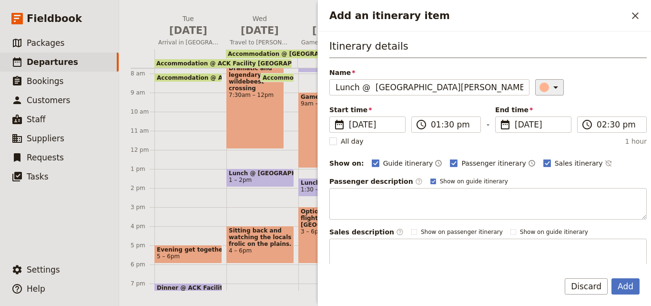
type input "Lunch @ Tipilikwani Mara Camp"
click at [540, 91] on div "Add an itinerary item" at bounding box center [545, 87] width 10 height 10
click at [551, 132] on button "button" at bounding box center [546, 129] width 11 height 11
click at [448, 124] on input "01:30 pm" at bounding box center [453, 124] width 44 height 11
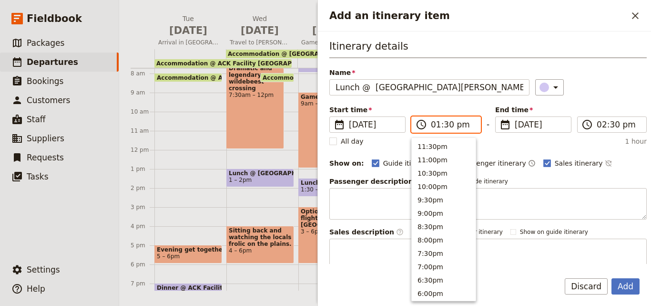
scroll to position [269, 0]
click at [445, 124] on input "01:30 pm" at bounding box center [453, 124] width 44 height 11
type input "01:00 pm"
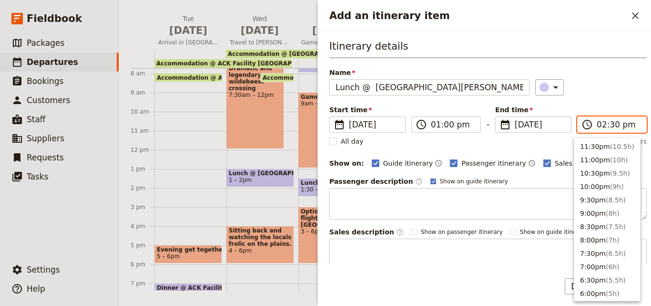
click at [610, 125] on input "02:30 pm" at bounding box center [619, 124] width 44 height 11
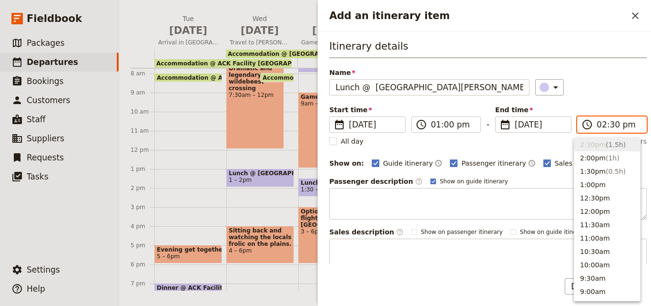
click at [609, 125] on input "02:30 pm" at bounding box center [619, 124] width 44 height 11
type input "02:00 pm"
click at [607, 80] on div "​" at bounding box center [591, 87] width 112 height 16
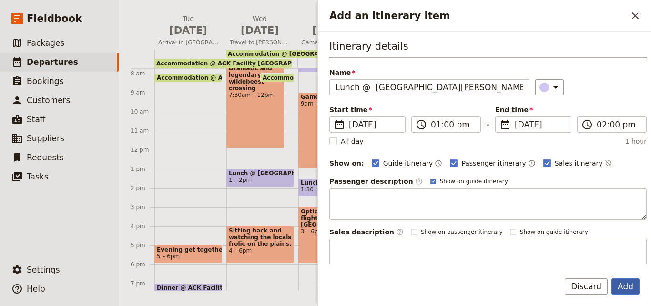
click at [635, 288] on button "Add" at bounding box center [626, 286] width 28 height 16
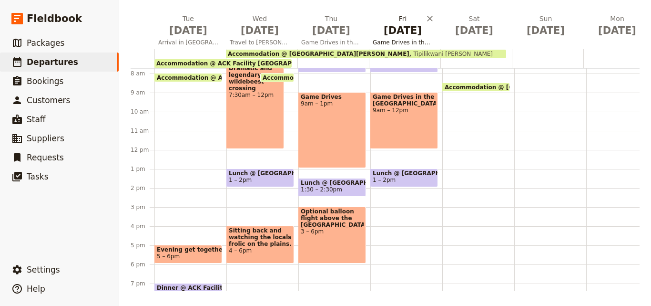
click at [403, 32] on span "Nov 7" at bounding box center [403, 30] width 60 height 14
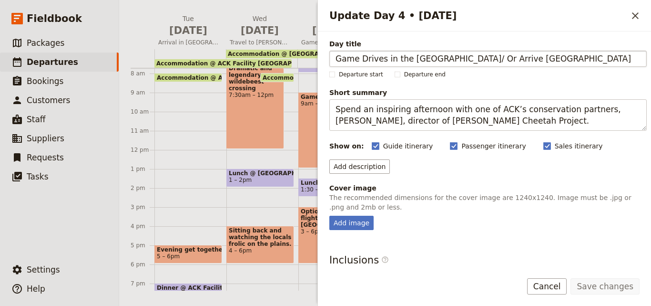
drag, startPoint x: 495, startPoint y: 57, endPoint x: 441, endPoint y: 56, distance: 54.4
click at [441, 56] on input "Game Drives in the Mara/ Or Arrive Nairobi" at bounding box center [488, 59] width 318 height 16
click at [640, 18] on icon "Close drawer" at bounding box center [635, 15] width 11 height 11
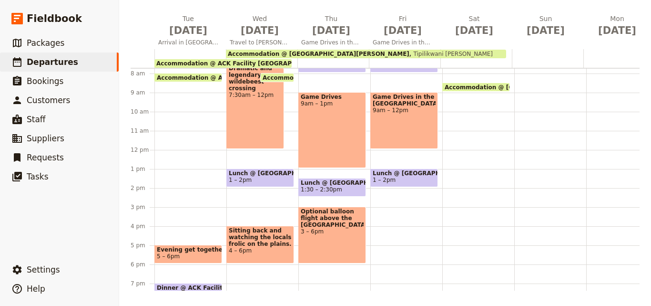
click at [387, 208] on div "Breakfast @ Tipilikwani Mara Camp 7 – 8am Game Drives in the Mara 9am – 12pm Lu…" at bounding box center [406, 150] width 72 height 458
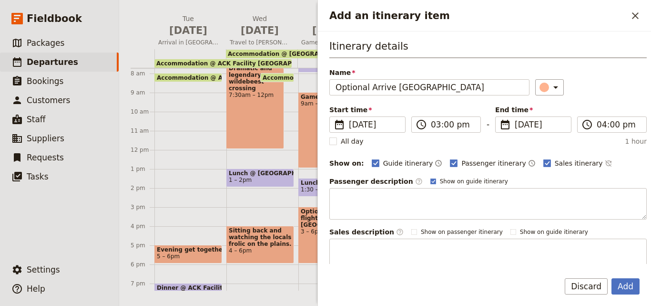
type input "Optional Arrive Nairobi"
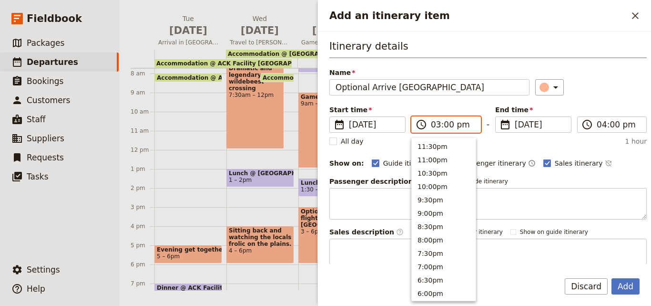
click at [438, 127] on input "03:00 pm" at bounding box center [453, 124] width 44 height 11
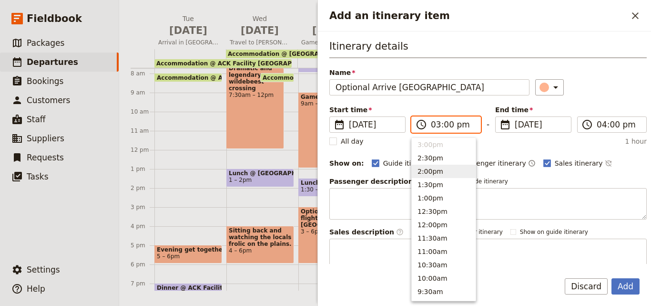
click at [442, 173] on button "2:00pm" at bounding box center [444, 171] width 64 height 13
type input "02:00 pm"
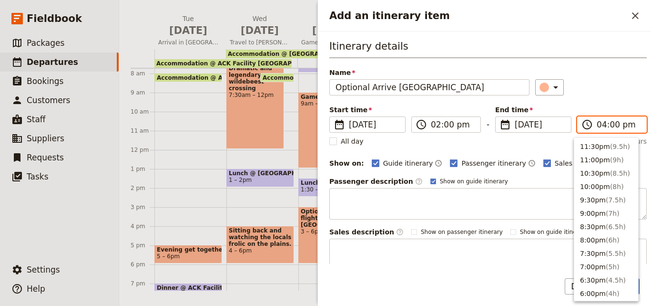
click at [601, 126] on input "04:00 pm" at bounding box center [619, 124] width 44 height 11
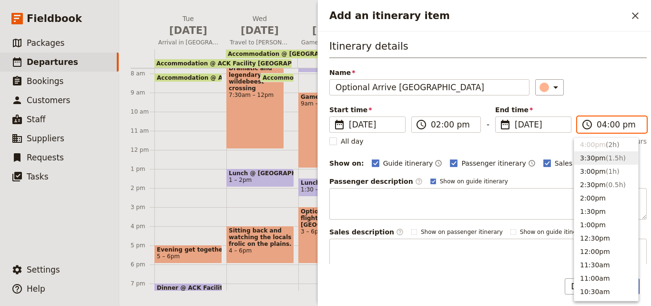
click at [614, 158] on span "( 1.5h )" at bounding box center [616, 158] width 20 height 8
type input "03:30 pm"
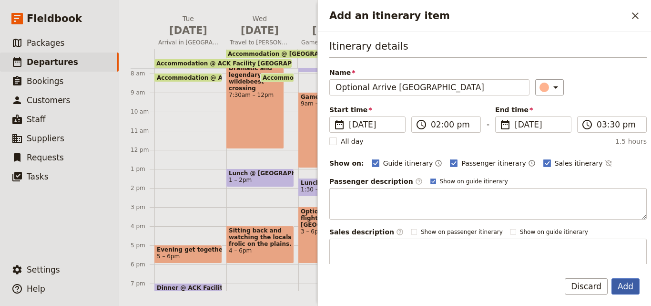
click at [629, 282] on button "Add" at bounding box center [626, 286] width 28 height 16
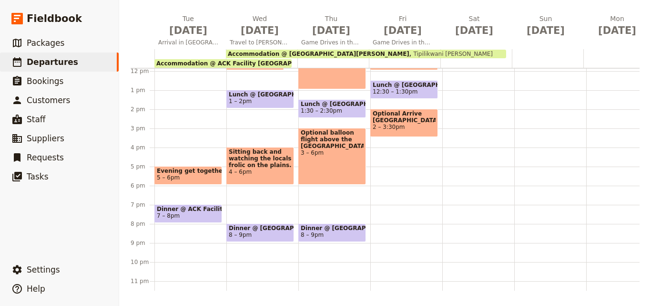
scroll to position [243, 0]
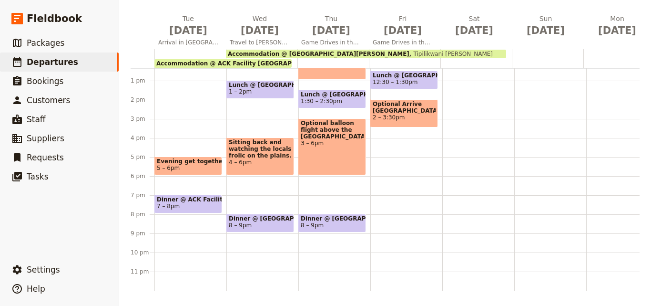
click at [386, 211] on div "Breakfast @ Tipilikwani Mara Camp 7 – 8am Game Drives in the Mara 9am – 12pm Lu…" at bounding box center [406, 62] width 72 height 458
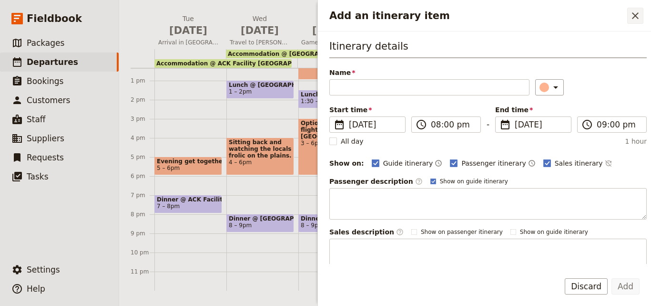
drag, startPoint x: 388, startPoint y: 92, endPoint x: 629, endPoint y: 17, distance: 253.2
click at [629, 17] on button "​" at bounding box center [635, 16] width 16 height 16
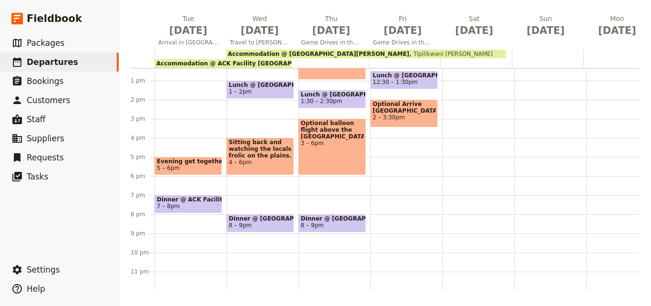
scroll to position [147, 0]
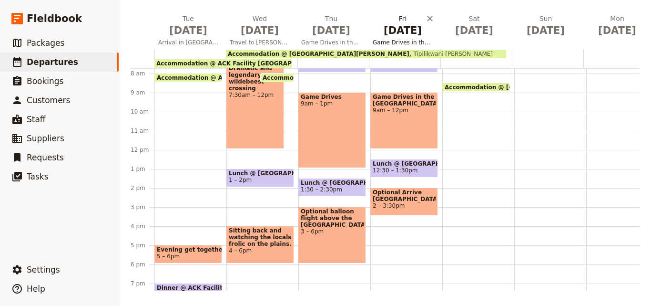
click at [395, 37] on span "Nov 7" at bounding box center [403, 30] width 60 height 14
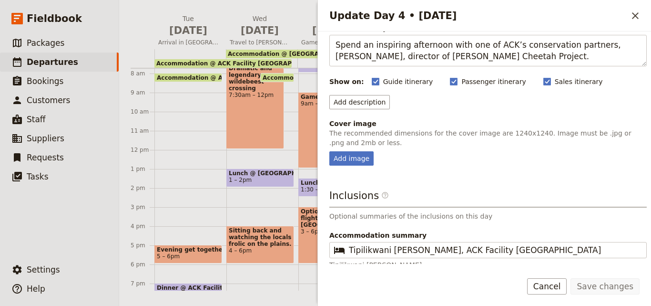
scroll to position [108, 0]
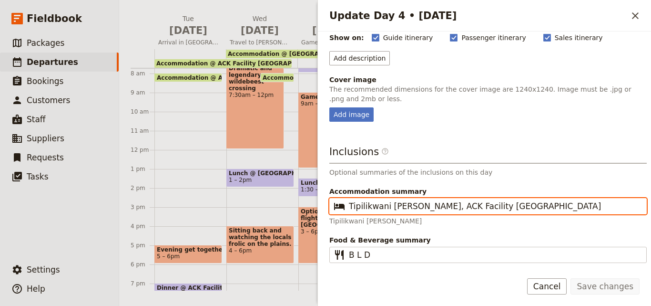
drag, startPoint x: 509, startPoint y: 208, endPoint x: 349, endPoint y: 208, distance: 159.7
click at [348, 213] on fieldset "​ Tipilikwani Mara Camp, ACK Facility Nairobi" at bounding box center [488, 206] width 318 height 16
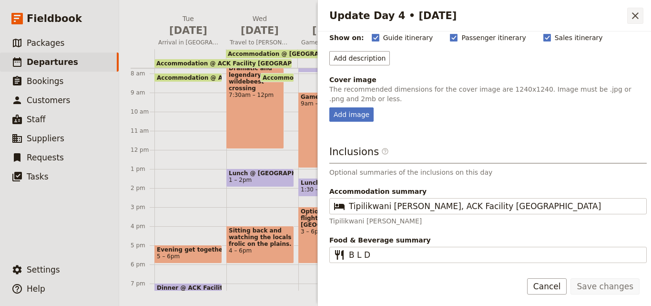
click at [631, 14] on icon "Close drawer" at bounding box center [635, 15] width 11 height 11
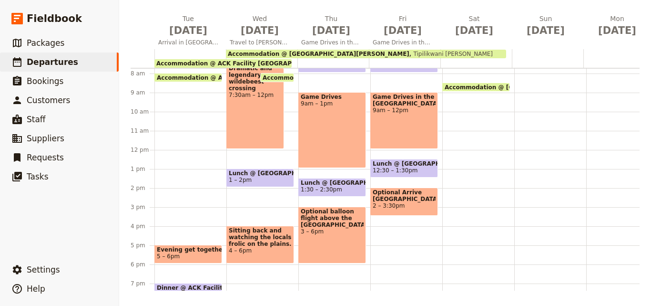
click at [390, 246] on div "Breakfast @ Tipilikwani Mara Camp 7 – 8am Game Drives in the Mara 9am – 12pm Lu…" at bounding box center [406, 150] width 72 height 458
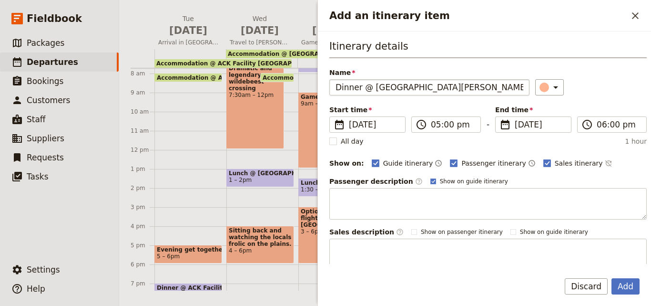
scroll to position [0, 12]
type input "Dinner @ Tipilikwani Mara Camp, ACK Facility Nairobi"
click at [552, 81] on button "​" at bounding box center [549, 87] width 29 height 16
click at [548, 129] on div "button" at bounding box center [547, 130] width 10 height 10
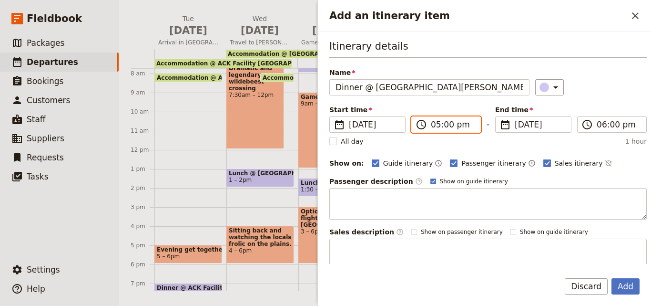
click at [437, 126] on input "05:00 pm" at bounding box center [453, 124] width 44 height 11
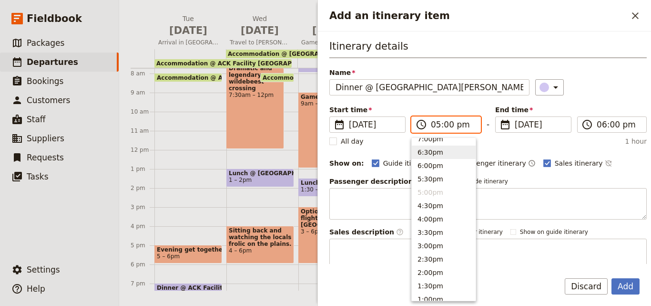
scroll to position [123, 0]
click at [438, 144] on button "7:00pm" at bounding box center [444, 143] width 64 height 13
type input "07:00 pm"
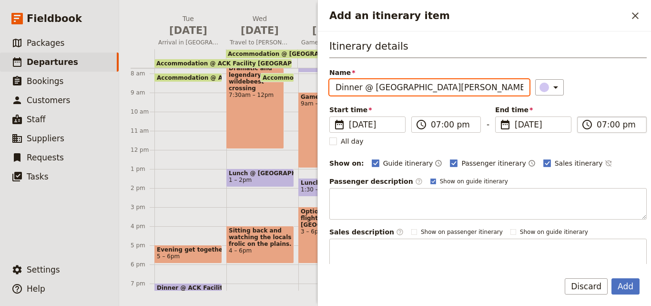
click at [598, 125] on input "07:00 pm" at bounding box center [619, 124] width 44 height 11
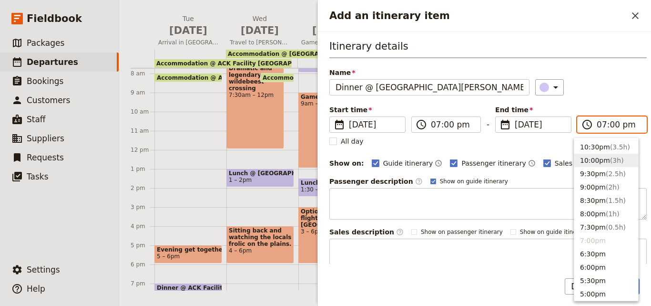
scroll to position [48, 0]
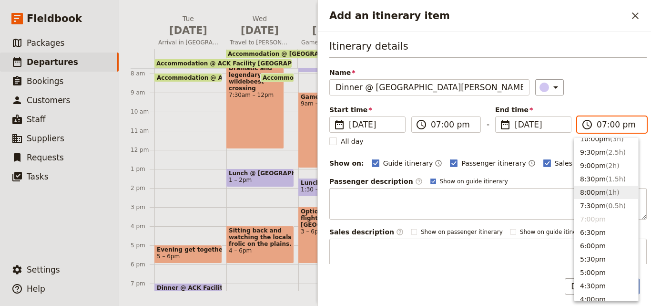
click at [610, 187] on button "8:00pm ( 1h )" at bounding box center [607, 191] width 64 height 13
type input "08:00 pm"
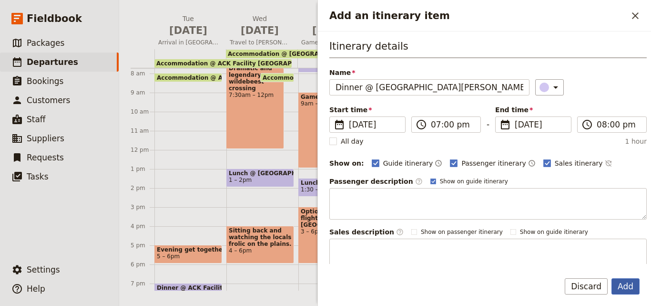
click at [639, 282] on button "Add" at bounding box center [626, 286] width 28 height 16
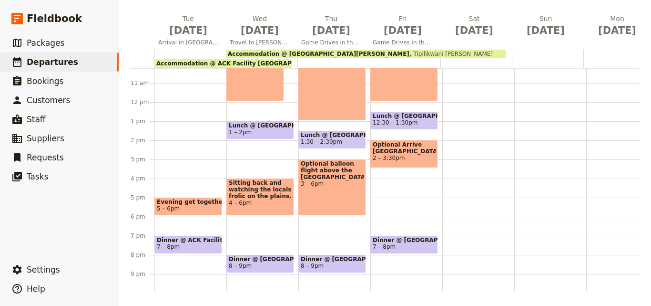
scroll to position [100, 0]
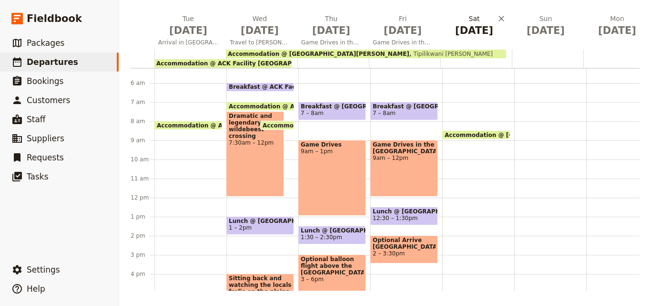
click at [481, 34] on span "Nov 8" at bounding box center [474, 30] width 60 height 14
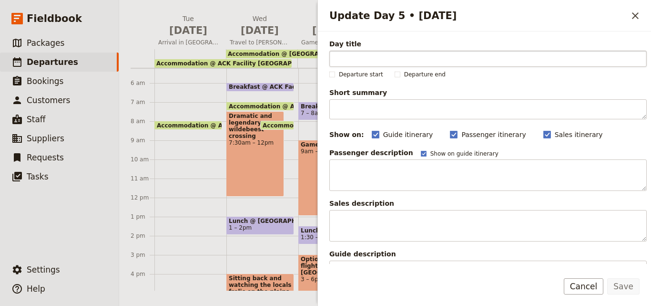
click at [478, 59] on input "Day title" at bounding box center [488, 59] width 318 height 16
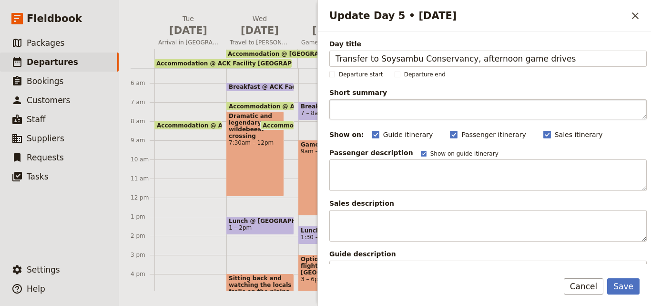
type input "Transfer to Soysambu Conservancy, afternoon game drives"
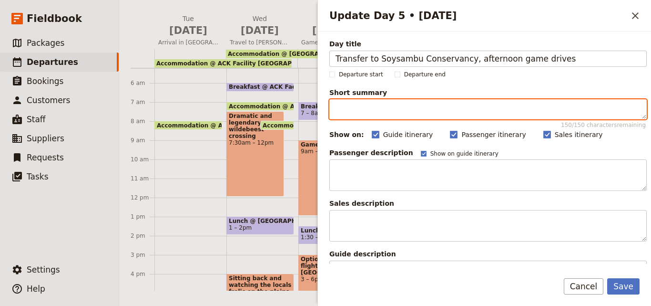
click at [398, 115] on textarea "Short summary 150 / 150 characters remaining" at bounding box center [488, 109] width 318 height 20
paste textarea "Transfer to Soysambu Conservancy, afternoon game drives"
type textarea "Transfer to Soysambu Conservancy, afternoon game drives"
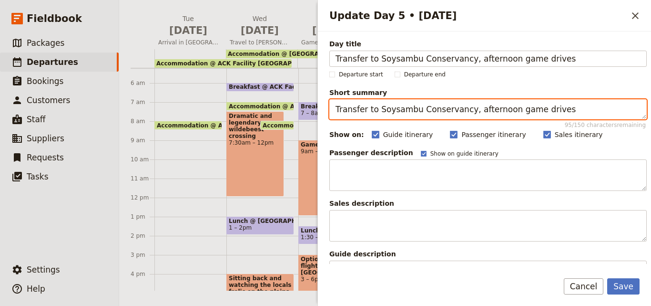
drag, startPoint x: 555, startPoint y: 111, endPoint x: 264, endPoint y: 112, distance: 291.3
click at [264, 112] on div "NOV 2025 - KENYA - ACK JESSICA ​ Scheduled 4 – 18 Nov 2025 15 days / 14 nights …" at bounding box center [385, 153] width 532 height 306
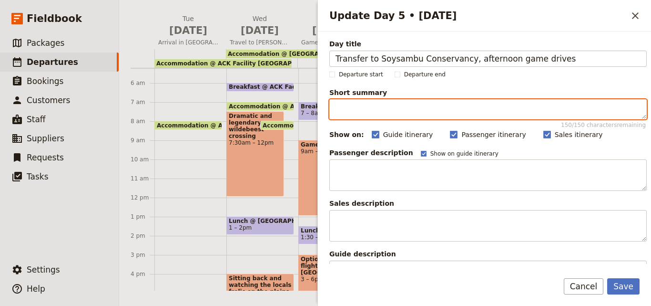
paste textarea "Escape to the serene beauty of Soysambu Conservancy"
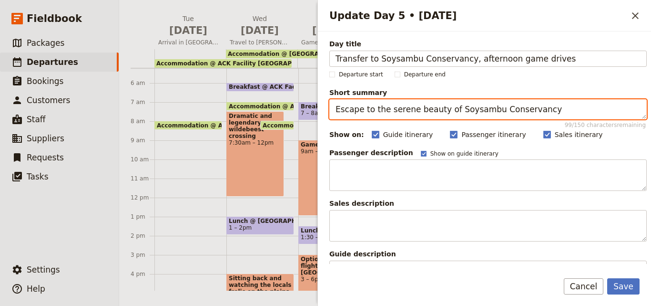
click at [337, 109] on textarea "Escape to the serene beauty of Soysambu Conservancy" at bounding box center [488, 109] width 318 height 20
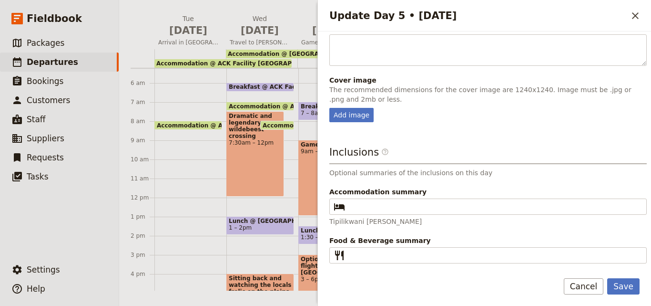
scroll to position [226, 0]
type textarea "Escape to the serene beauty of Soysambu Conservancy"
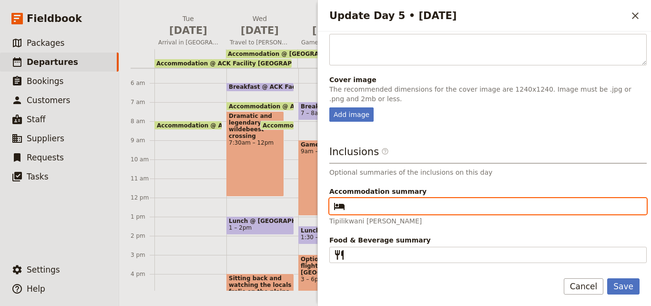
paste input "Mbweha Lodge"
type input "Mbweha Lodge"
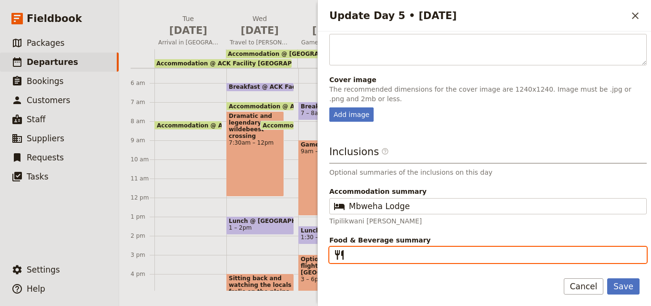
click at [365, 256] on input "Food & Beverage summary ​" at bounding box center [495, 254] width 292 height 11
type input "B L D"
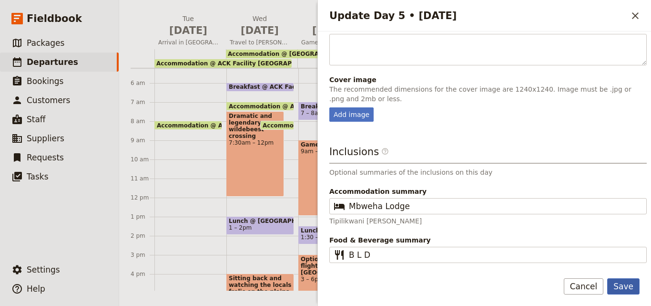
click at [629, 288] on button "Save" at bounding box center [623, 286] width 32 height 16
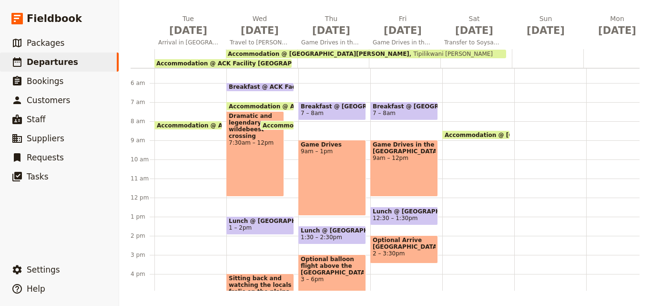
click at [446, 63] on div at bounding box center [477, 58] width 72 height 19
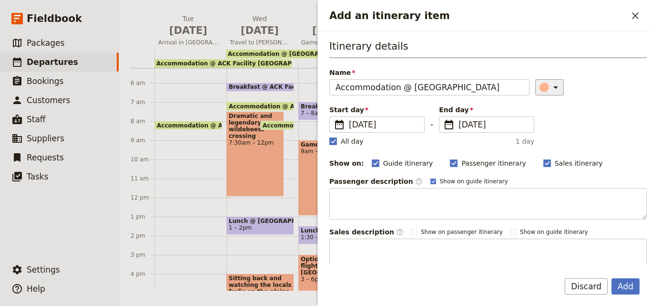
type input "Accommodation @ Mbweha Lodge"
click at [550, 82] on icon "Add an itinerary item" at bounding box center [555, 87] width 11 height 11
click at [533, 121] on div "button" at bounding box center [535, 119] width 10 height 10
click at [334, 141] on rect "Add an itinerary item" at bounding box center [332, 140] width 7 height 7
click at [329, 136] on input "All day" at bounding box center [329, 136] width 0 height 0
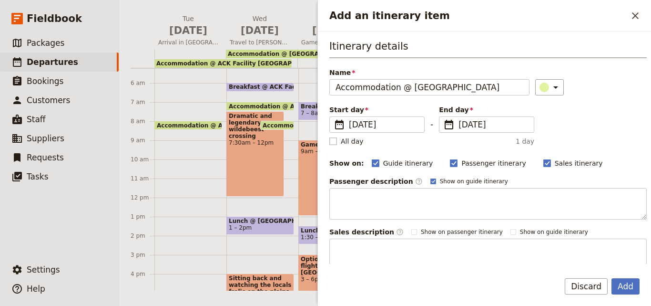
checkbox input "false"
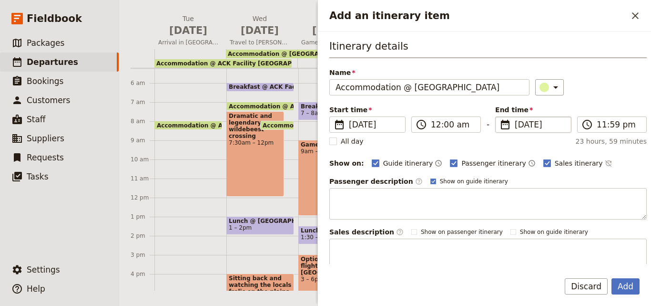
click at [515, 123] on span "8 Nov 2025" at bounding box center [540, 124] width 51 height 11
click at [500, 117] on input "08/11/2025" at bounding box center [499, 116] width 0 height 0
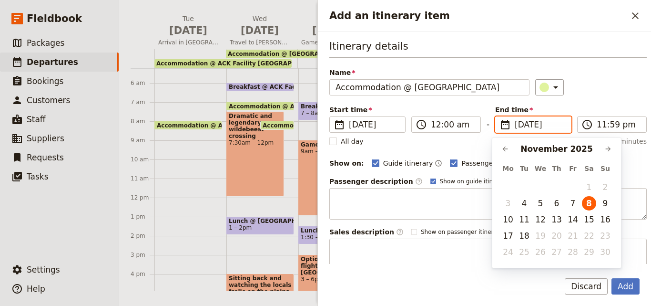
scroll to position [0, 0]
click at [508, 218] on button "10" at bounding box center [508, 219] width 14 height 14
type input "10/11/2025"
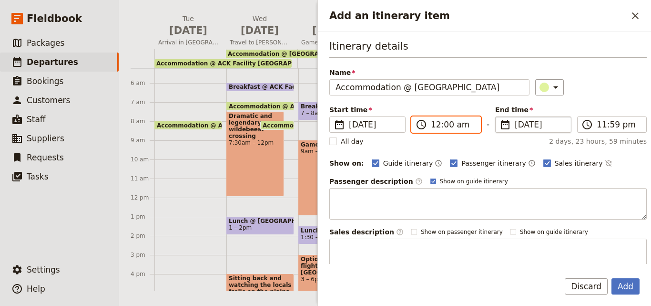
click at [432, 124] on input "12:00 am" at bounding box center [453, 124] width 44 height 11
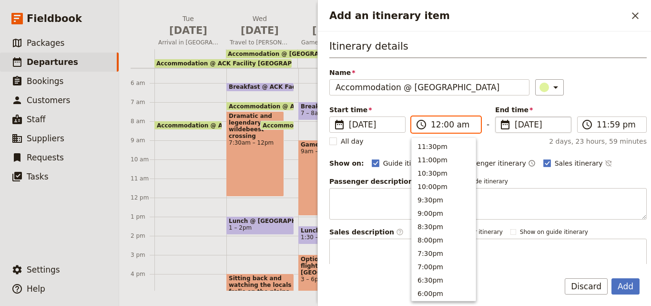
scroll to position [482, 0]
type input "08:00 am"
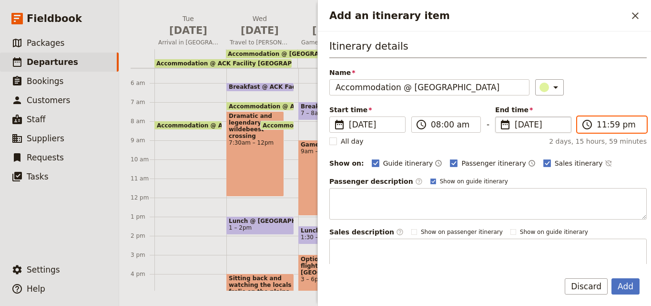
click at [597, 128] on input "11:59 pm" at bounding box center [619, 124] width 44 height 11
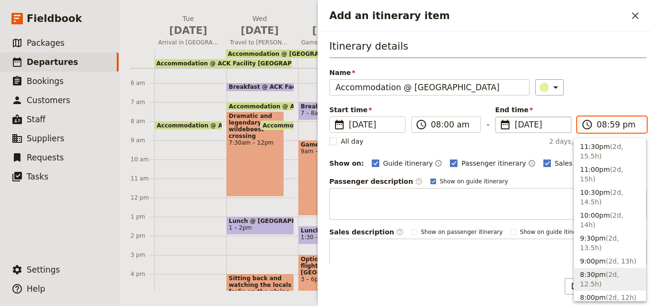
click at [611, 125] on input "08:59 pm" at bounding box center [619, 124] width 44 height 11
click at [607, 124] on input "08:59 pm" at bounding box center [619, 124] width 44 height 11
click at [620, 123] on input "08:00 pm" at bounding box center [619, 124] width 44 height 11
type input "08:00 am"
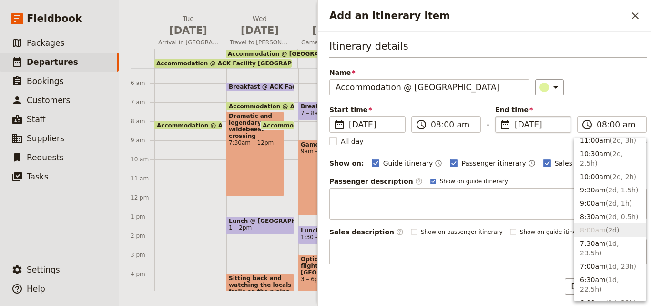
click at [620, 101] on div "Itinerary details Name Accommodation @ Mbweha Lodge ​ Start time ​ 8 Nov 2025 0…" at bounding box center [488, 154] width 318 height 231
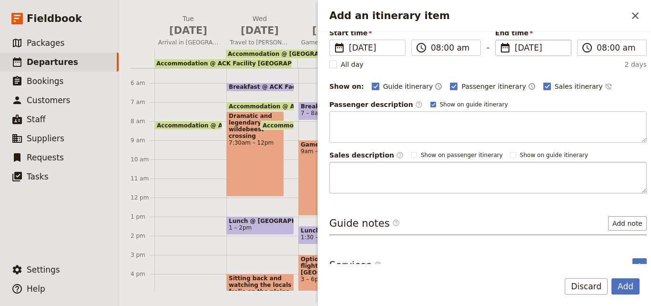
scroll to position [90, 0]
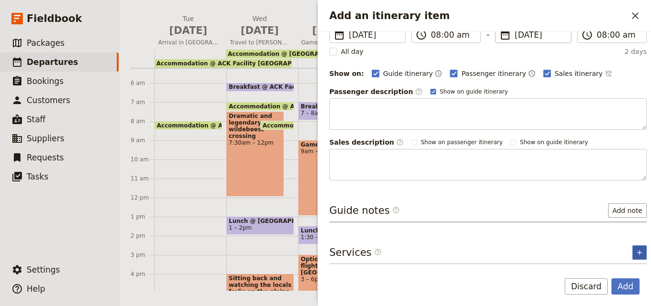
click at [636, 253] on icon "Add service inclusion" at bounding box center [640, 252] width 8 height 8
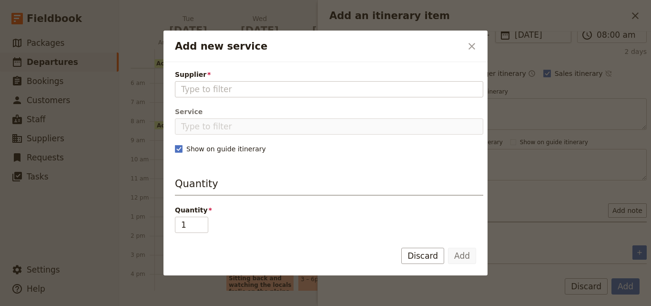
type input "Mbweha Lodge"
click at [241, 87] on input "Mbweha Lodge" at bounding box center [329, 88] width 296 height 11
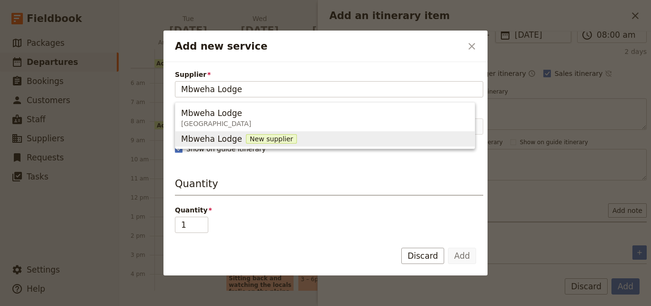
click at [253, 140] on span "New supplier" at bounding box center [271, 139] width 51 height 10
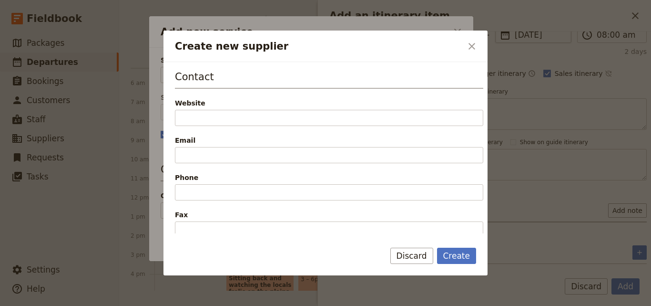
scroll to position [238, 0]
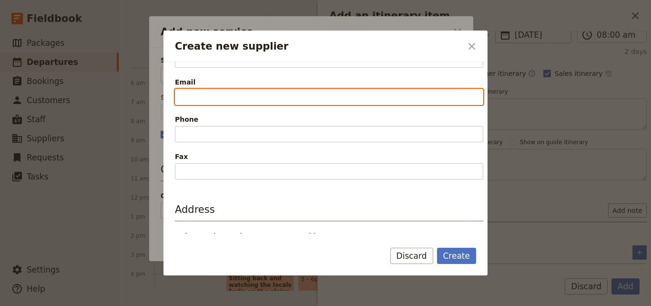
paste input "Email Us info@sunsafaris.com"
type input "Email Us info@sunsafaris.com"
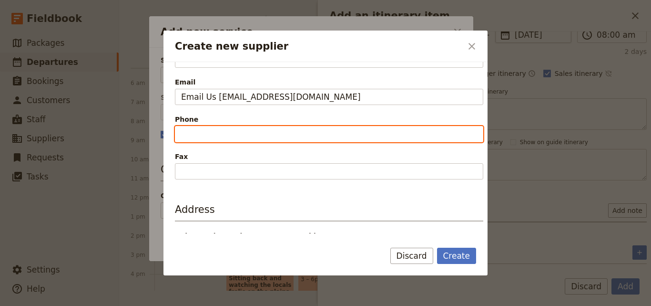
click at [223, 134] on input "Phone" at bounding box center [329, 134] width 309 height 16
paste input "+27 21 201 7151"
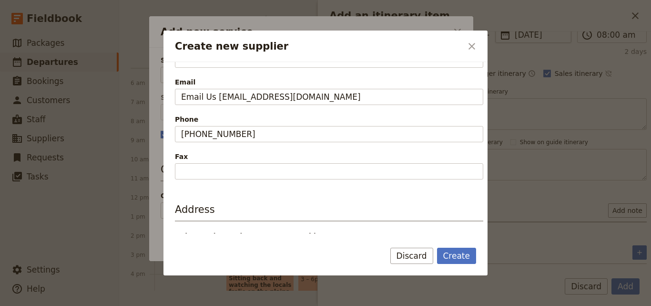
drag, startPoint x: 214, startPoint y: 121, endPoint x: 198, endPoint y: 123, distance: 15.9
click at [198, 123] on span "Phone" at bounding box center [329, 119] width 309 height 10
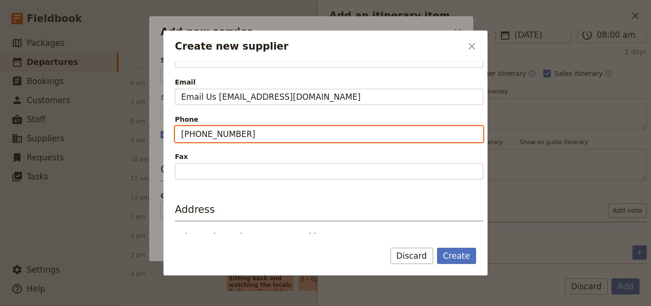
click at [198, 126] on input "+27 21 201 7151" at bounding box center [329, 134] width 309 height 16
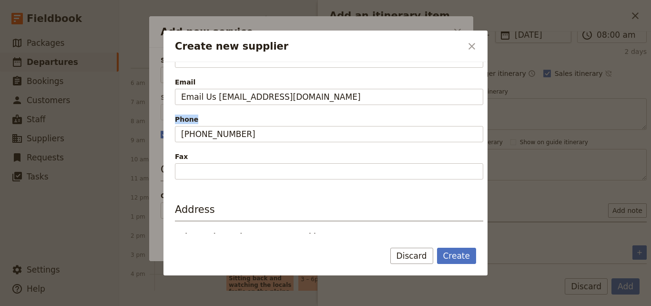
drag, startPoint x: 198, startPoint y: 117, endPoint x: 174, endPoint y: 119, distance: 24.8
click at [174, 119] on div "Supplier information Name Mbweha Lodge Status Active Inactive Details Contact W…" at bounding box center [326, 147] width 324 height 171
copy span "Phone"
drag, startPoint x: 199, startPoint y: 82, endPoint x: 169, endPoint y: 82, distance: 29.6
click at [169, 82] on div "Supplier information Name Mbweha Lodge Status Active Inactive Details Contact W…" at bounding box center [326, 147] width 324 height 171
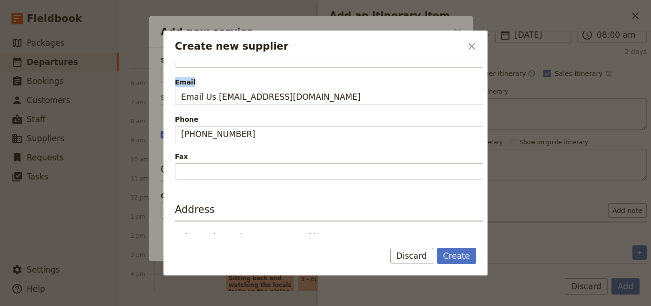
copy span "Email"
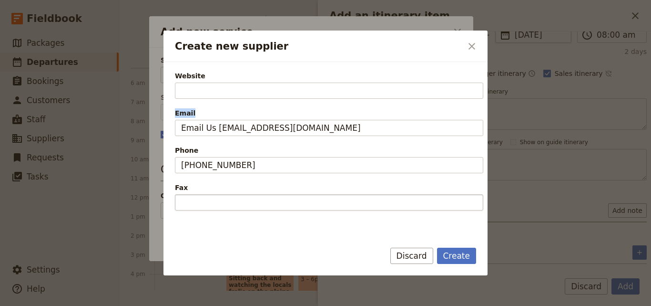
scroll to position [191, 0]
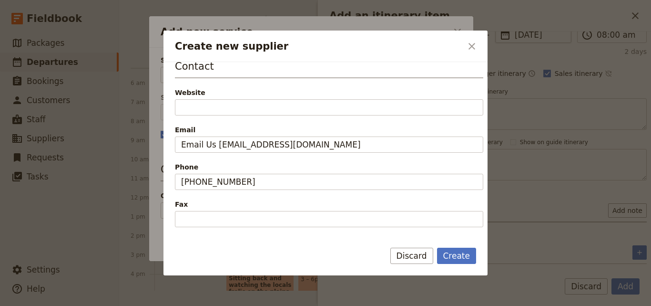
drag, startPoint x: 215, startPoint y: 94, endPoint x: 209, endPoint y: 93, distance: 5.8
click at [209, 93] on div "Website" at bounding box center [329, 93] width 309 height 10
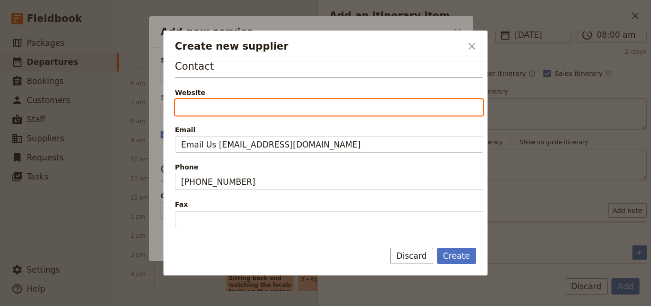
click at [209, 99] on input "Website" at bounding box center [329, 107] width 309 height 16
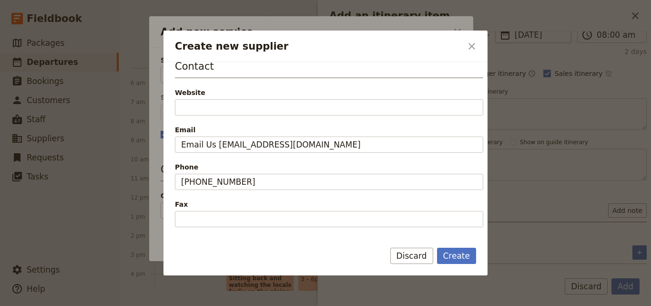
click at [209, 91] on div "Website" at bounding box center [329, 93] width 309 height 10
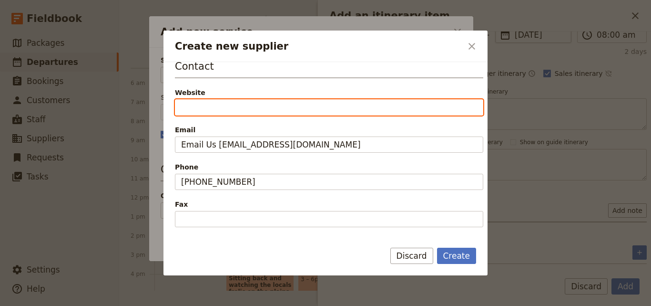
click at [209, 99] on input "Website" at bounding box center [329, 107] width 309 height 16
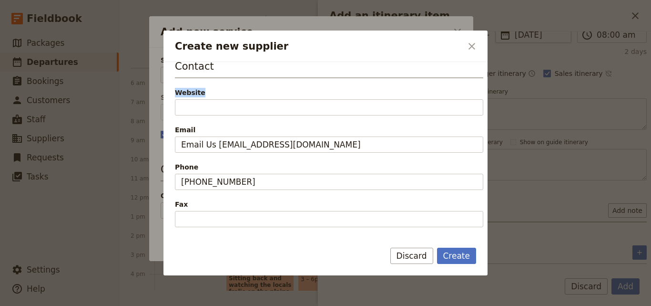
drag, startPoint x: 206, startPoint y: 90, endPoint x: 174, endPoint y: 93, distance: 32.2
click at [174, 93] on div "Supplier information Name Mbweha Lodge Status Active Inactive Details Contact W…" at bounding box center [326, 147] width 324 height 171
copy div "Website"
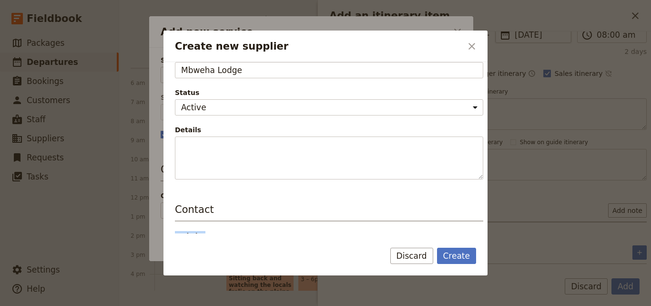
scroll to position [0, 0]
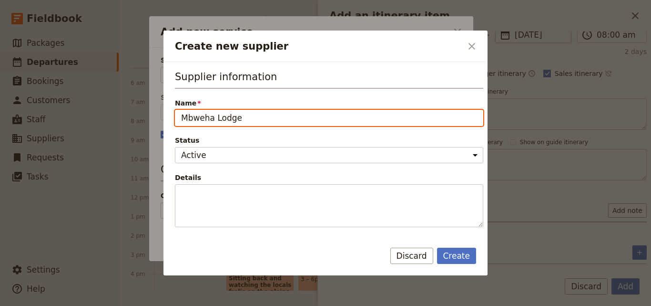
drag, startPoint x: 262, startPoint y: 122, endPoint x: 172, endPoint y: 119, distance: 89.7
click at [172, 119] on div "Supplier information Name Mbweha Lodge Status Active Inactive Details Contact W…" at bounding box center [326, 147] width 324 height 171
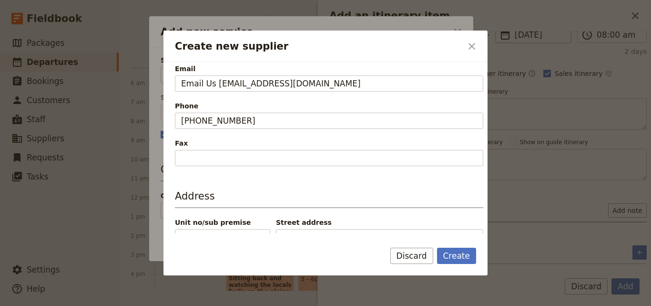
scroll to position [206, 0]
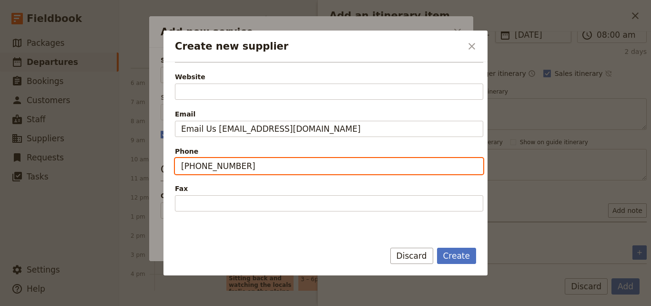
drag, startPoint x: 271, startPoint y: 168, endPoint x: 165, endPoint y: 166, distance: 105.9
click at [165, 166] on div "Supplier information Name Mbweha Lodge Status Active Inactive Details Contact W…" at bounding box center [326, 147] width 324 height 171
paste input "54-722-489442"
type input "+254-722-489442"
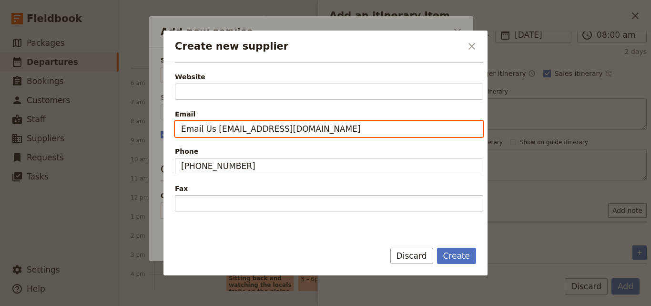
drag, startPoint x: 297, startPoint y: 130, endPoint x: 135, endPoint y: 128, distance: 162.1
click at [135, 305] on div "Create new supplier ​ Supplier information Name Mbweha Lodge Status Active Inac…" at bounding box center [325, 306] width 651 height 0
paste input "reservations@atua-enkop"
type input "reservations@atua-enkop.com"
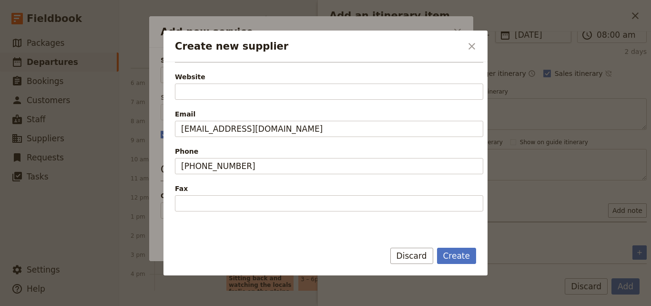
click at [173, 83] on div "Supplier information Name Mbweha Lodge Status Active Inactive Details Contact W…" at bounding box center [326, 147] width 324 height 171
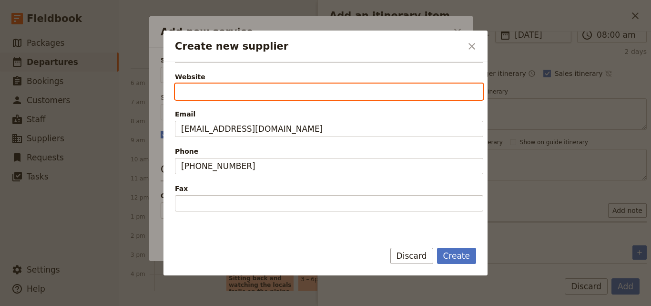
click at [178, 93] on input "Website" at bounding box center [329, 91] width 309 height 16
paste input "Atua Enkop - Mbweha"
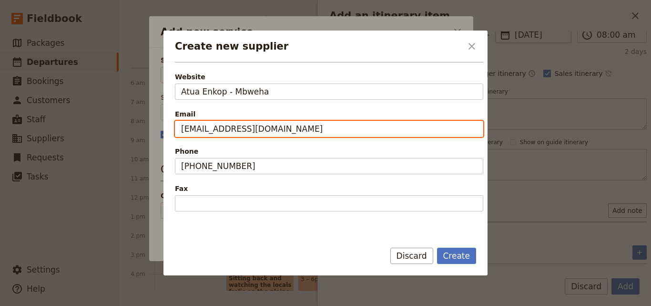
type input "https://atua%20enkop%20-%20mbweha"
click at [317, 135] on input "reservations@atua-enkop.com" at bounding box center [329, 129] width 309 height 16
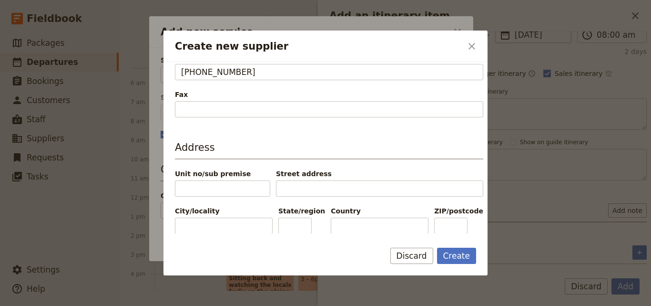
scroll to position [313, 0]
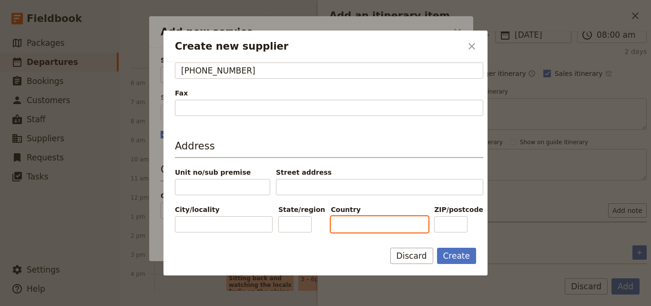
click at [370, 220] on input "Country" at bounding box center [380, 224] width 98 height 16
type input "Kenya"
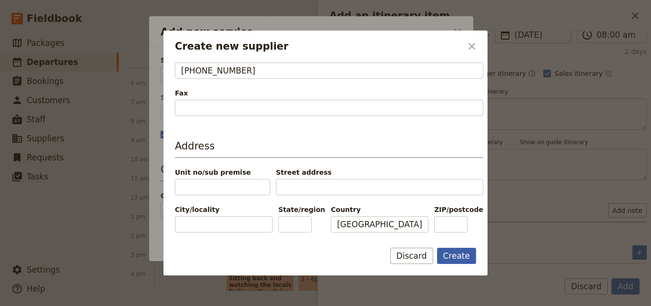
click at [461, 251] on button "Create" at bounding box center [457, 255] width 40 height 16
type input "Mbweha Lodge"
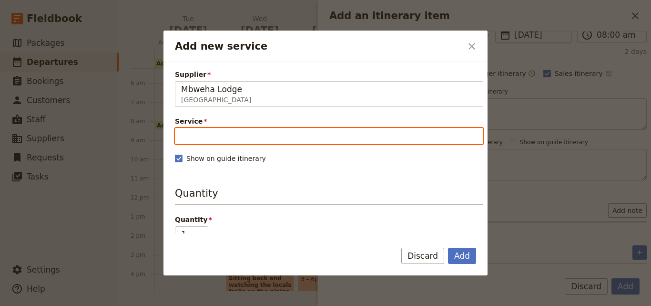
click at [257, 135] on input "Service" at bounding box center [329, 136] width 309 height 16
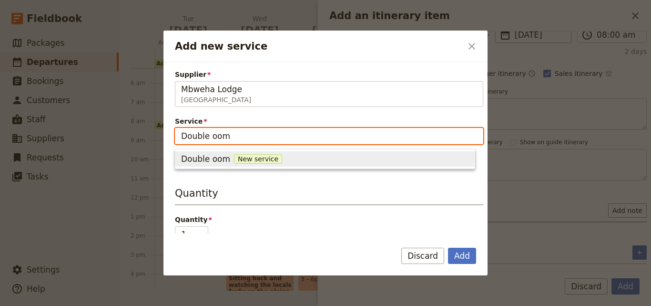
type input "Double Room"
click at [256, 158] on span "New service" at bounding box center [263, 159] width 48 height 10
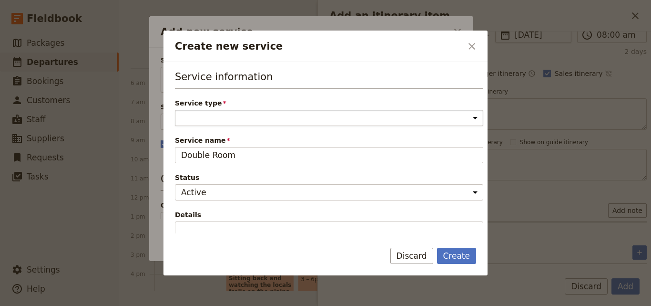
click at [238, 114] on select "Accommodation Activity Transport Flight Food and beverage Other" at bounding box center [329, 118] width 309 height 16
select select "AccommodationService"
click at [175, 110] on select "Accommodation Activity Transport Flight Food and beverage Other" at bounding box center [329, 118] width 309 height 16
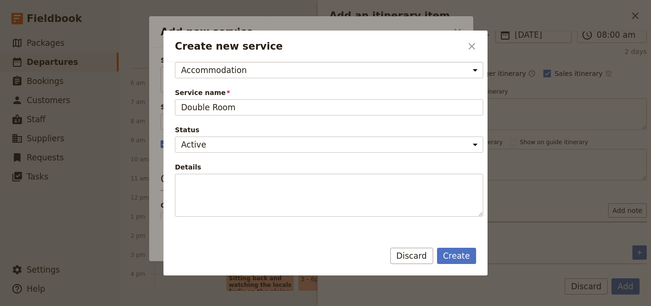
scroll to position [191, 0]
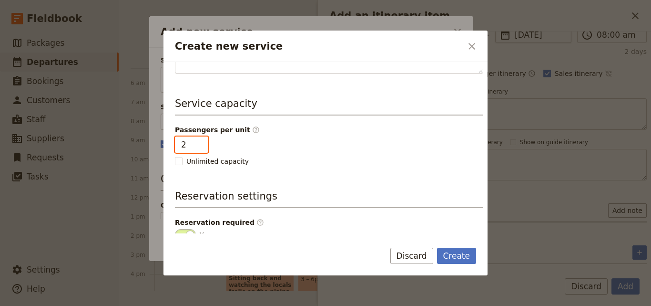
type input "2"
click at [197, 139] on input "2" at bounding box center [191, 144] width 33 height 16
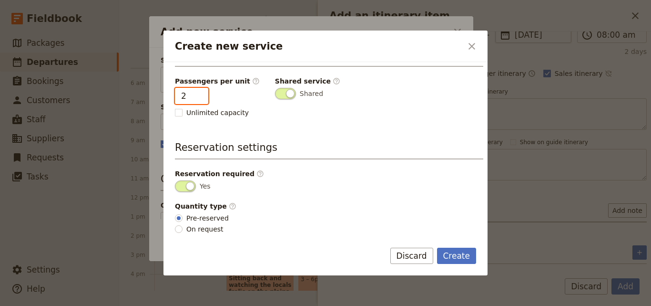
scroll to position [241, 0]
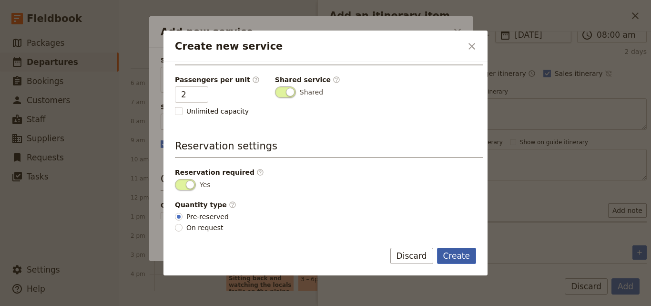
click at [458, 251] on button "Create" at bounding box center [457, 255] width 40 height 16
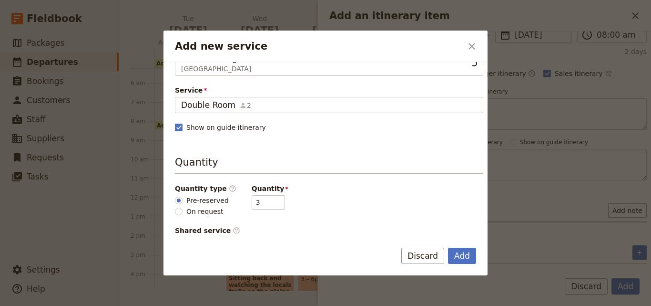
scroll to position [48, 0]
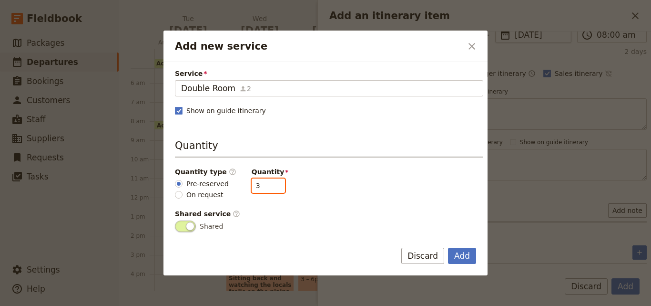
click at [267, 191] on input "3" at bounding box center [268, 185] width 33 height 14
type input "2"
click at [268, 187] on input "2" at bounding box center [268, 185] width 33 height 14
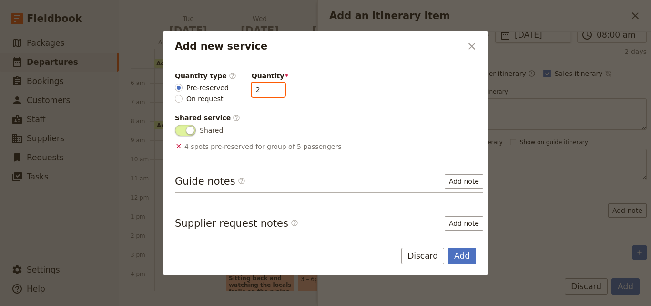
scroll to position [188, 0]
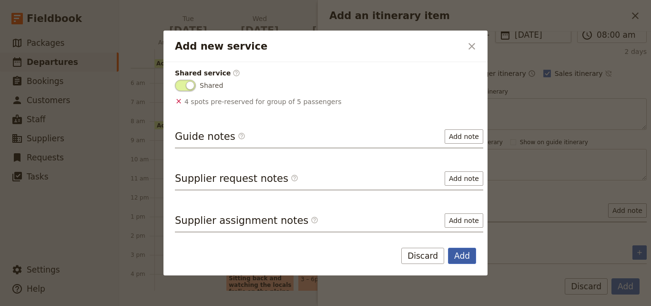
click at [462, 257] on button "Add" at bounding box center [462, 255] width 28 height 16
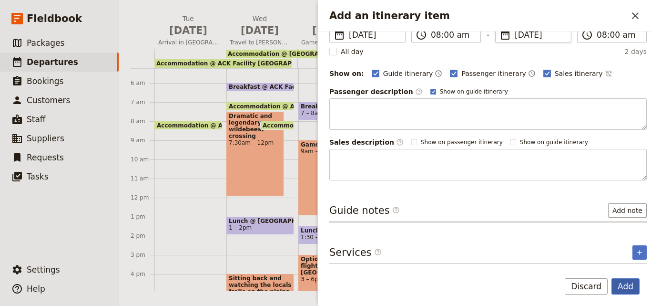
click at [628, 283] on button "Add" at bounding box center [626, 286] width 28 height 16
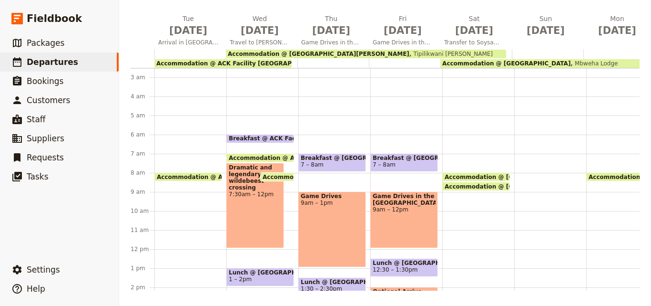
scroll to position [48, 0]
click at [418, 157] on span "Breakfast @ Tipilikwani Mara Camp" at bounding box center [404, 158] width 63 height 7
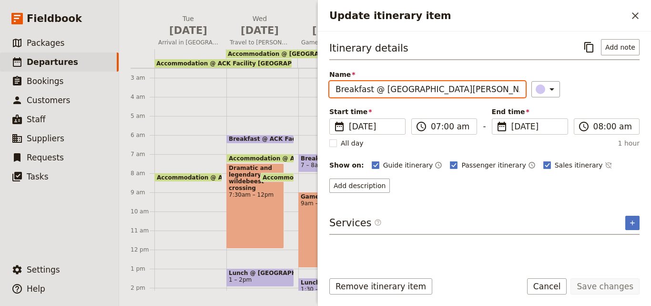
drag, startPoint x: 479, startPoint y: 90, endPoint x: 334, endPoint y: 92, distance: 144.5
click at [334, 92] on input "Breakfast @ Tipilikwani Mara Camp" at bounding box center [427, 89] width 196 height 16
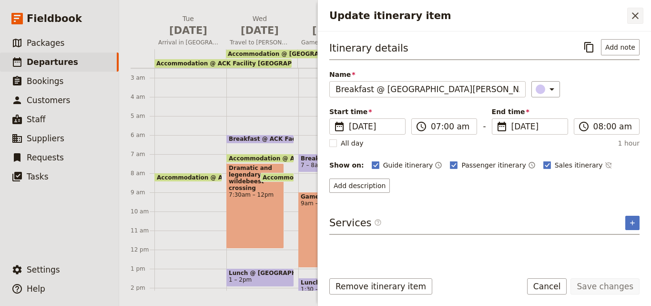
click at [637, 10] on icon "Close drawer" at bounding box center [635, 15] width 11 height 11
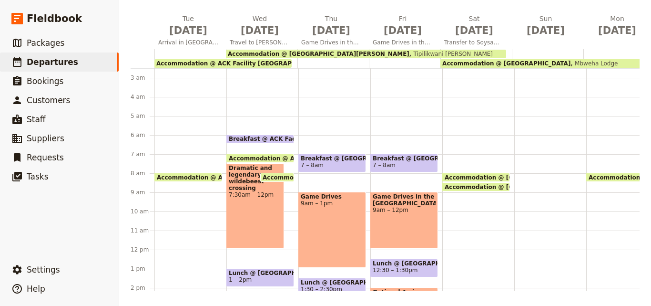
click at [449, 154] on div "Accommodation @ Mbweha Lodge 8am Mbweha Lodge Accommodation @ Tipilikwani Mara …" at bounding box center [478, 250] width 72 height 458
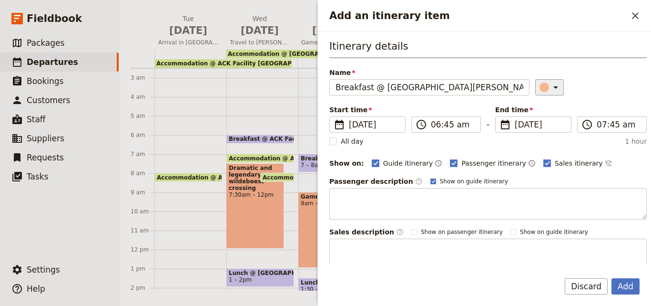
type input "Breakfast @ Tipilikwani Mara Camp"
click at [540, 87] on div "Add an itinerary item" at bounding box center [545, 87] width 10 height 10
click at [545, 130] on div "button" at bounding box center [547, 130] width 10 height 10
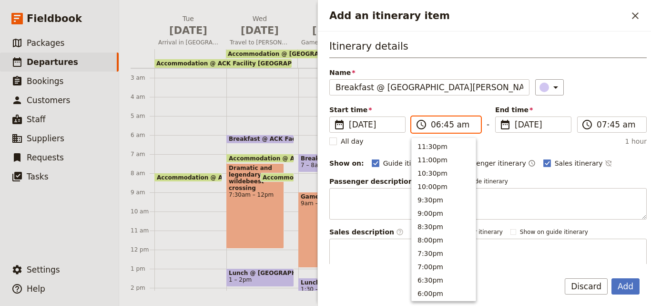
click at [436, 125] on input "06:45 am" at bounding box center [453, 124] width 44 height 11
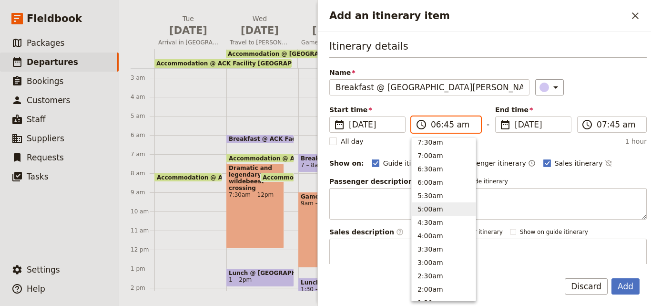
scroll to position [408, 0]
click at [439, 181] on button "7:00am" at bounding box center [444, 178] width 64 height 13
type input "07:00 am"
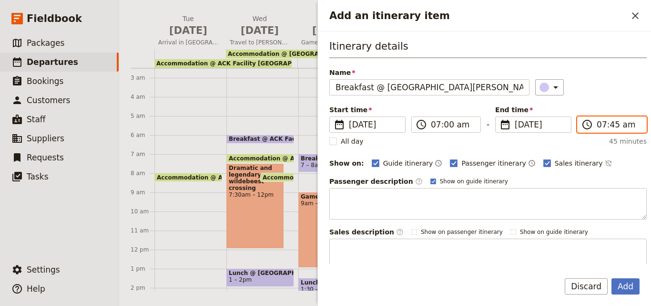
click at [611, 125] on input "07:45 am" at bounding box center [619, 124] width 44 height 11
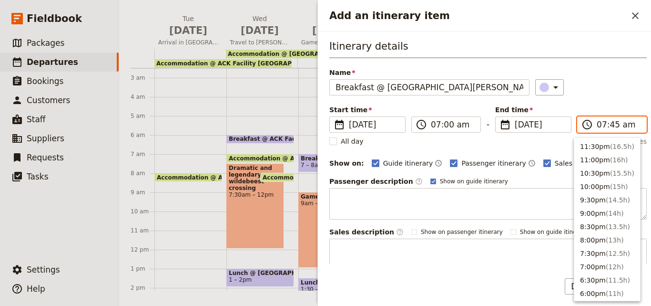
scroll to position [429, 0]
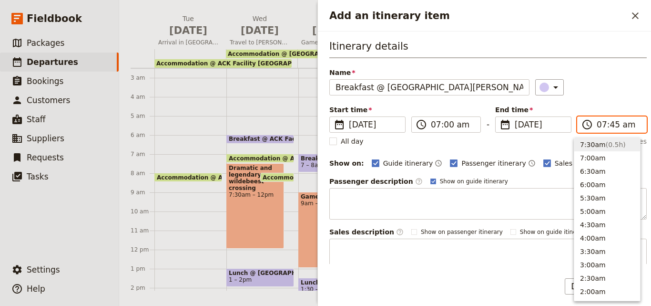
click at [611, 125] on input "07:45 am" at bounding box center [619, 124] width 44 height 11
click at [606, 123] on input "07:45 am" at bounding box center [619, 124] width 44 height 11
type input "07:30 am"
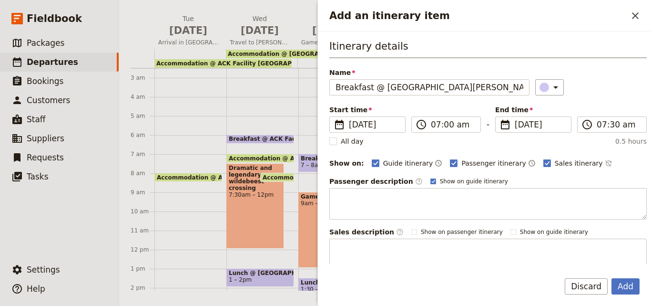
click at [601, 98] on div "Itinerary details Name Breakfast @ Tipilikwani Mara Camp ​ Start time ​ 8 Nov 2…" at bounding box center [488, 154] width 318 height 231
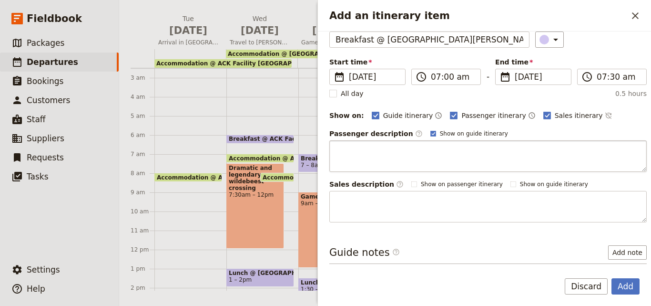
scroll to position [90, 0]
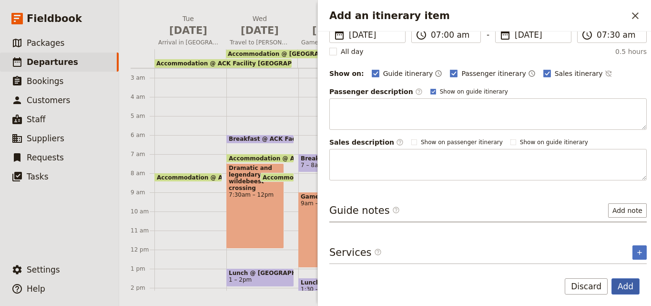
click at [629, 286] on button "Add" at bounding box center [626, 286] width 28 height 16
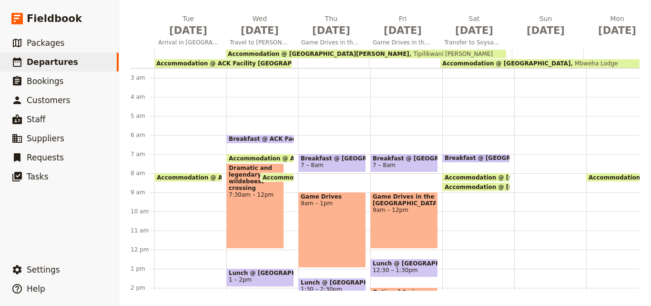
click at [463, 157] on span "Breakfast @ Tipilikwani Mara Camp" at bounding box center [527, 157] width 165 height 7
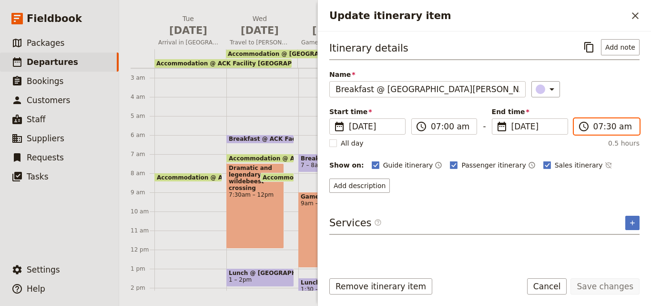
click at [595, 127] on input "07:30 am" at bounding box center [614, 126] width 40 height 11
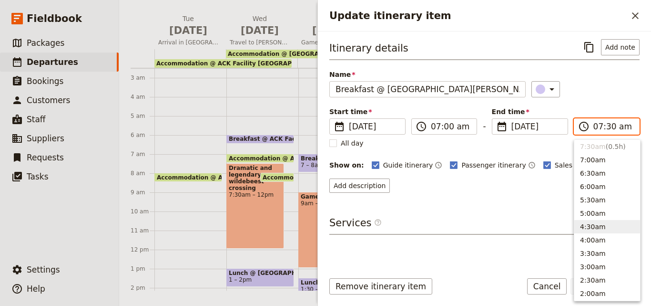
scroll to position [334, 0]
click at [594, 228] on button "8:00am ( 1h )" at bounding box center [608, 228] width 66 height 13
type input "08:00 am"
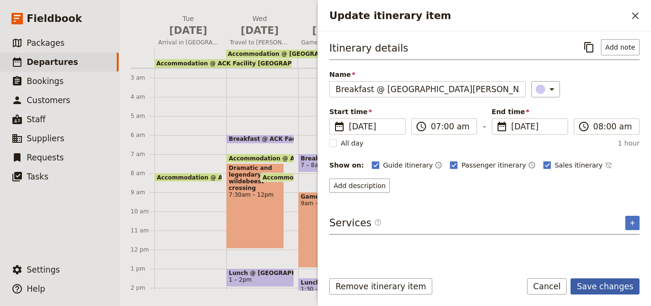
click at [619, 286] on button "Save changes" at bounding box center [605, 286] width 69 height 16
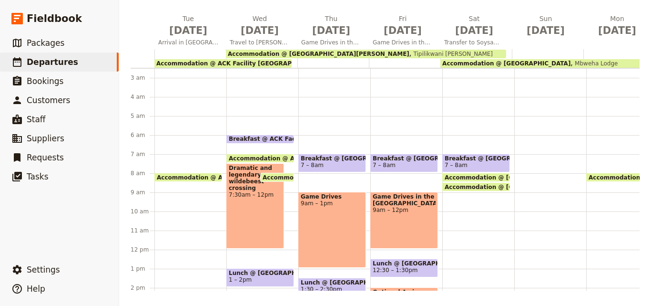
click at [457, 216] on div "Breakfast @ Tipilikwani Mara Camp 7 – 8am Accommodation @ Mbweha Lodge 8am Mbwe…" at bounding box center [478, 250] width 72 height 458
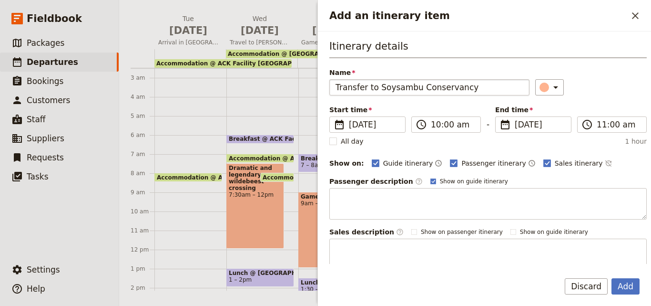
click at [340, 87] on input "Transfer to Soysambu Conservancy" at bounding box center [429, 87] width 200 height 16
click at [338, 87] on input "Transfer to Soysambu Conservancy" at bounding box center [429, 87] width 200 height 16
type input "Transfer to Soysambu Conservancy"
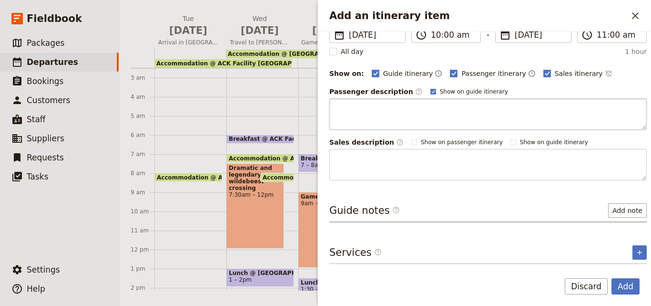
scroll to position [0, 0]
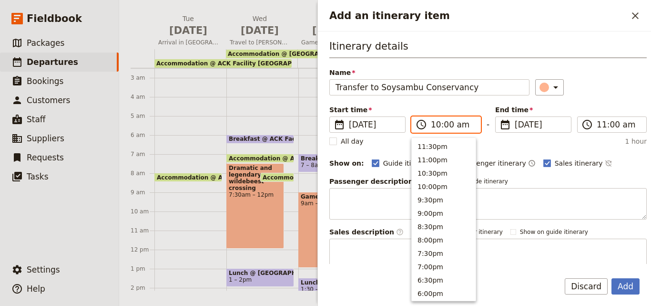
click at [435, 125] on input "10:00 am" at bounding box center [453, 124] width 44 height 11
click at [432, 173] on button "9:00am" at bounding box center [444, 171] width 64 height 13
type input "09:00 am"
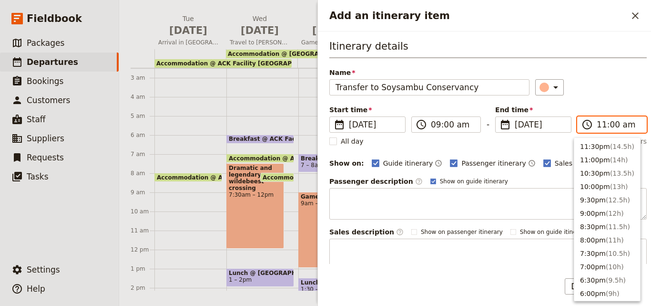
click at [601, 123] on input "11:00 am" at bounding box center [619, 124] width 44 height 11
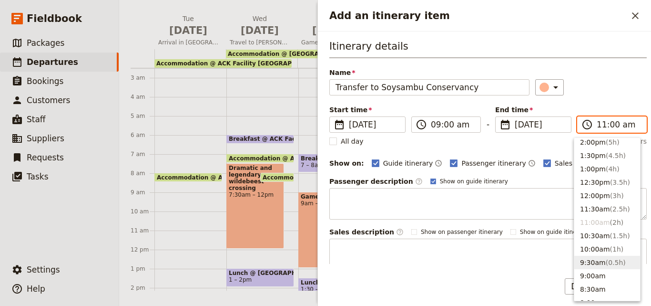
scroll to position [193, 0]
click at [592, 205] on button "2:00pm ( 5h )" at bounding box center [608, 207] width 66 height 13
type input "02:00 pm"
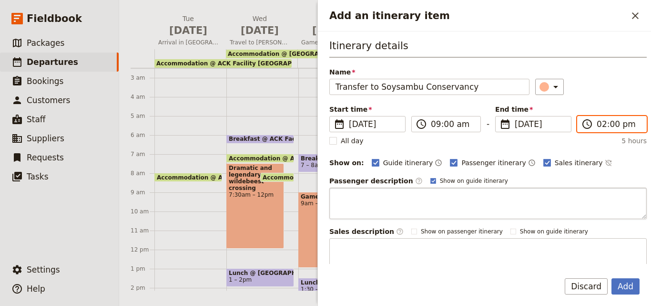
scroll to position [0, 0]
click at [621, 287] on button "Add" at bounding box center [626, 286] width 28 height 16
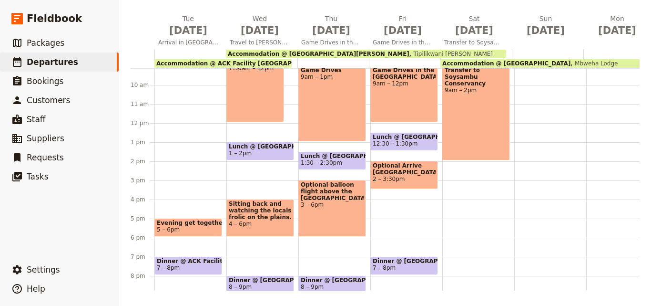
scroll to position [191, 0]
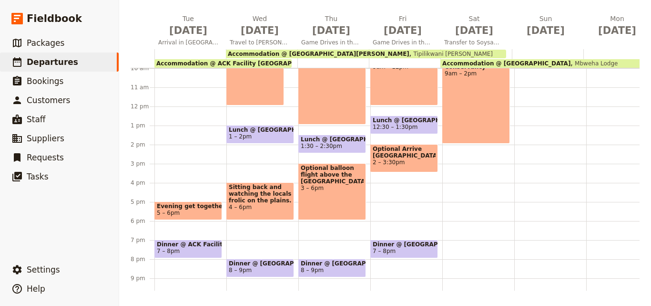
click at [473, 157] on div "Breakfast @ Tipilikwani Mara Camp 7 – 8am Accommodation @ Mbweha Lodge 8am Mbwe…" at bounding box center [478, 106] width 72 height 458
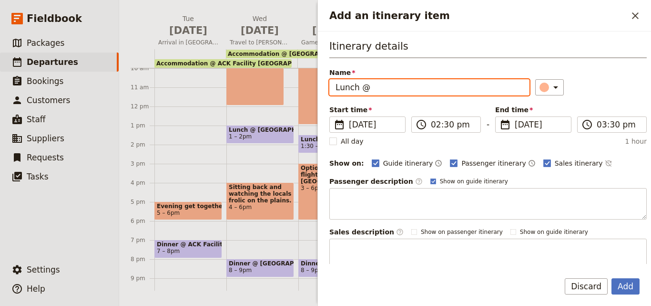
paste input "Mbweha Lodge"
type input "Lunch @ Mbweha Lodge"
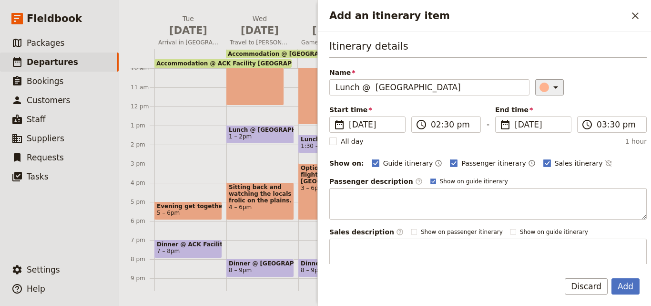
click at [541, 90] on div "​" at bounding box center [551, 87] width 21 height 11
click at [549, 132] on div "button" at bounding box center [547, 130] width 10 height 10
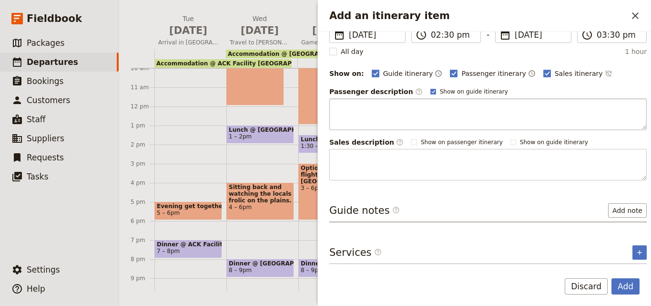
scroll to position [0, 0]
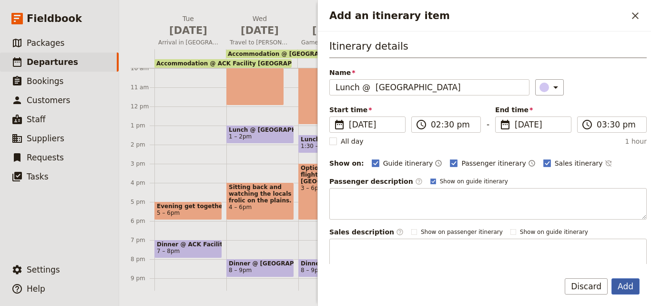
click at [627, 289] on button "Add" at bounding box center [626, 286] width 28 height 16
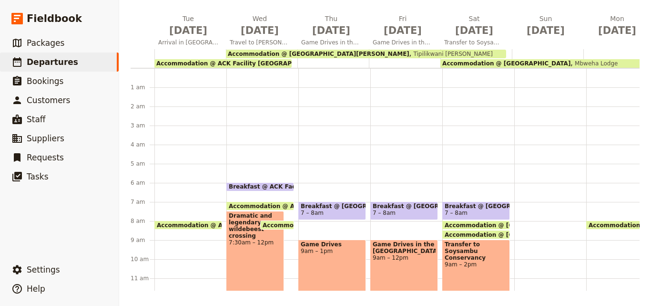
scroll to position [238, 0]
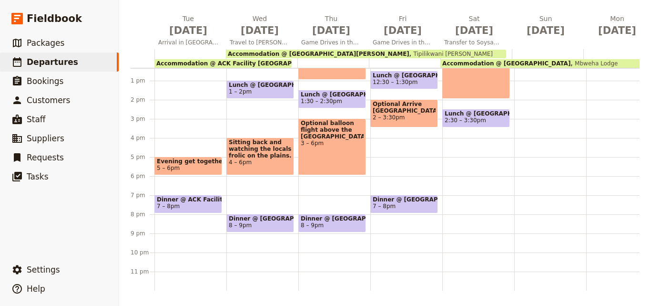
click at [478, 180] on div "Breakfast @ Tipilikwani Mara Camp 7 – 8am Accommodation @ Mbweha Lodge 8am Mbwe…" at bounding box center [478, 62] width 72 height 458
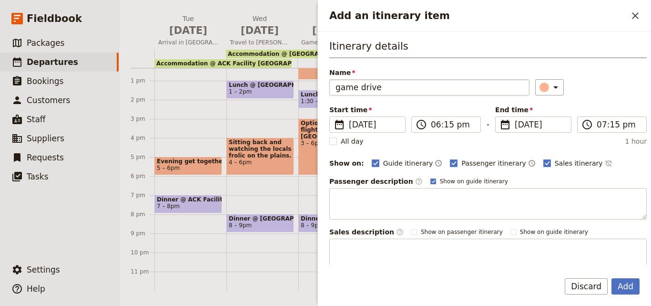
click at [344, 88] on input "game drive" at bounding box center [429, 87] width 200 height 16
type input "Game drive"
click at [436, 124] on input "06:15 pm" at bounding box center [453, 124] width 44 height 11
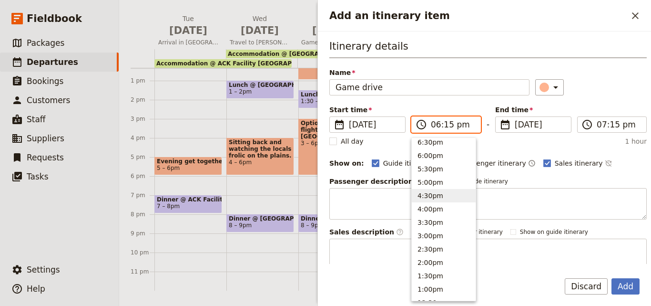
scroll to position [191, 0]
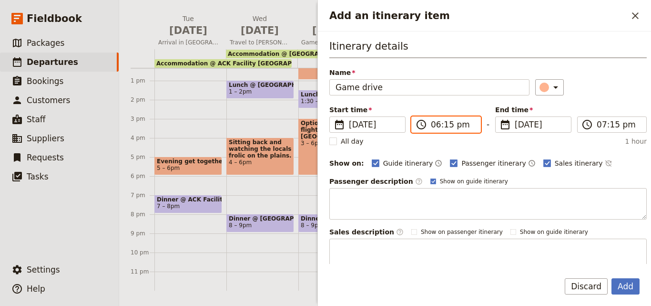
click at [438, 129] on input "06:15 pm" at bounding box center [453, 124] width 44 height 11
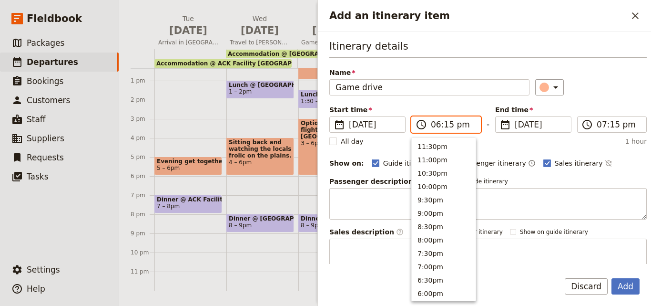
scroll to position [202, 0]
click at [435, 172] on button "3:00pm" at bounding box center [444, 171] width 64 height 13
type input "03:00 pm"
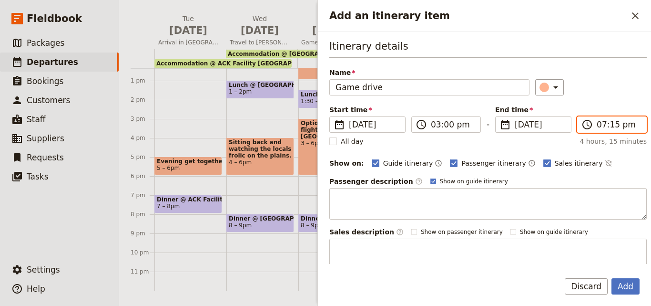
click at [597, 126] on input "07:15 pm" at bounding box center [619, 124] width 44 height 11
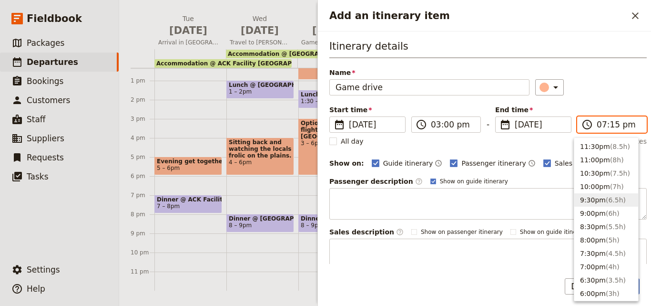
scroll to position [95, 0]
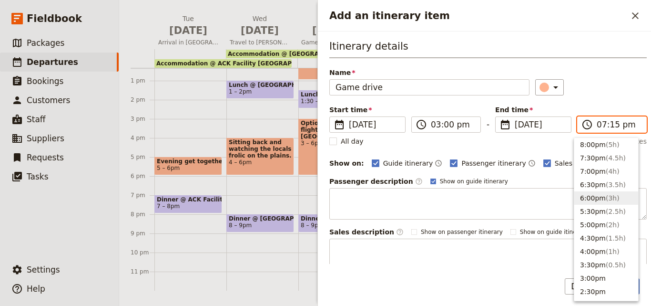
click at [608, 192] on button "6:00pm ( 3h )" at bounding box center [607, 197] width 64 height 13
type input "06:00 pm"
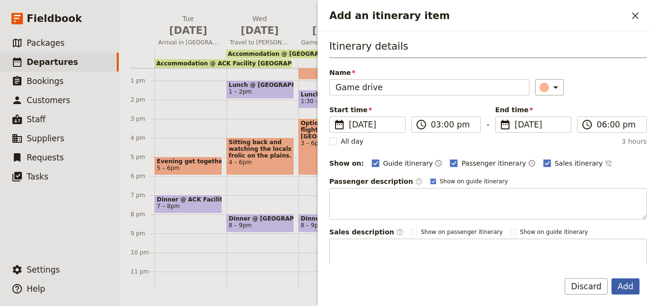
click at [633, 292] on button "Add" at bounding box center [626, 286] width 28 height 16
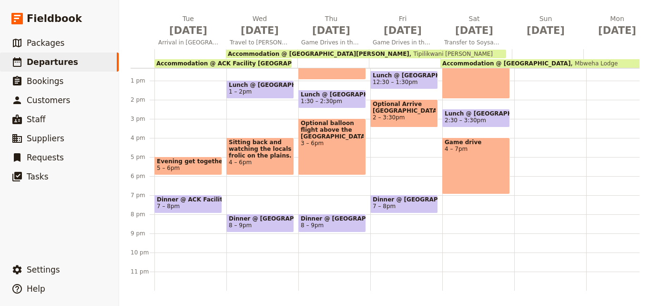
click at [469, 151] on div "Game drive 4 – 7pm" at bounding box center [476, 165] width 68 height 57
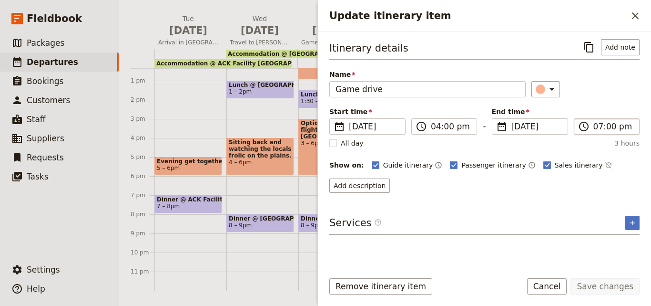
click at [597, 132] on label "​ 07:00 pm" at bounding box center [607, 126] width 66 height 16
click at [597, 132] on input "07:00 pm" at bounding box center [614, 126] width 40 height 11
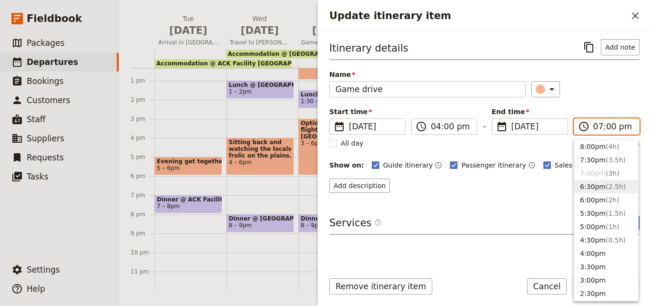
click at [597, 183] on button "6:30pm ( 2.5h )" at bounding box center [607, 186] width 64 height 13
type input "06:30 pm"
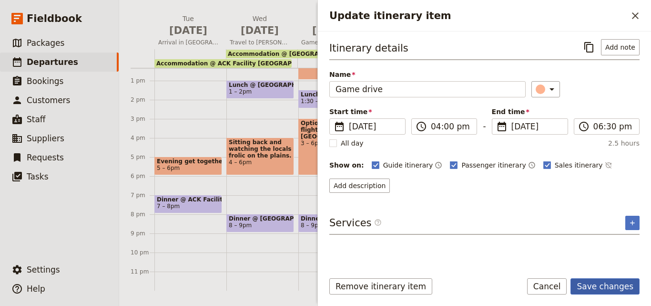
click at [628, 282] on button "Save changes" at bounding box center [605, 286] width 69 height 16
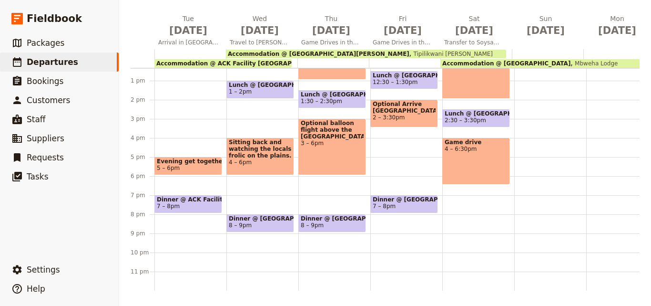
click at [422, 204] on span "7 – 8pm" at bounding box center [404, 206] width 63 height 7
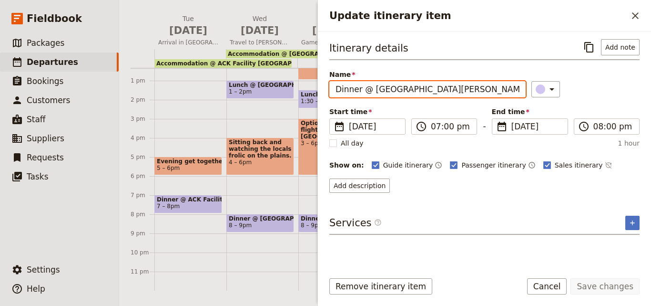
drag, startPoint x: 369, startPoint y: 88, endPoint x: 331, endPoint y: 89, distance: 37.7
click at [331, 89] on input "Dinner @ Tipilikwani Mara Camp, ACK Facility Nairobi" at bounding box center [427, 89] width 196 height 16
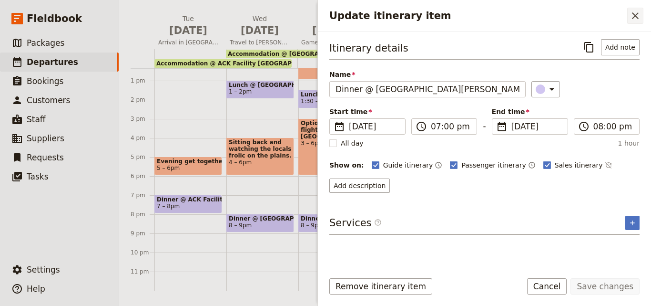
click at [637, 20] on icon "Close drawer" at bounding box center [635, 15] width 11 height 11
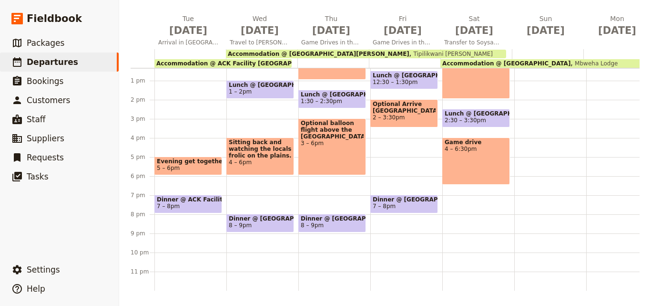
click at [473, 215] on div "Breakfast @ Tipilikwani Mara Camp 7 – 8am Accommodation @ Mbweha Lodge 8am Mbwe…" at bounding box center [478, 62] width 72 height 458
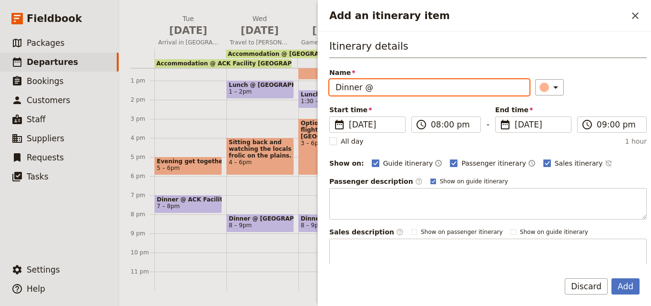
paste input "Mbweha Lodge"
type input "Dinner @ Mbweha Lodge"
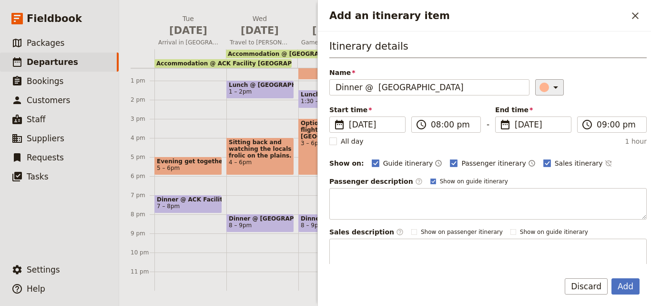
click at [554, 87] on icon "Add an itinerary item" at bounding box center [556, 87] width 5 height 2
click at [551, 128] on button "button" at bounding box center [546, 129] width 11 height 11
click at [630, 287] on button "Add" at bounding box center [626, 286] width 28 height 16
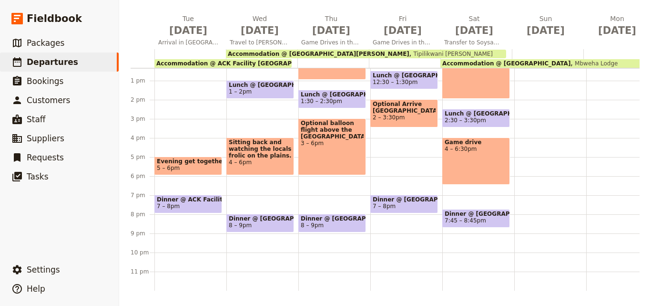
click at [480, 211] on span "Dinner @ Mbweha Lodge" at bounding box center [476, 213] width 63 height 7
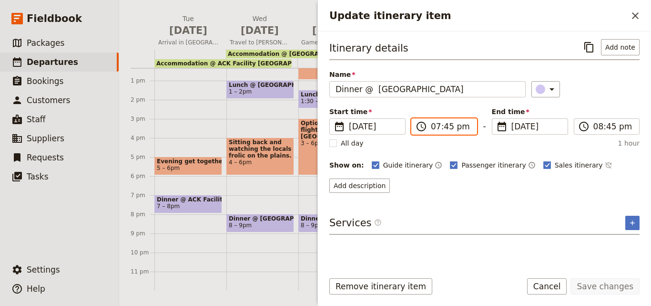
click at [448, 124] on input "07:45 pm" at bounding box center [451, 126] width 40 height 11
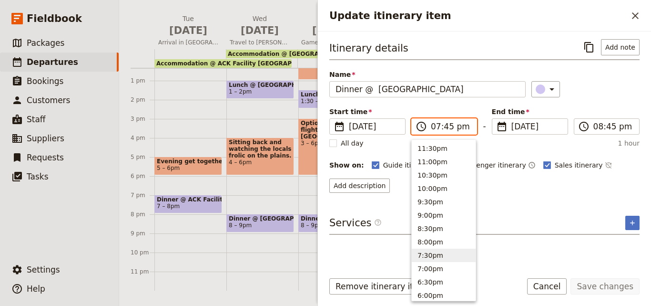
drag, startPoint x: 447, startPoint y: 128, endPoint x: 444, endPoint y: 133, distance: 5.8
click at [444, 133] on label "​ 07:45 pm" at bounding box center [444, 126] width 66 height 16
click at [444, 132] on input "07:45 pm" at bounding box center [451, 126] width 40 height 11
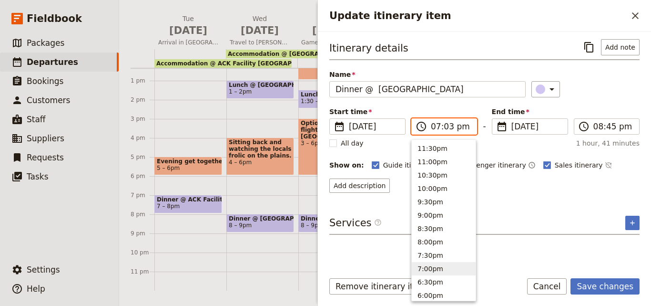
type input "07:30 pm"
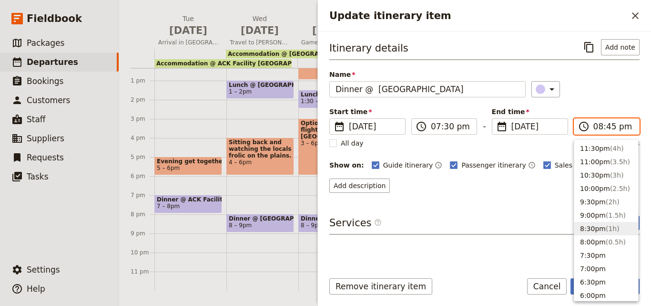
click at [607, 126] on input "08:45 pm" at bounding box center [614, 126] width 40 height 11
click at [608, 126] on input "08:45 pm" at bounding box center [614, 126] width 40 height 11
click at [610, 127] on input "08:45 pm" at bounding box center [614, 126] width 40 height 11
type input "08:30 pm"
click at [608, 84] on div "​" at bounding box center [586, 89] width 108 height 16
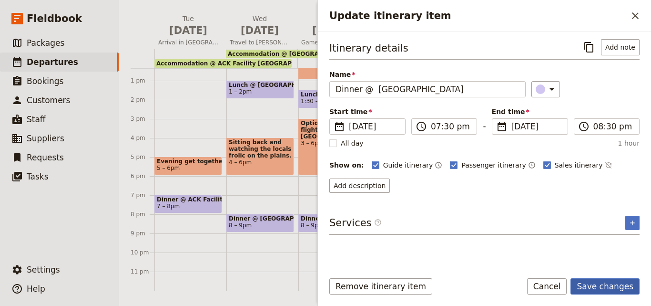
click at [620, 285] on button "Save changes" at bounding box center [605, 286] width 69 height 16
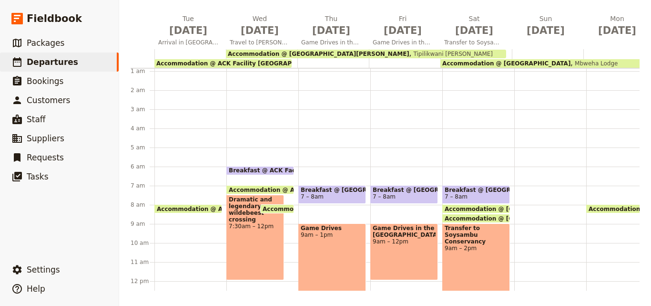
scroll to position [0, 0]
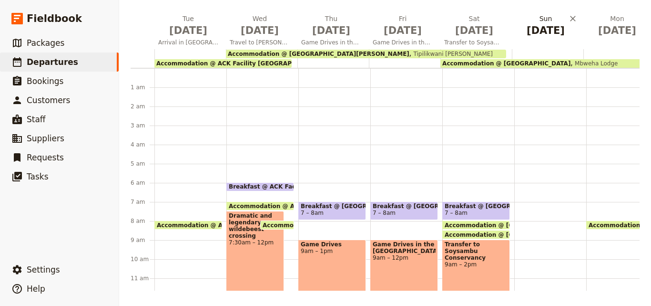
click at [548, 31] on span "Nov 9" at bounding box center [546, 30] width 60 height 14
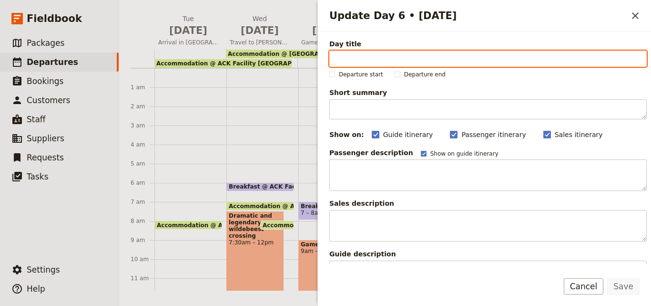
paste input "Game Drives Lake Nakuru & Gilgil Weavers"
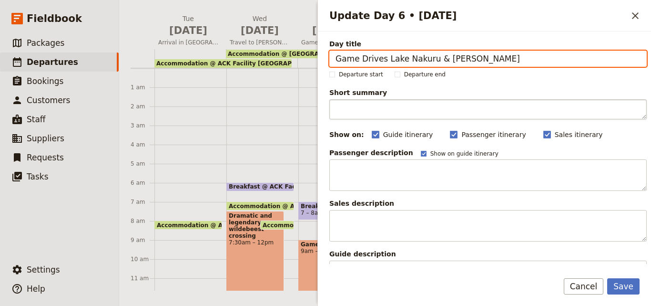
type input "Game Drives Lake Nakuru & Gilgil Weavers"
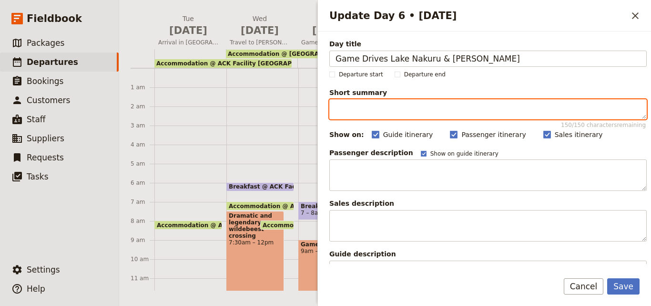
click at [511, 118] on textarea "Short summary 150 / 150 characters remaining" at bounding box center [488, 109] width 318 height 20
paste textarea "We will start our day with game drives at Lake Nakuru National Park."
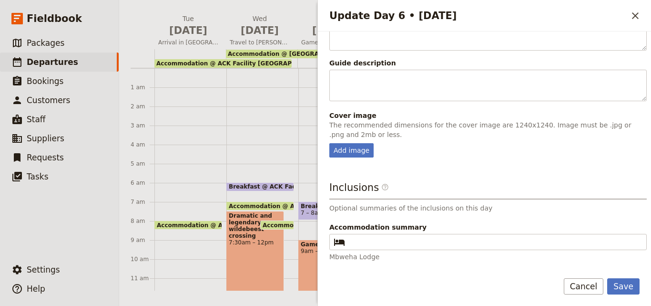
scroll to position [226, 0]
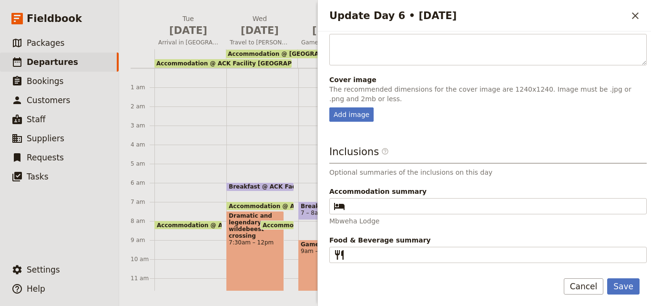
type textarea "We will start our day with game drives at Lake Nakuru National Park."
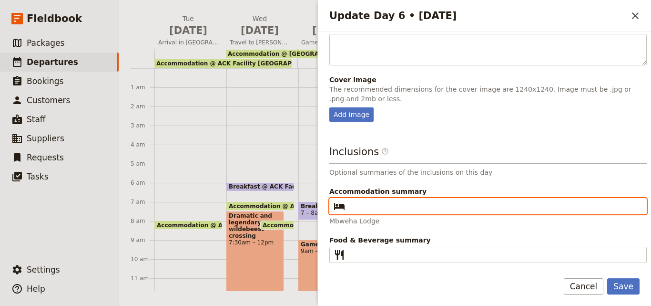
paste input "Mbweha Lodge"
type input "Mbweha Lodge"
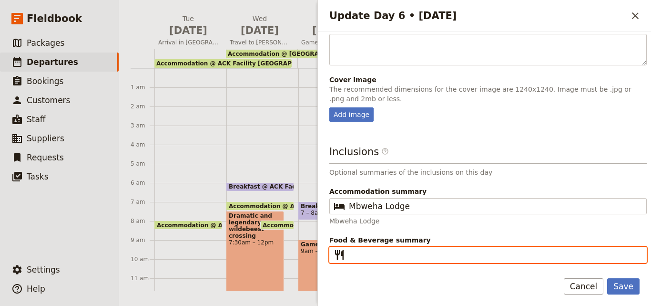
click at [370, 257] on input "Food & Beverage summary ​" at bounding box center [495, 254] width 292 height 11
type input "B L D"
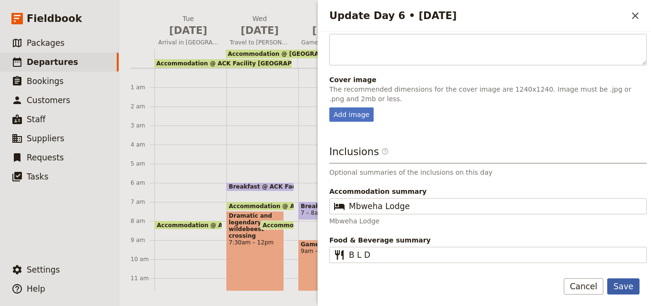
click at [626, 288] on button "Save" at bounding box center [623, 286] width 32 height 16
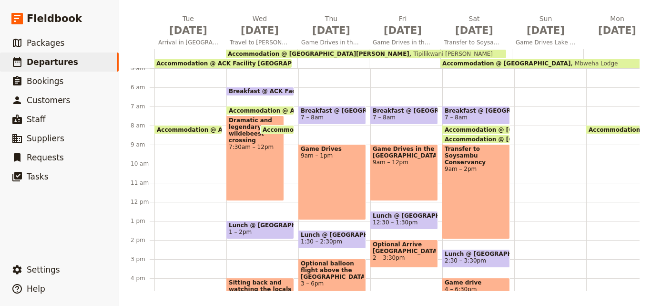
scroll to position [191, 0]
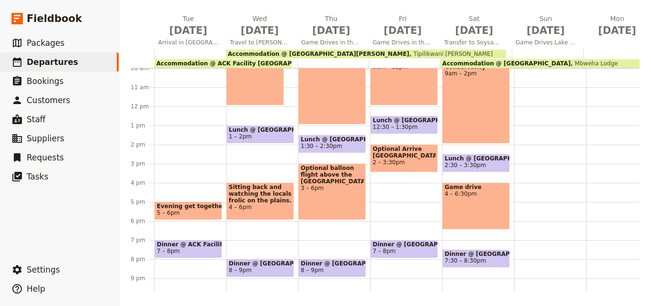
click at [467, 162] on span "2:30 – 3:30pm" at bounding box center [465, 165] width 41 height 7
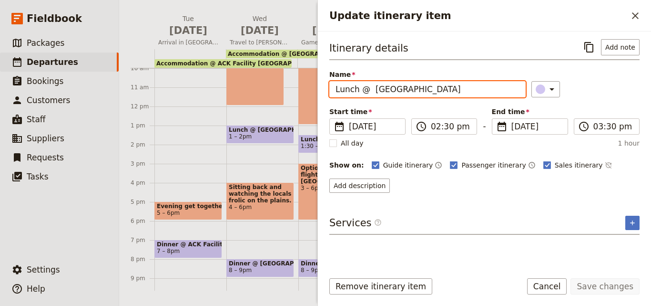
drag, startPoint x: 470, startPoint y: 90, endPoint x: 331, endPoint y: 97, distance: 138.5
click at [324, 99] on div "Itinerary details ​ Add note Name Lunch @ Mbweha Lodge ​ Start time ​ 8 Nov 202…" at bounding box center [484, 147] width 333 height 232
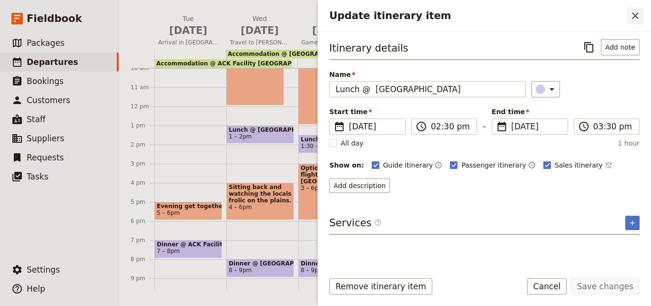
click at [637, 10] on icon "Close drawer" at bounding box center [635, 15] width 11 height 11
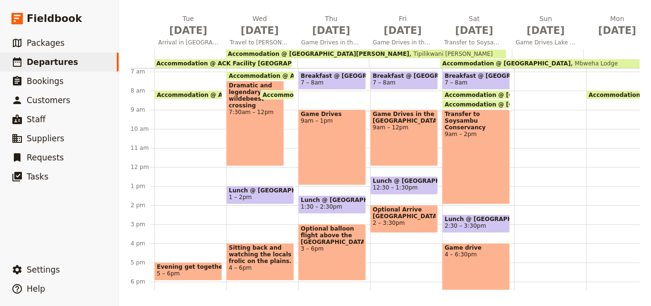
scroll to position [95, 0]
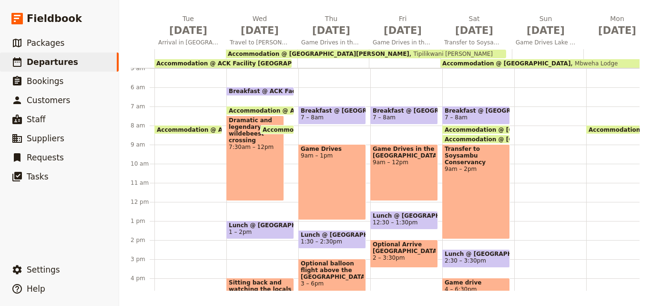
click at [538, 107] on div at bounding box center [550, 202] width 72 height 458
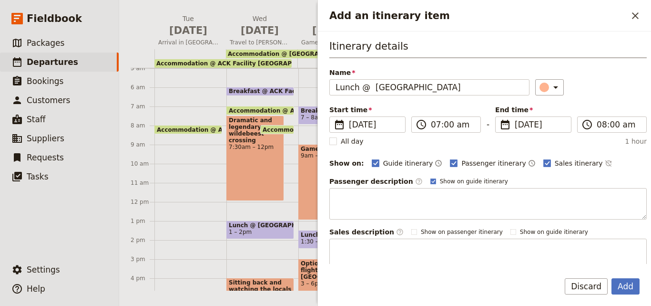
drag, startPoint x: 356, startPoint y: 88, endPoint x: 323, endPoint y: 78, distance: 34.5
click at [323, 78] on div "Itinerary details Name Lunch @ Mbweha Lodge ​ Start time ​ 9 Nov 2025 09/11/202…" at bounding box center [484, 147] width 333 height 232
click at [383, 85] on input "Breakfast @ Mbweha Lodge" at bounding box center [429, 87] width 200 height 16
type input "Breakfast @ Mbweha Lodge"
click at [550, 90] on icon "Add an itinerary item" at bounding box center [555, 87] width 11 height 11
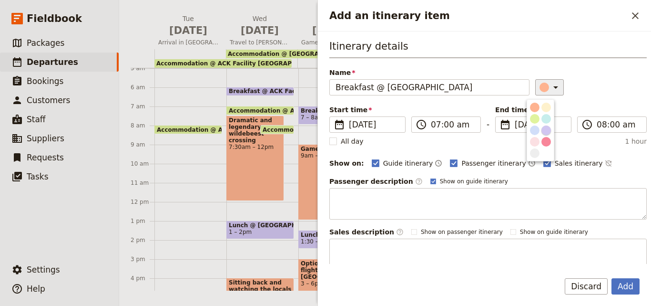
click at [547, 126] on div "button" at bounding box center [547, 130] width 10 height 10
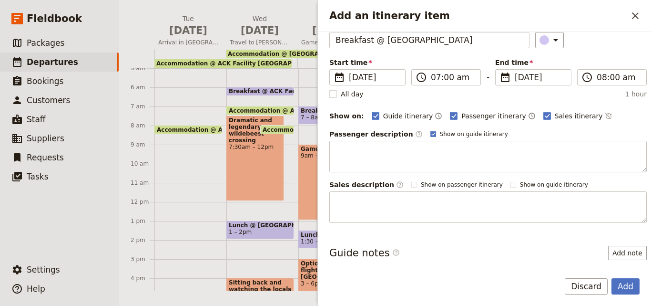
scroll to position [90, 0]
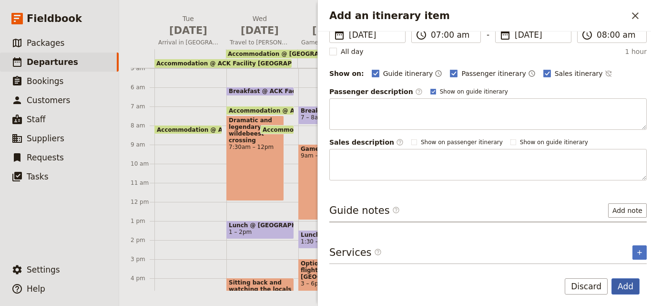
click at [639, 282] on button "Add" at bounding box center [626, 286] width 28 height 16
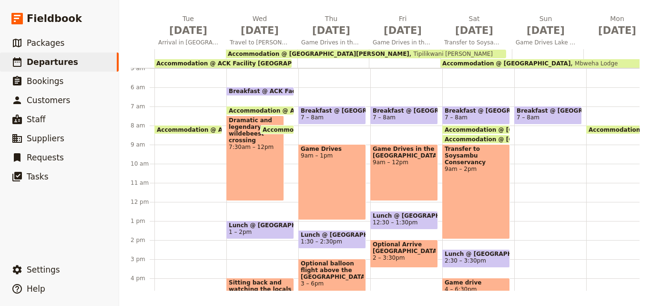
click at [527, 169] on div "Breakfast @ Mbweha Lodge 7 – 8am" at bounding box center [550, 202] width 72 height 458
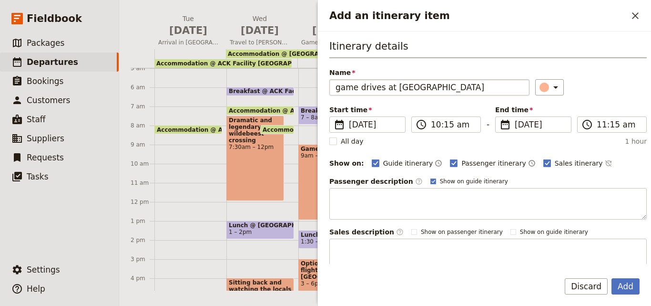
click at [343, 88] on input "game drives at Lake Nakuru National Park" at bounding box center [429, 87] width 200 height 16
type input "Game drives at Lake Nakuru National Park"
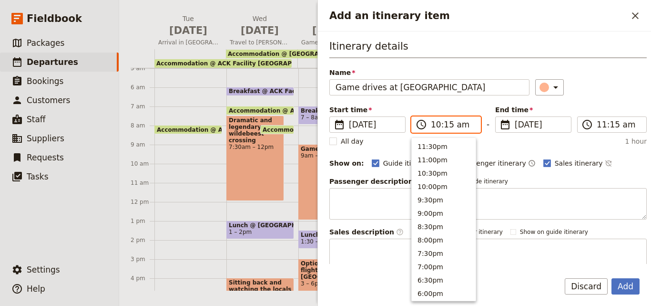
click at [439, 123] on input "10:15 am" at bounding box center [453, 124] width 44 height 11
click at [438, 166] on button "9:00am" at bounding box center [444, 171] width 64 height 13
type input "09:00 am"
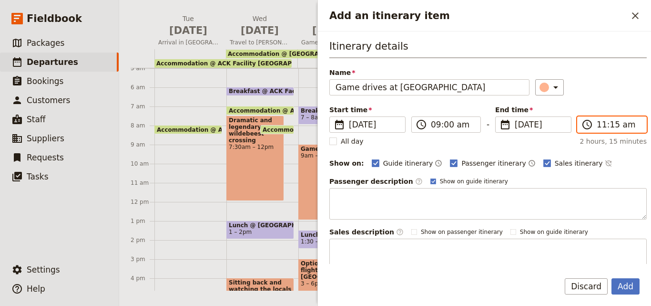
click at [598, 121] on input "11:15 am" at bounding box center [619, 124] width 44 height 11
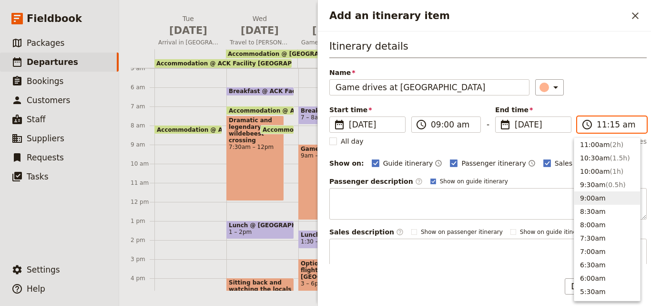
scroll to position [193, 0]
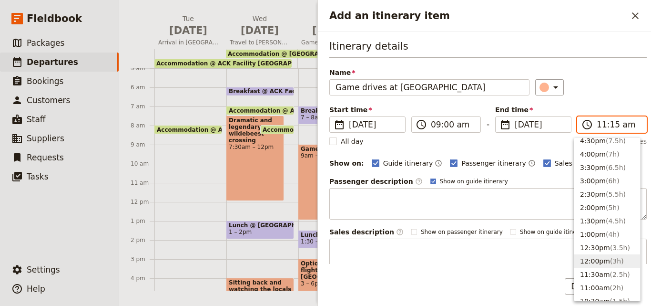
click at [617, 263] on span "( 3h )" at bounding box center [617, 261] width 14 height 8
type input "12:00 pm"
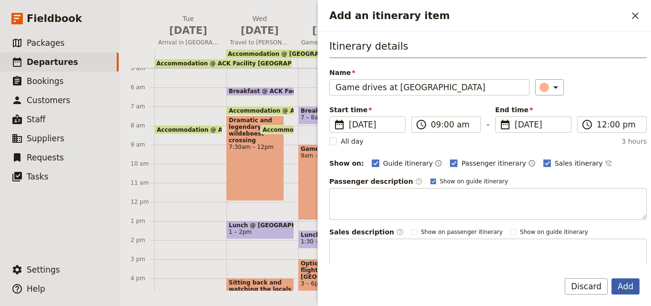
click at [625, 285] on button "Add" at bounding box center [626, 286] width 28 height 16
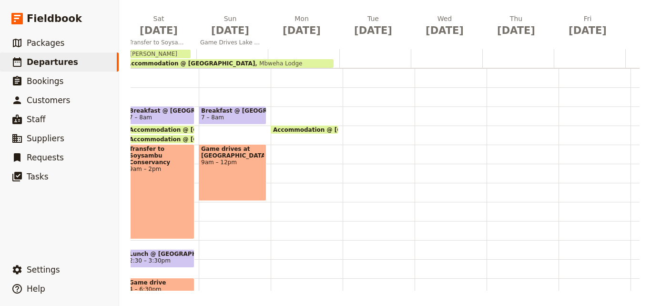
scroll to position [0, 254]
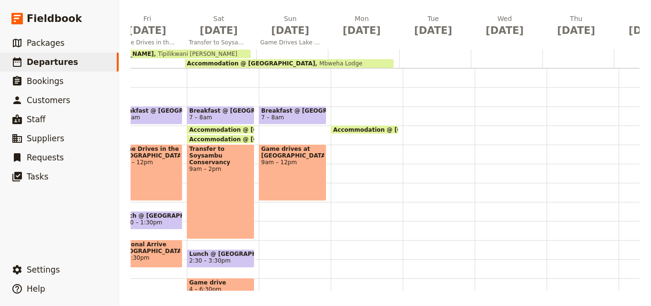
click at [135, 286] on div "Tue Nov 4 Arrival in Nairobi Wed Nov 5 Travel to Masai Mara Thu Nov 6 Game Driv…" at bounding box center [385, 152] width 509 height 277
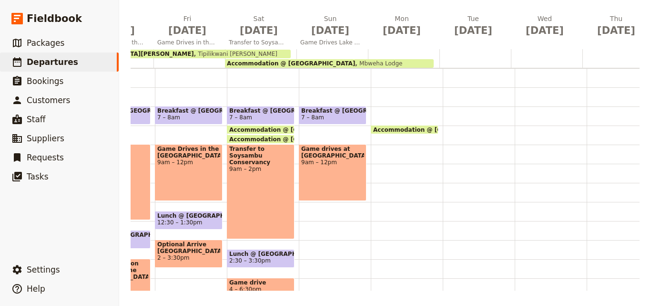
scroll to position [0, 196]
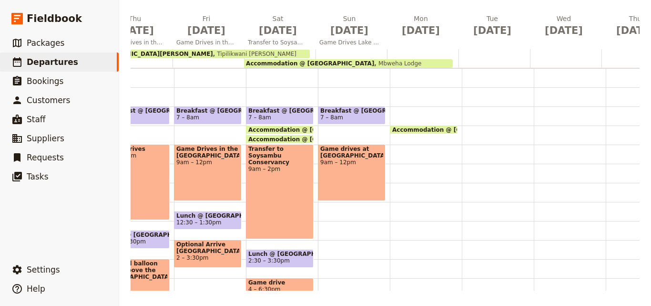
click at [336, 224] on div "Breakfast @ Mbweha Lodge 7 – 8am Game drives at Lake Nakuru National Park 9am –…" at bounding box center [354, 202] width 72 height 458
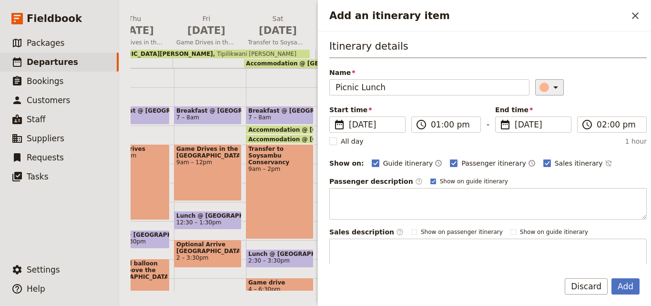
type input "Picnic Lunch"
click at [538, 80] on button "​" at bounding box center [549, 87] width 29 height 16
click at [544, 129] on div "button" at bounding box center [547, 130] width 10 height 10
click at [631, 288] on button "Add" at bounding box center [626, 286] width 28 height 16
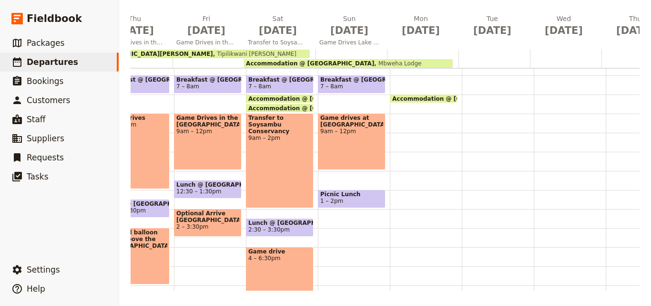
scroll to position [143, 0]
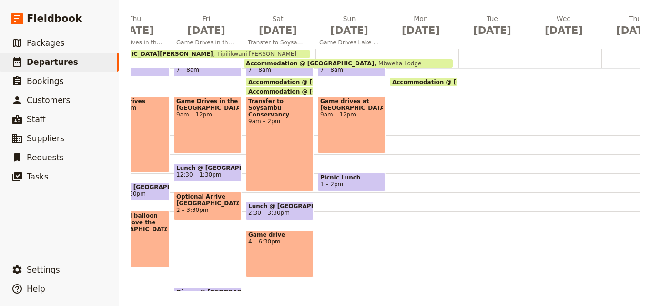
click at [332, 231] on div "Breakfast @ Mbweha Lodge 7 – 8am Game drives at Lake Nakuru National Park 9am –…" at bounding box center [354, 154] width 72 height 458
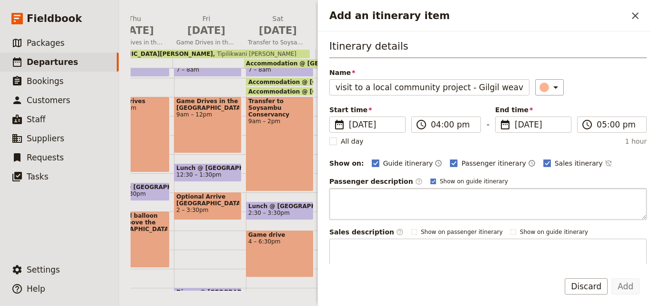
scroll to position [0, 0]
click at [341, 88] on input "visit to a local community project - Gilgil weavers." at bounding box center [429, 87] width 200 height 16
type input "Visit to a local community project - Gilgil weavers."
click at [436, 124] on input "04:00 pm" at bounding box center [453, 124] width 44 height 11
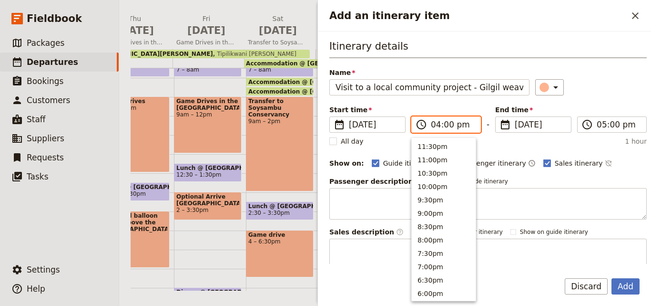
scroll to position [202, 0]
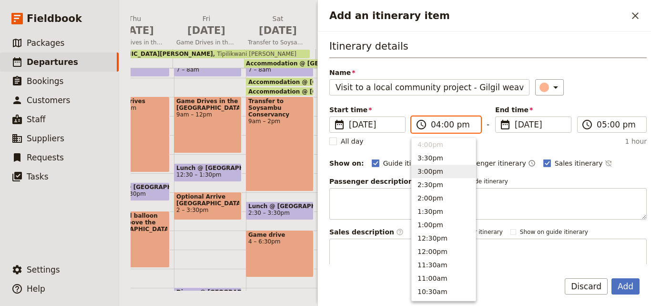
click at [432, 165] on button "3:00pm" at bounding box center [444, 171] width 64 height 13
type input "03:00 pm"
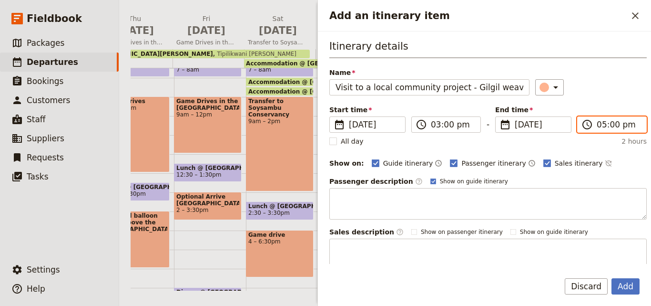
click at [597, 124] on input "05:00 pm" at bounding box center [619, 124] width 44 height 11
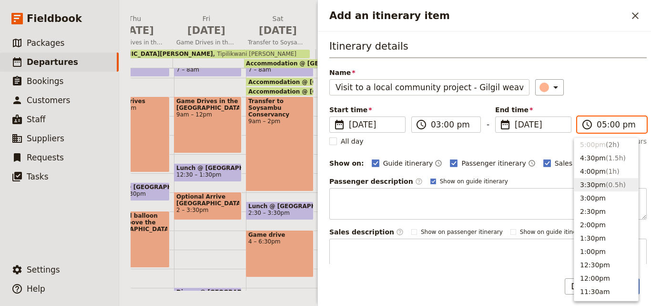
scroll to position [80, 0]
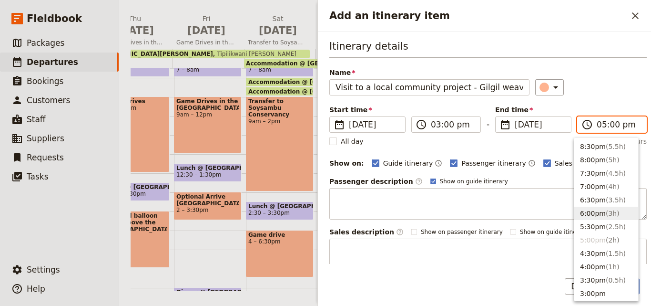
click at [606, 217] on span "( 3h )" at bounding box center [613, 213] width 14 height 8
type input "06:00 pm"
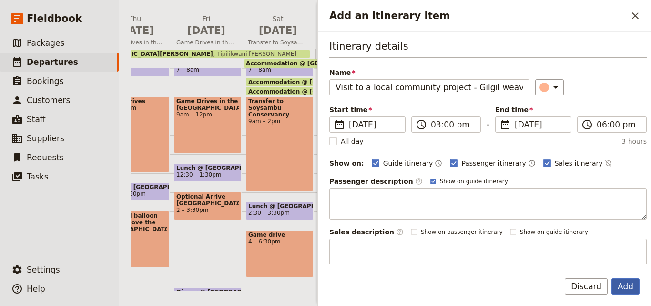
click at [622, 280] on button "Add" at bounding box center [626, 286] width 28 height 16
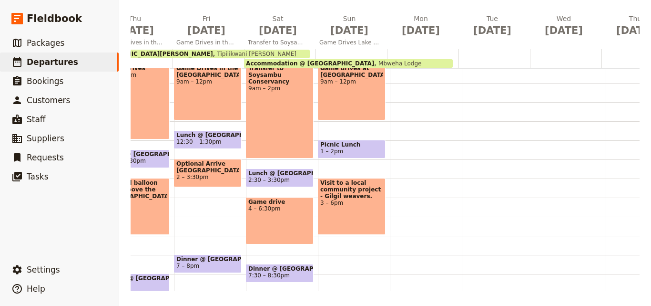
scroll to position [191, 0]
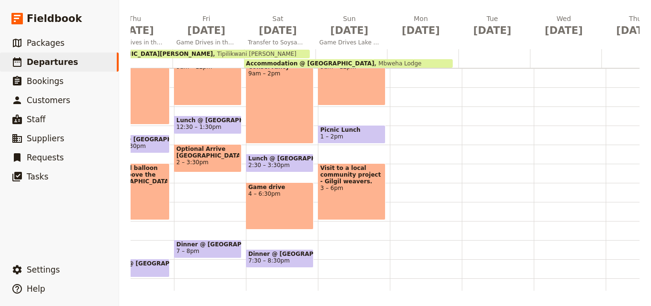
click at [333, 255] on div "Breakfast @ Mbweha Lodge 7 – 8am Game drives at Lake Nakuru National Park 9am –…" at bounding box center [354, 106] width 72 height 458
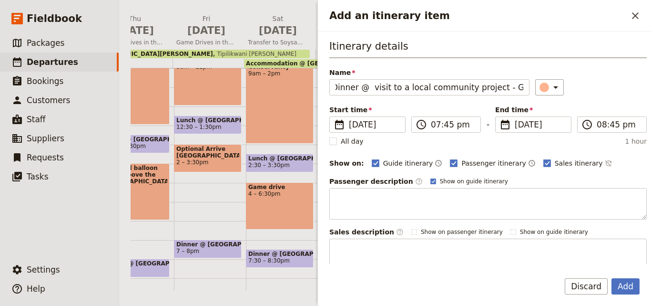
scroll to position [0, 0]
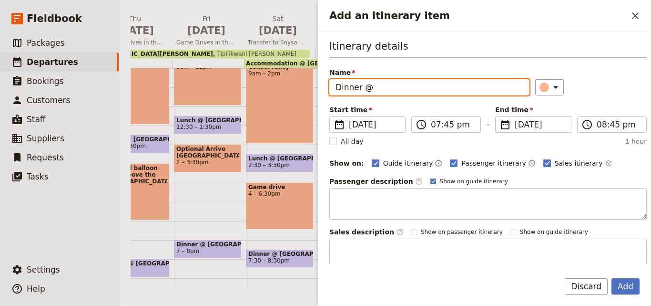
paste input "Mbweha Lodge"
type input "Dinner @ Mbweha Lodge"
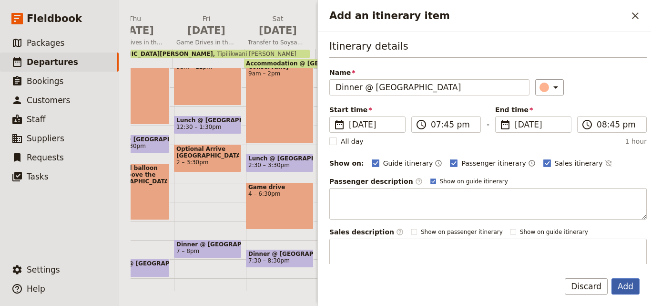
click at [613, 286] on button "Add" at bounding box center [626, 286] width 28 height 16
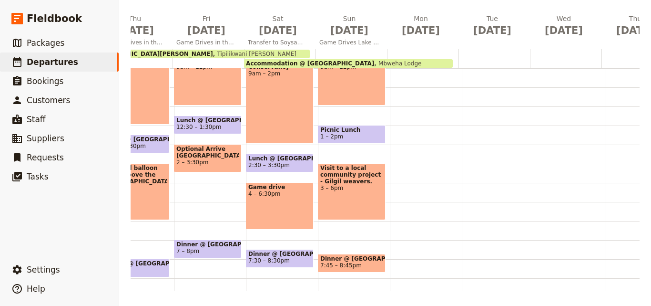
click at [373, 258] on span "Dinner @ Mbweha Lodge" at bounding box center [351, 258] width 63 height 7
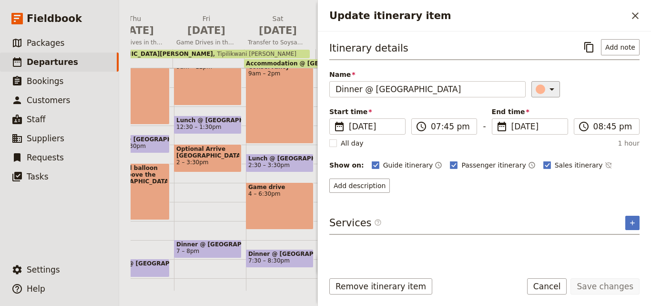
click at [536, 90] on div "Update itinerary item" at bounding box center [541, 89] width 10 height 10
click at [550, 128] on button "button" at bounding box center [546, 131] width 11 height 11
click at [612, 281] on button "Save changes" at bounding box center [605, 286] width 69 height 16
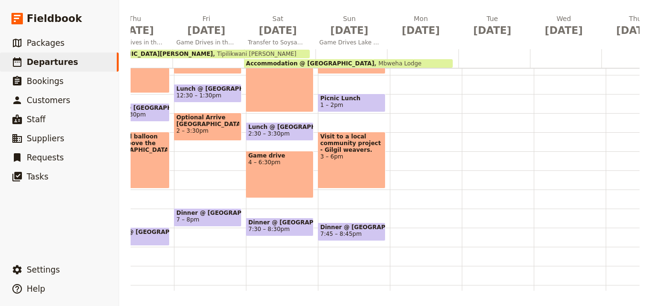
scroll to position [243, 0]
